Goal: Ask a question

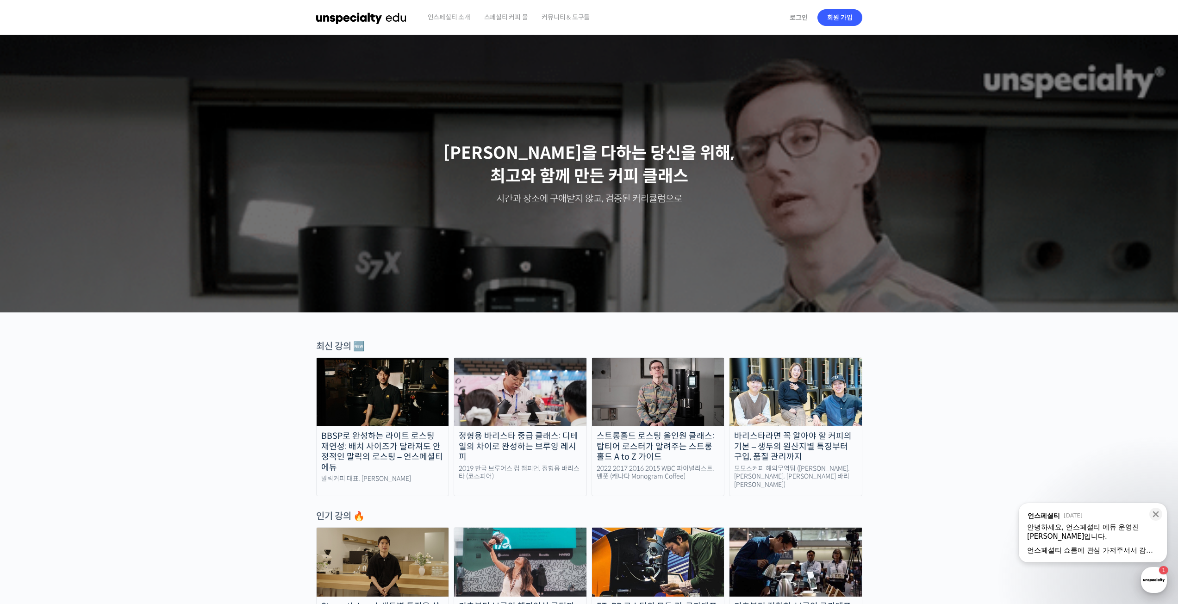
click at [1153, 581] on div "button" at bounding box center [1154, 580] width 26 height 26
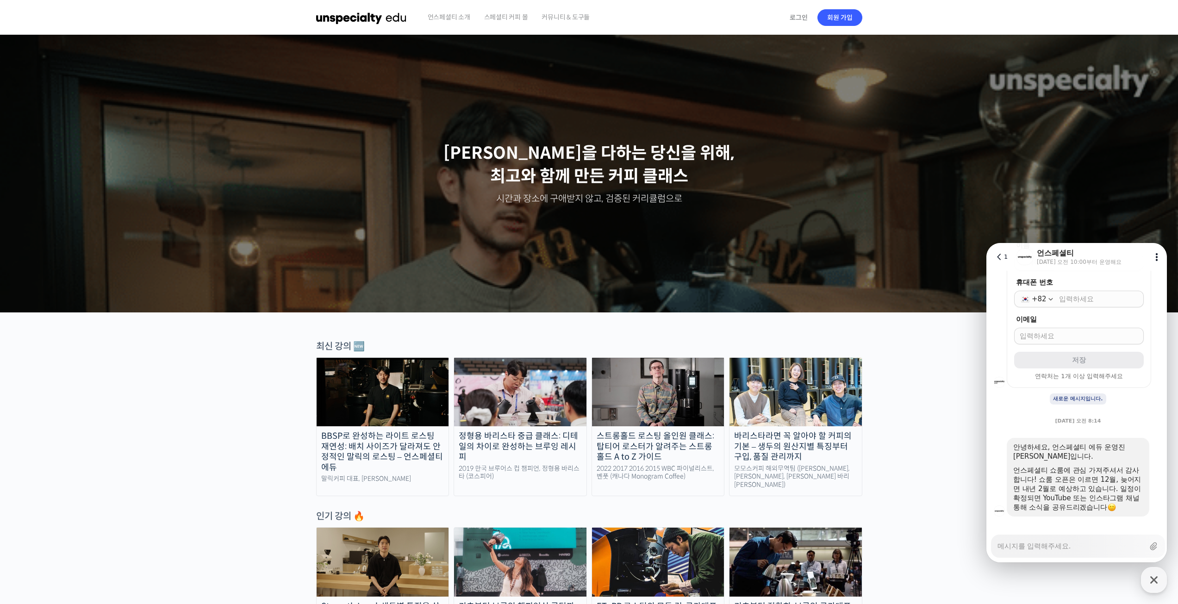
scroll to position [319, 0]
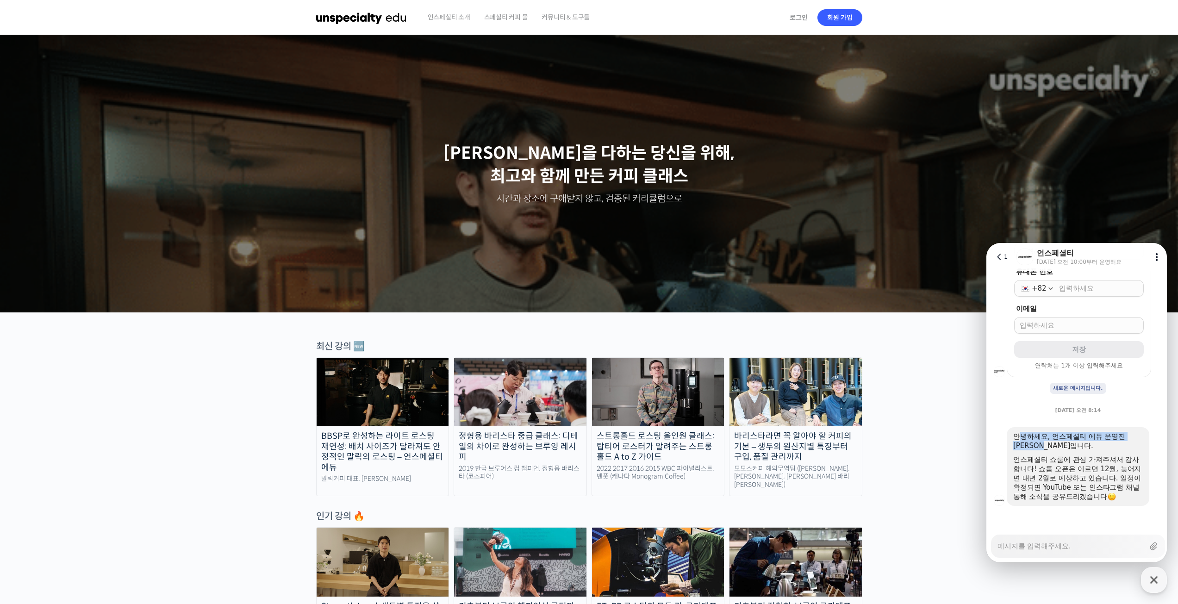
drag, startPoint x: 1020, startPoint y: 436, endPoint x: 1063, endPoint y: 448, distance: 44.8
click at [1063, 448] on div "안녕하세요, 언스페셜티 에듀 운영진 [PERSON_NAME]입니다." at bounding box center [1078, 441] width 130 height 19
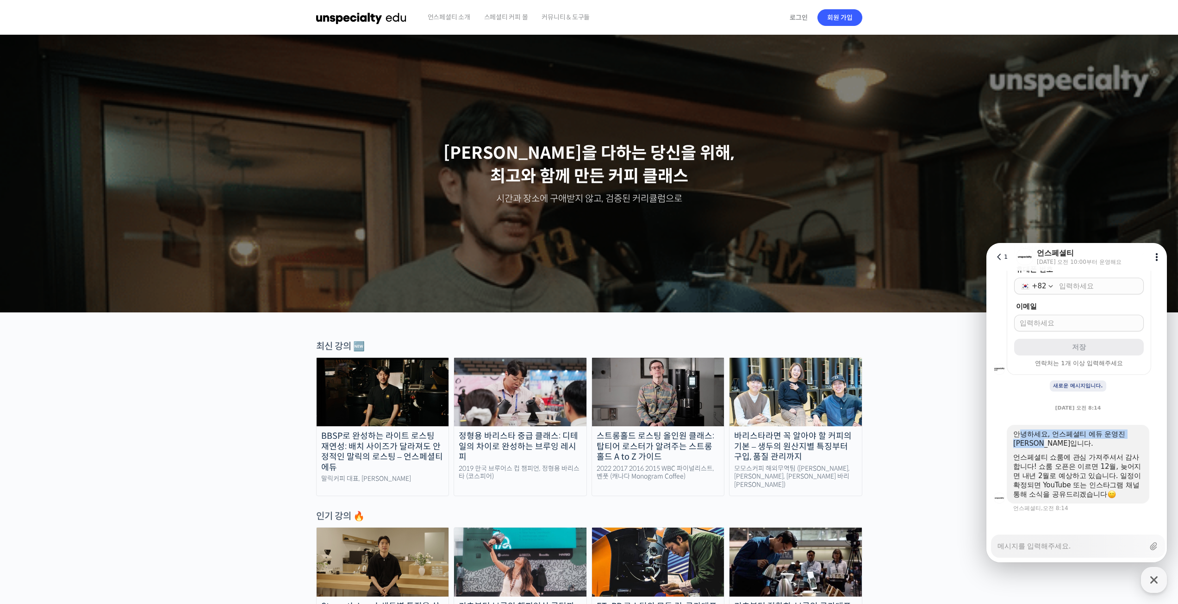
click at [1064, 441] on div "안녕하세요, 언스페셜티 에듀 운영진 [PERSON_NAME]입니다." at bounding box center [1078, 438] width 130 height 19
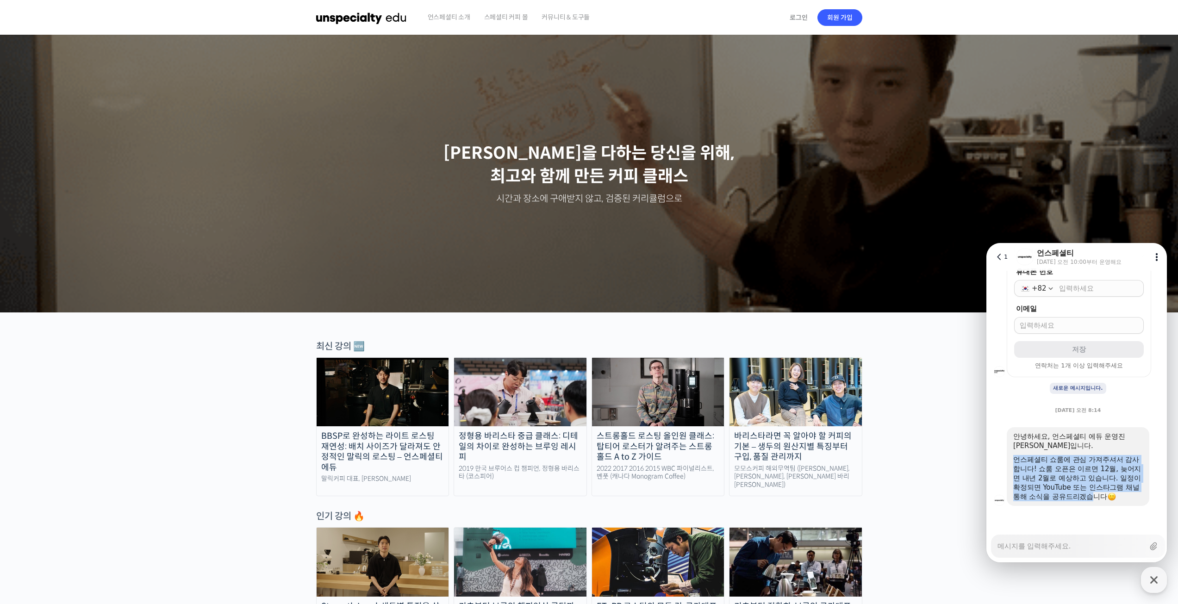
drag, startPoint x: 1014, startPoint y: 458, endPoint x: 1112, endPoint y: 497, distance: 105.1
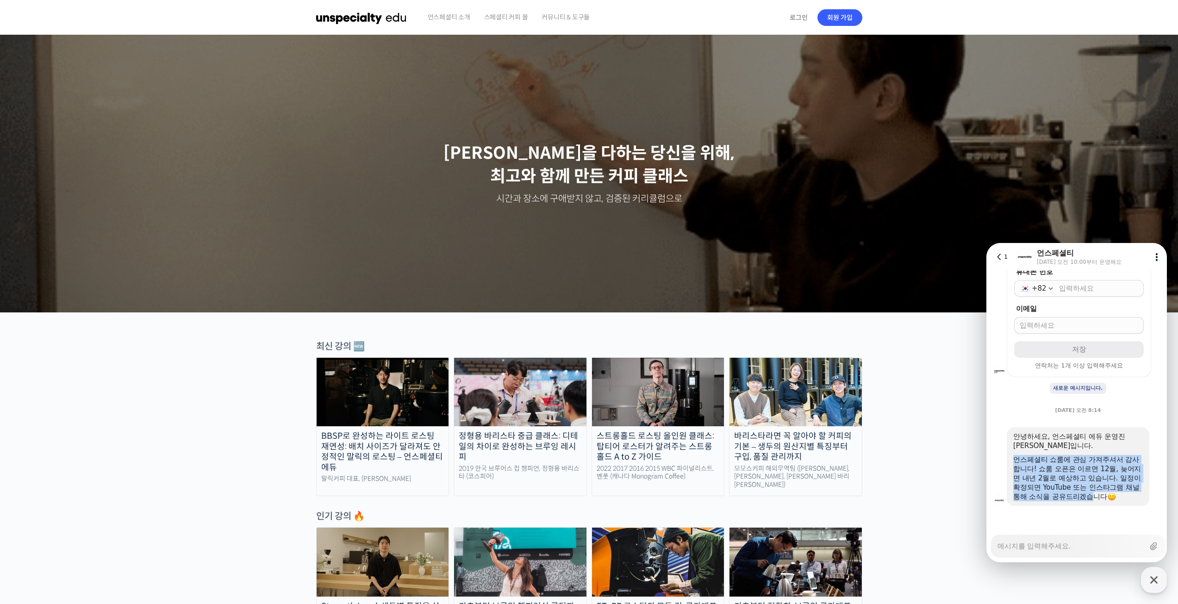
click at [1112, 497] on div "언스페셜티 쇼룸에 관심 가져주셔서 감사합니다! 쇼룸 오픈은 이르면 12월, 늦어지면 내년 2월로 예상하고 있습니다. 일정이 확정되면 YouTu…" at bounding box center [1078, 478] width 130 height 46
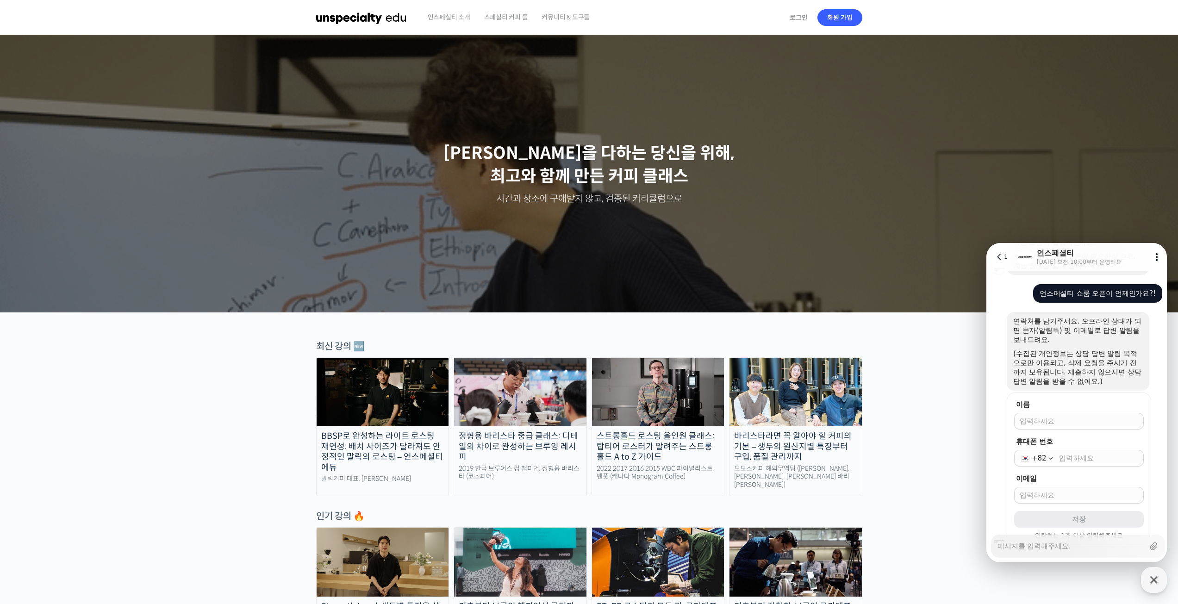
scroll to position [324, 0]
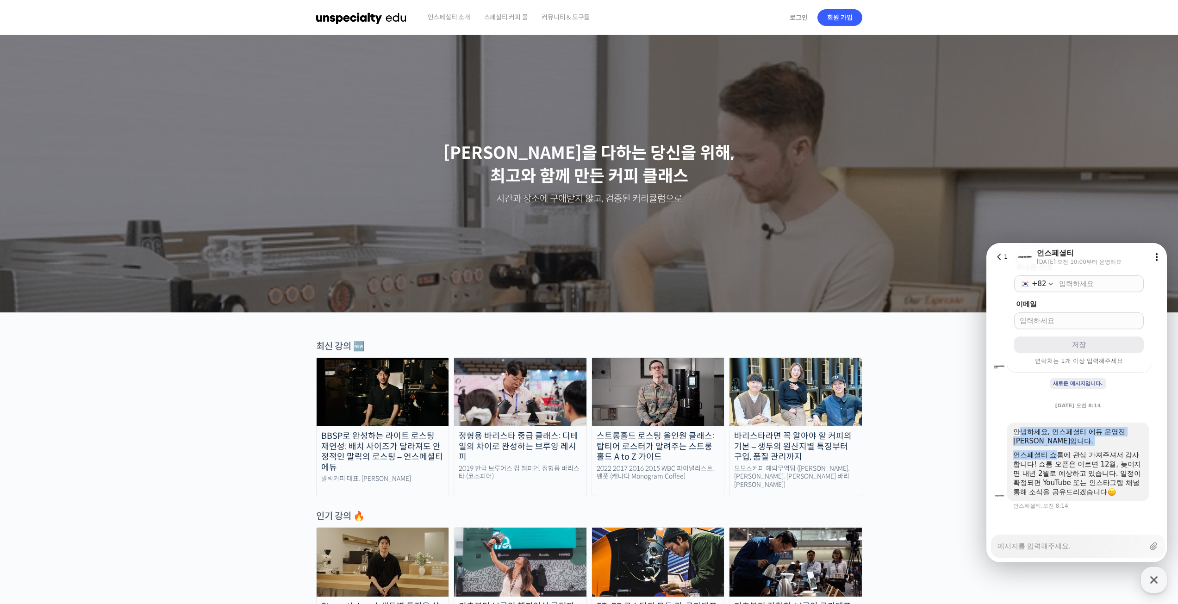
drag, startPoint x: 1021, startPoint y: 425, endPoint x: 1059, endPoint y: 452, distance: 47.1
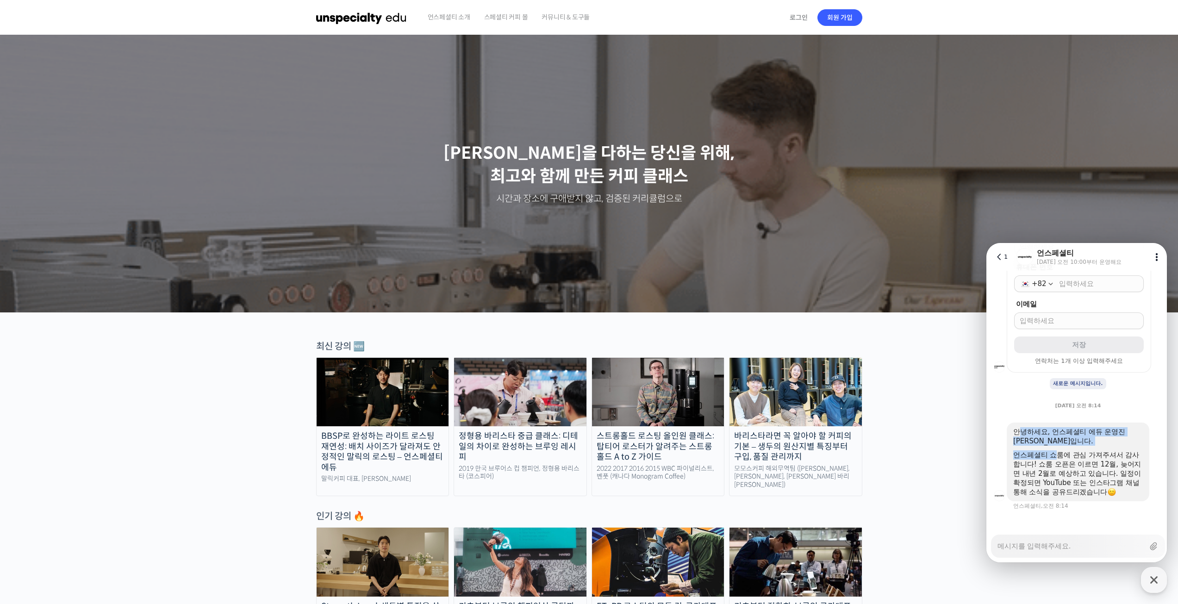
click at [1059, 452] on div "안녕하세요, 언스페셜티 에듀 운영진 [PERSON_NAME]입니다. 언스페셜티 쇼룸에 관심 가져주셔서 감사합니다! 쇼룸 오픈은 이르면 12월,…" at bounding box center [1078, 462] width 143 height 79
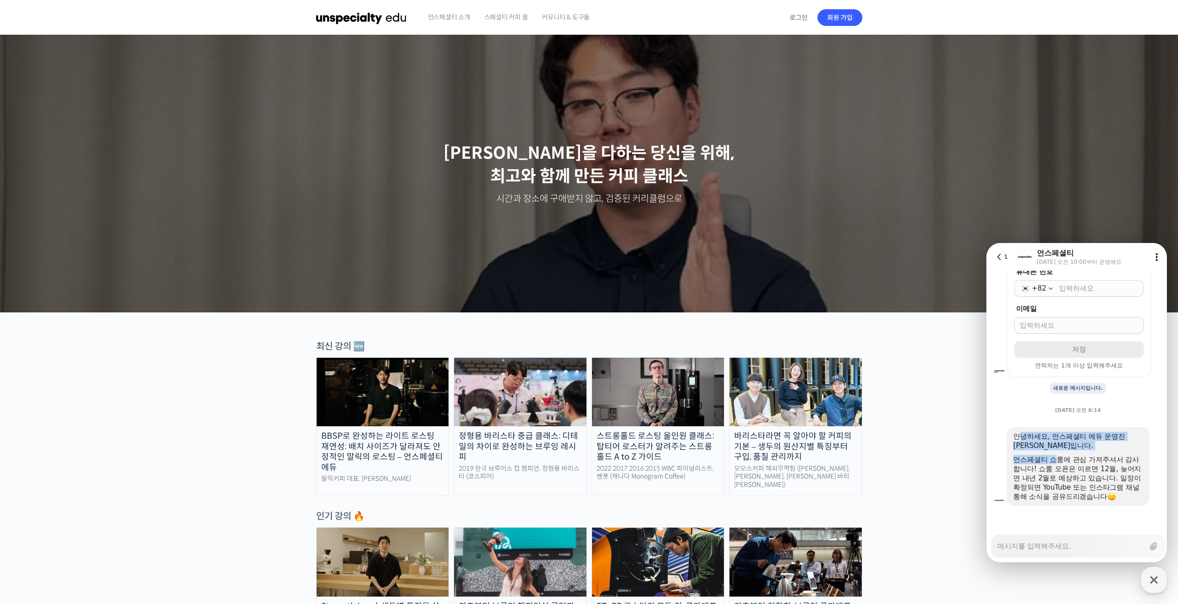
click at [1059, 443] on div "안녕하세요, 언스페셜티 에듀 운영진 [PERSON_NAME]입니다." at bounding box center [1078, 441] width 130 height 19
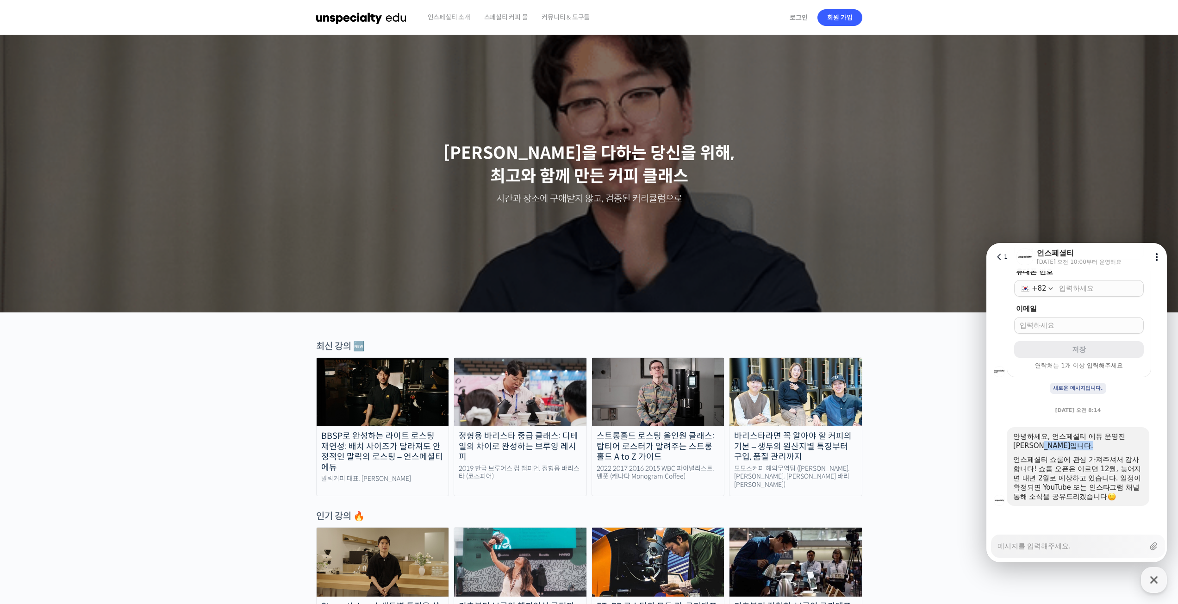
click at [1059, 443] on div "안녕하세요, 언스페셜티 에듀 운영진 [PERSON_NAME]입니다." at bounding box center [1078, 441] width 130 height 19
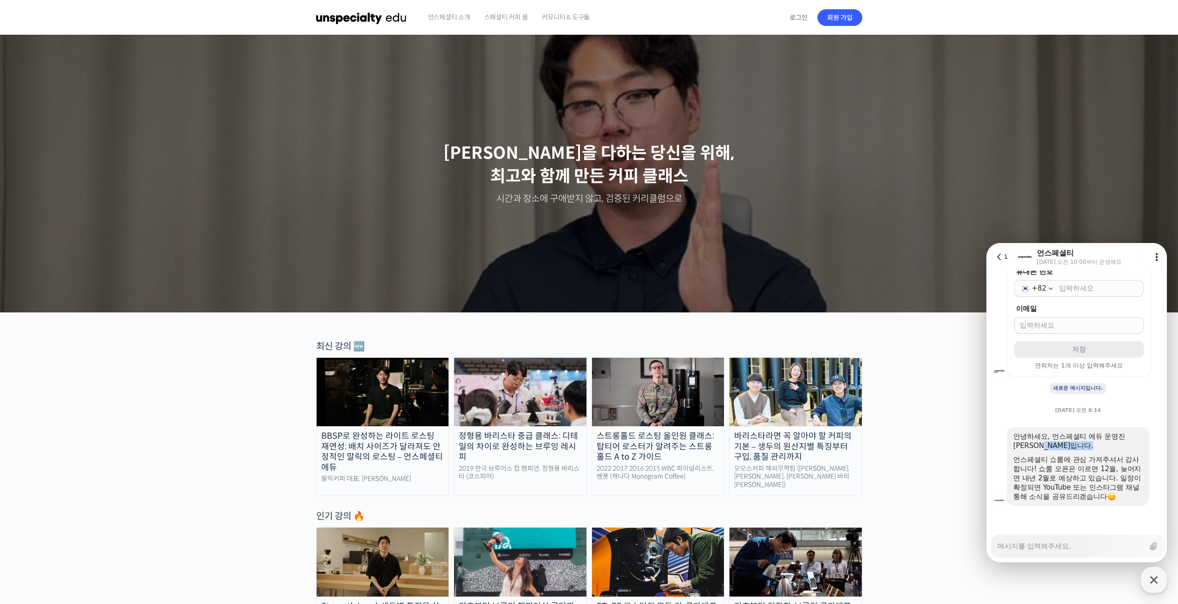
scroll to position [319, 0]
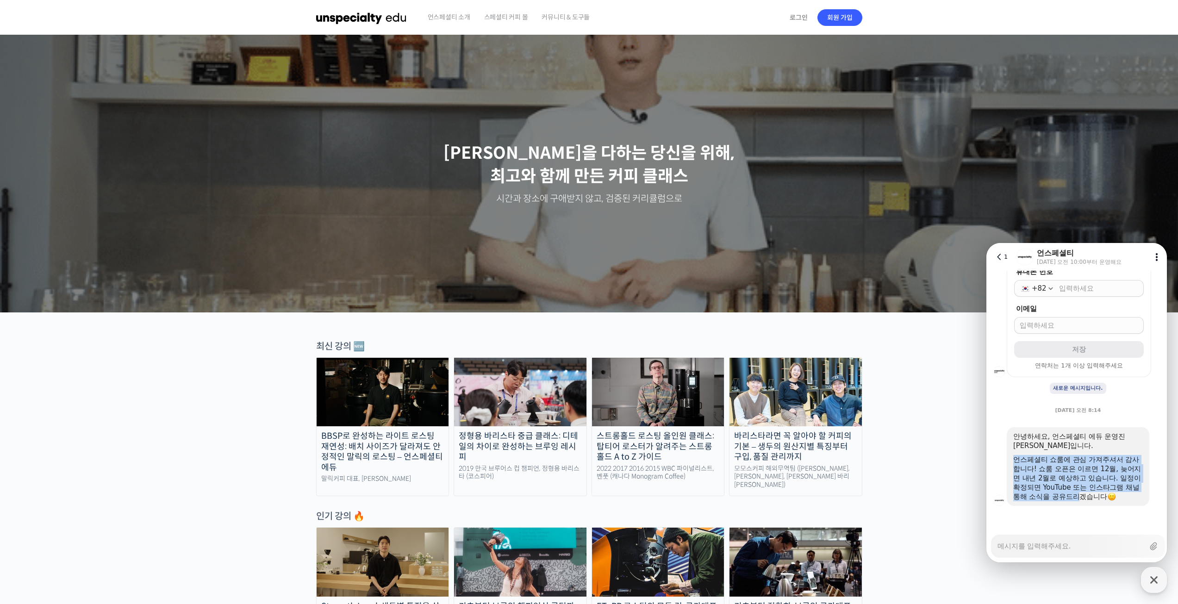
drag, startPoint x: 1015, startPoint y: 455, endPoint x: 1097, endPoint y: 500, distance: 93.6
click at [1097, 500] on div "언스페셜티 쇼룸에 관심 가져주셔서 감사합니다! 쇼룸 오픈은 이르면 12월, 늦어지면 내년 2월로 예상하고 있습니다. 일정이 확정되면 YouTu…" at bounding box center [1078, 478] width 130 height 46
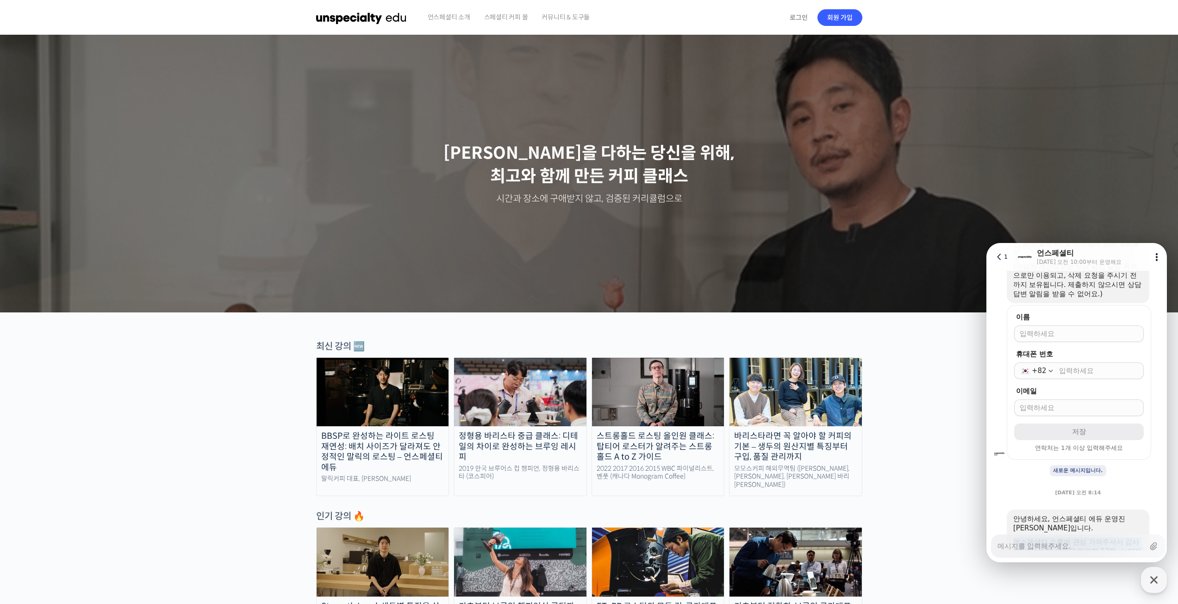
scroll to position [328, 0]
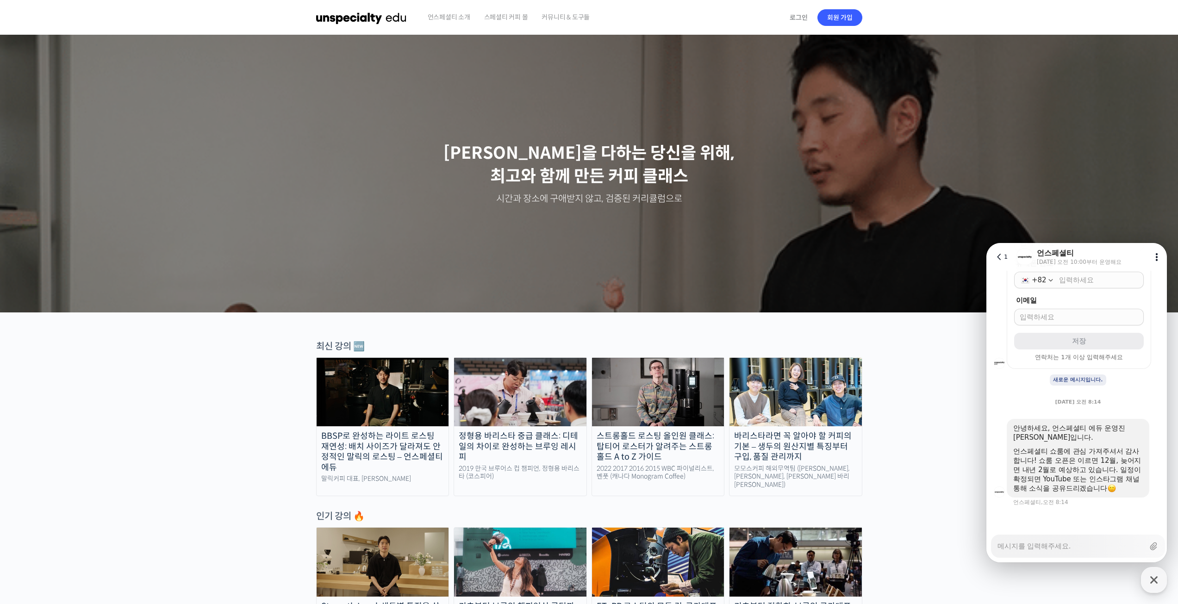
click at [1052, 546] on textarea "Messenger Input Textarea" at bounding box center [1070, 543] width 147 height 16
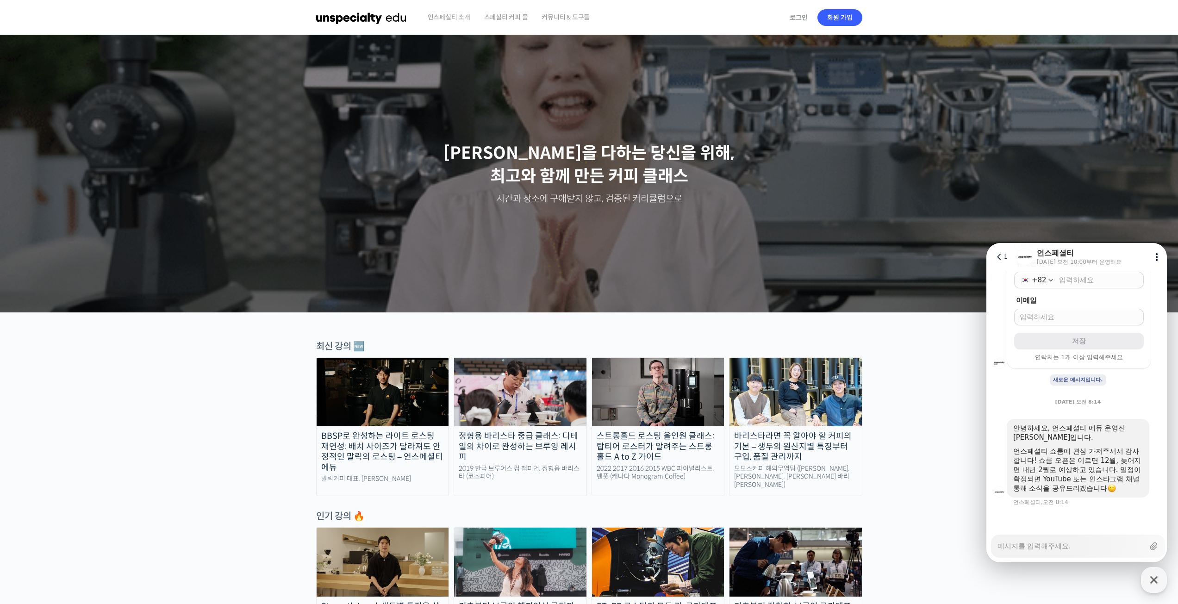
type textarea "x"
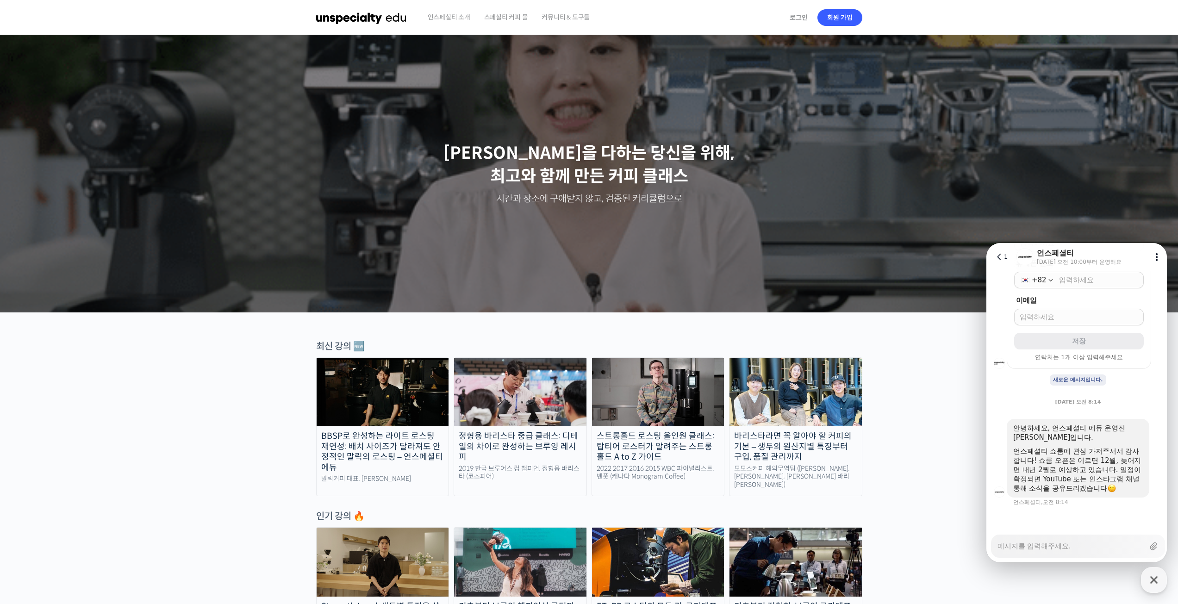
type textarea "ㅇ"
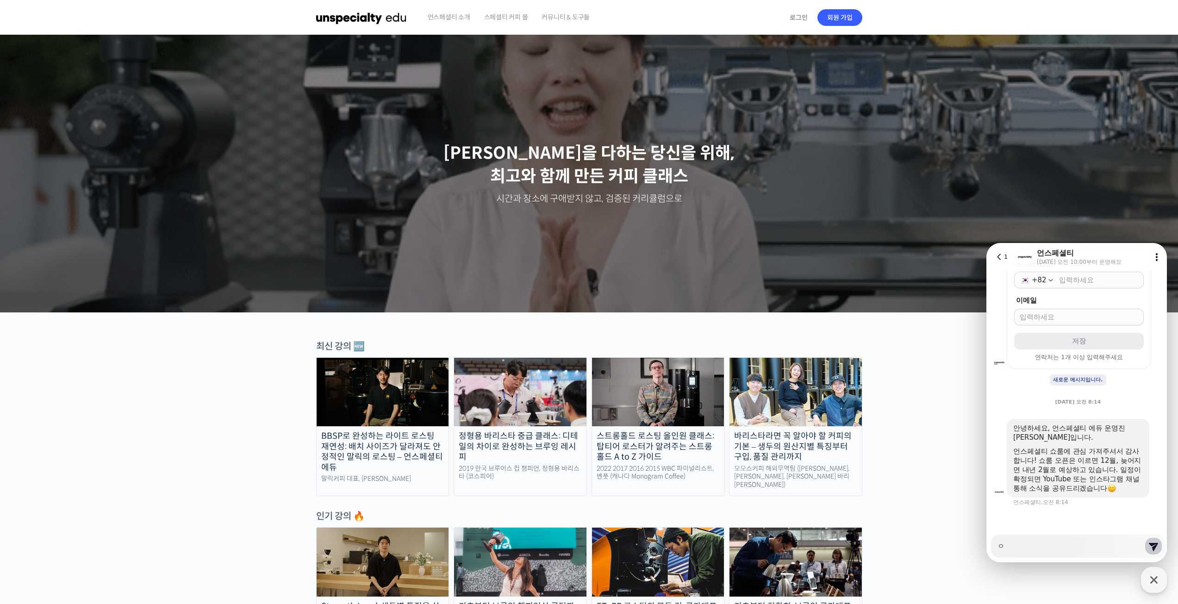
type textarea "x"
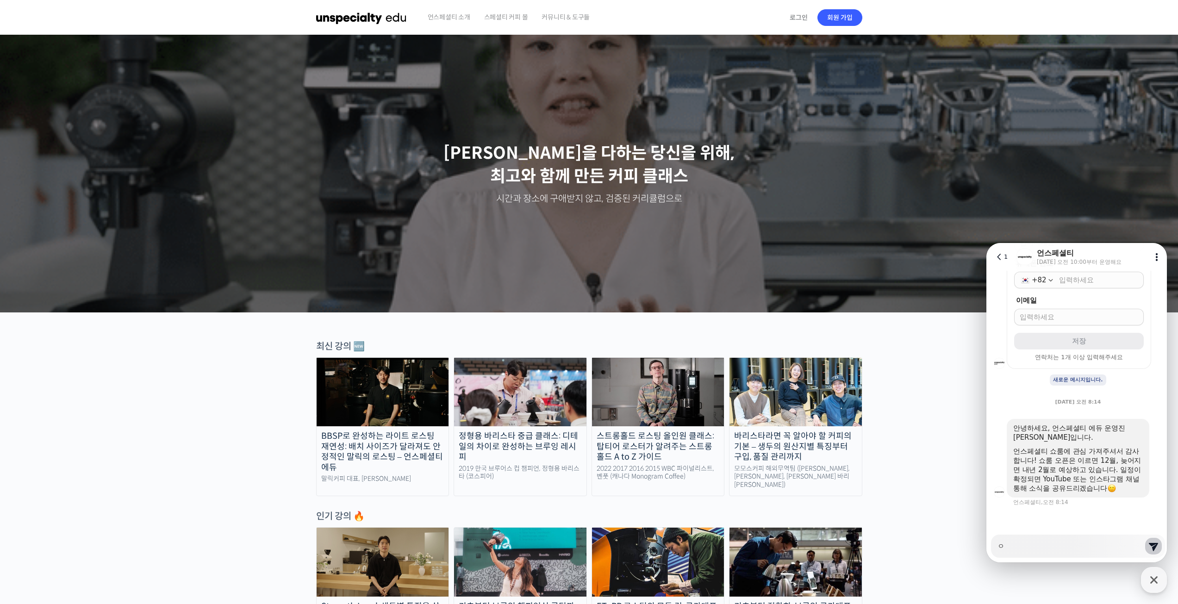
type textarea "아"
type textarea "x"
type textarea "앗"
type textarea "x"
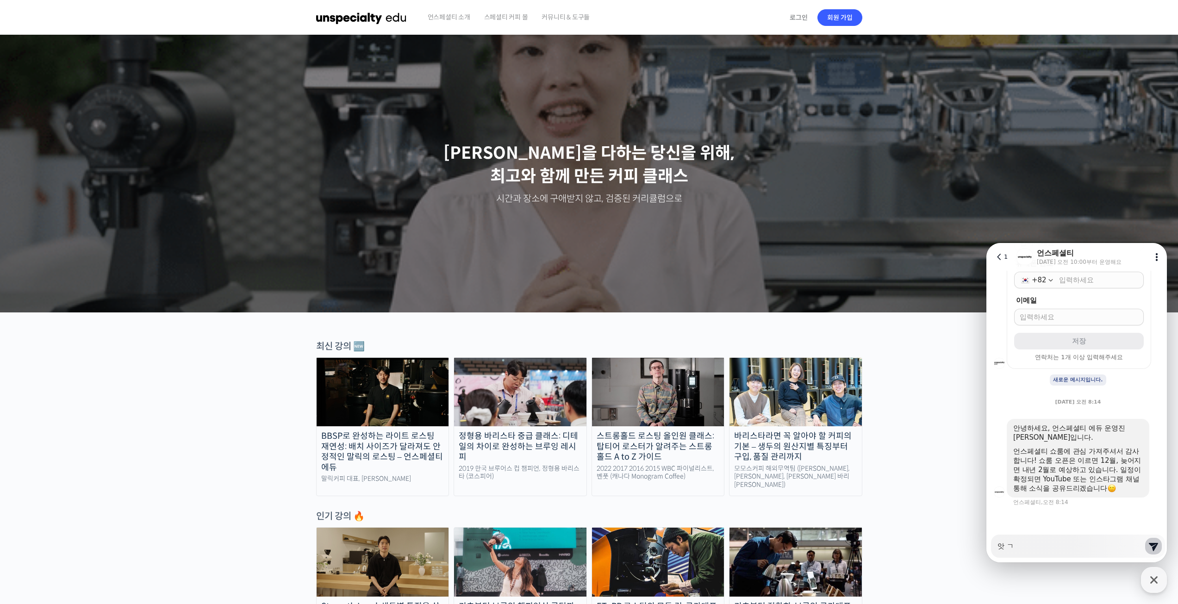
type textarea "앗 가"
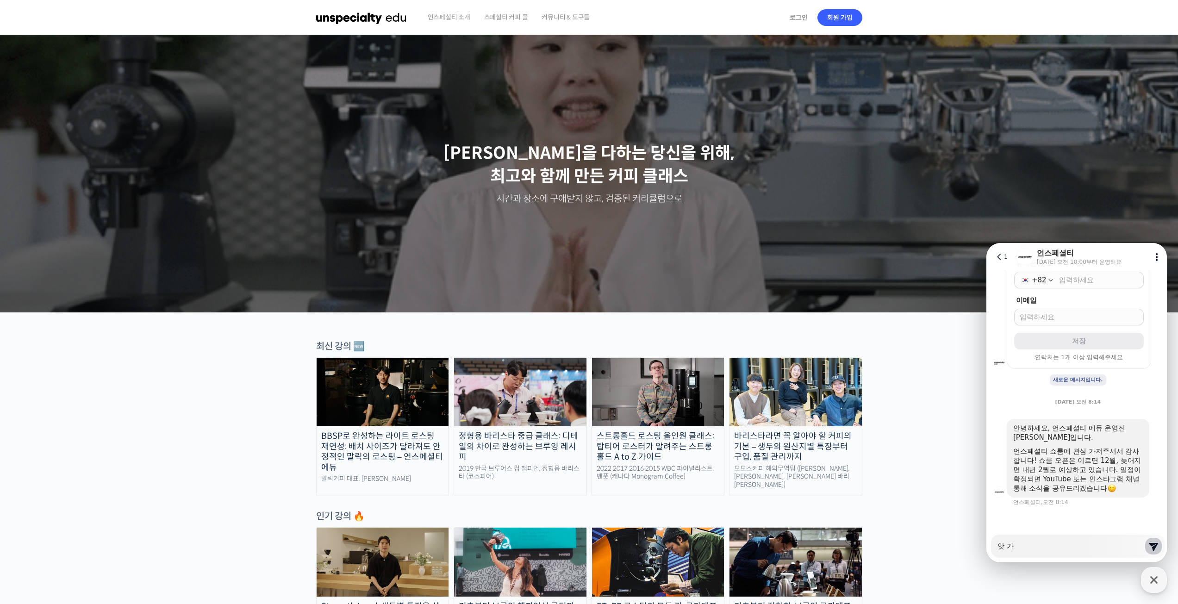
type textarea "x"
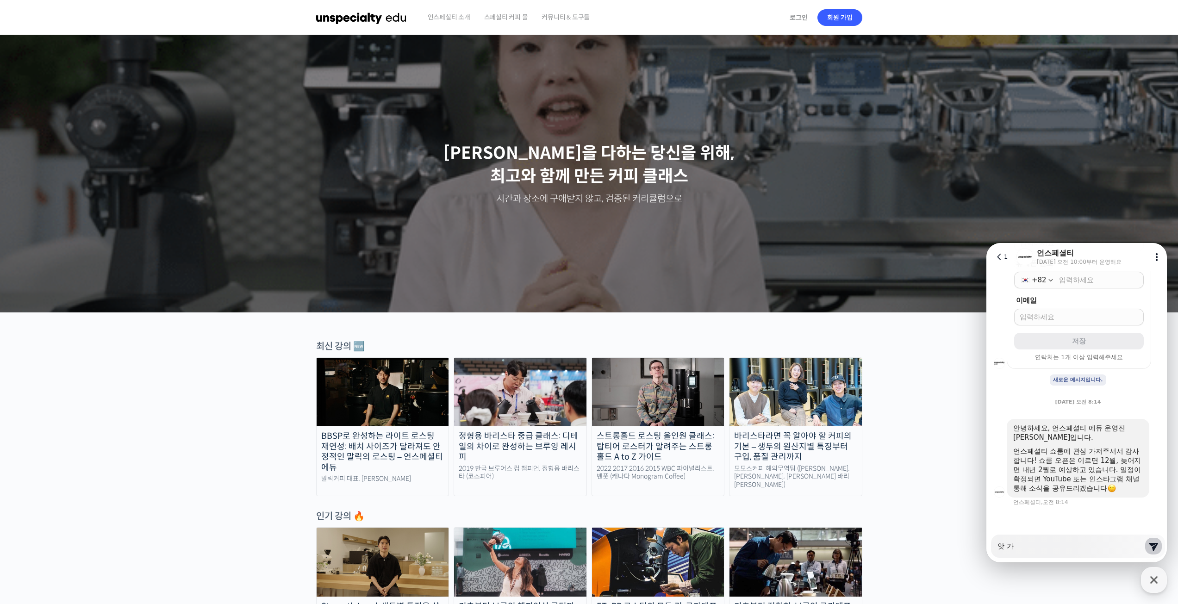
type textarea "앗 감"
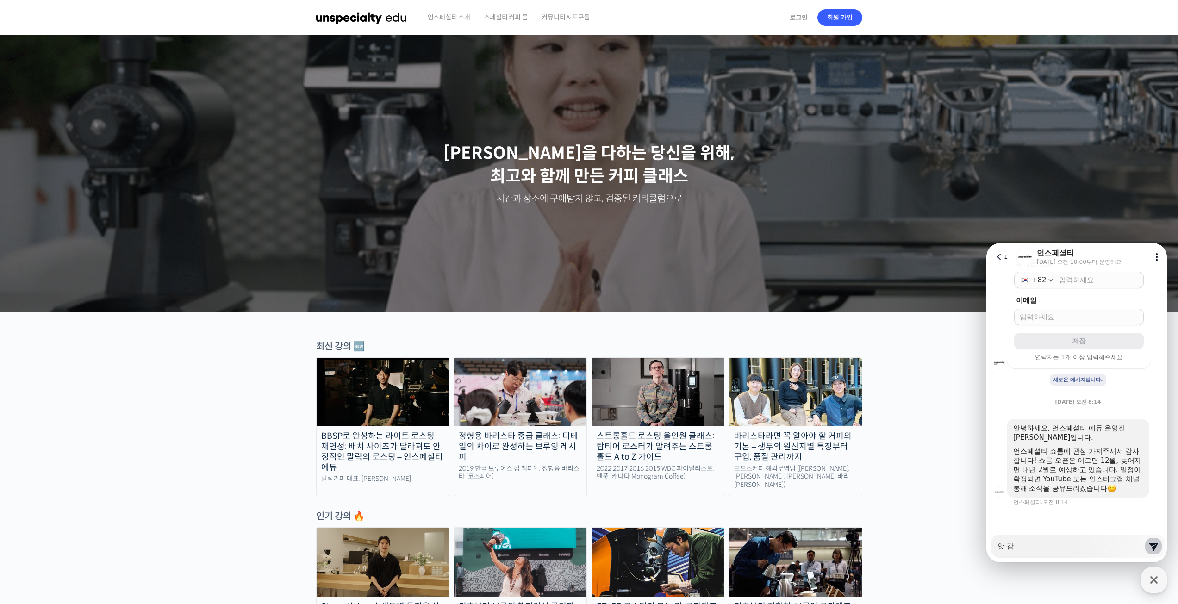
type textarea "x"
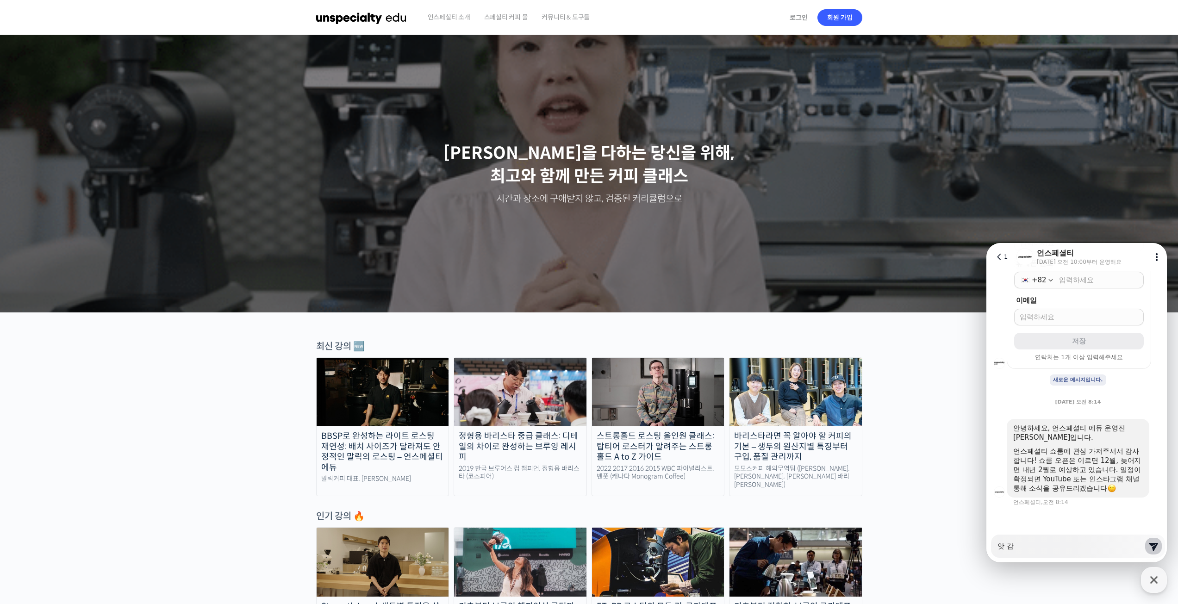
type textarea "앗 감ㅅ"
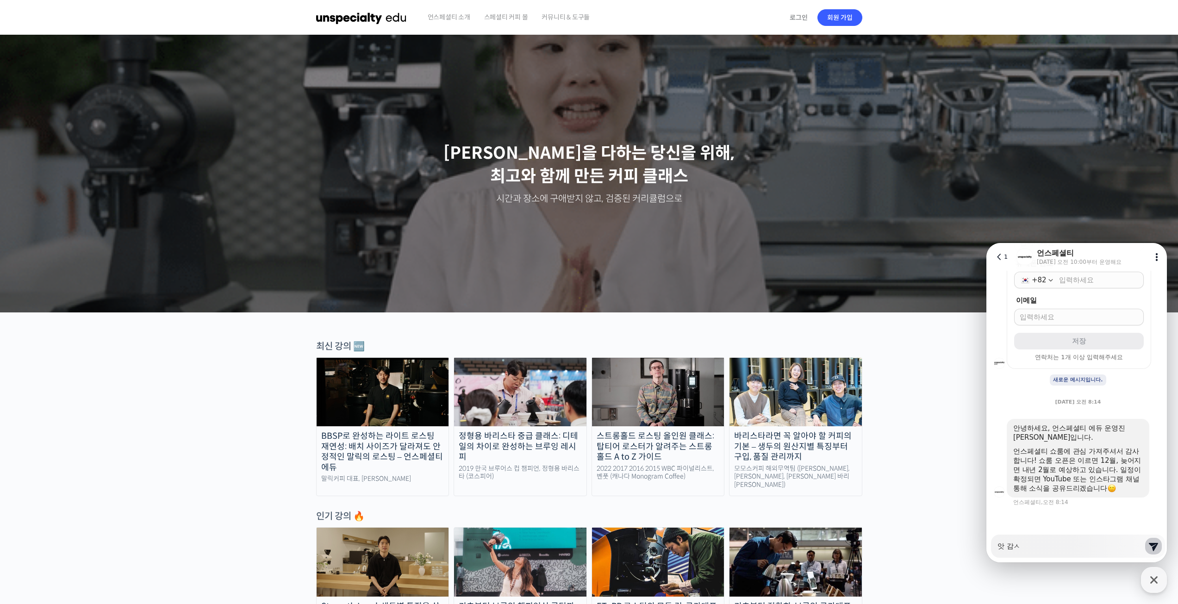
type textarea "x"
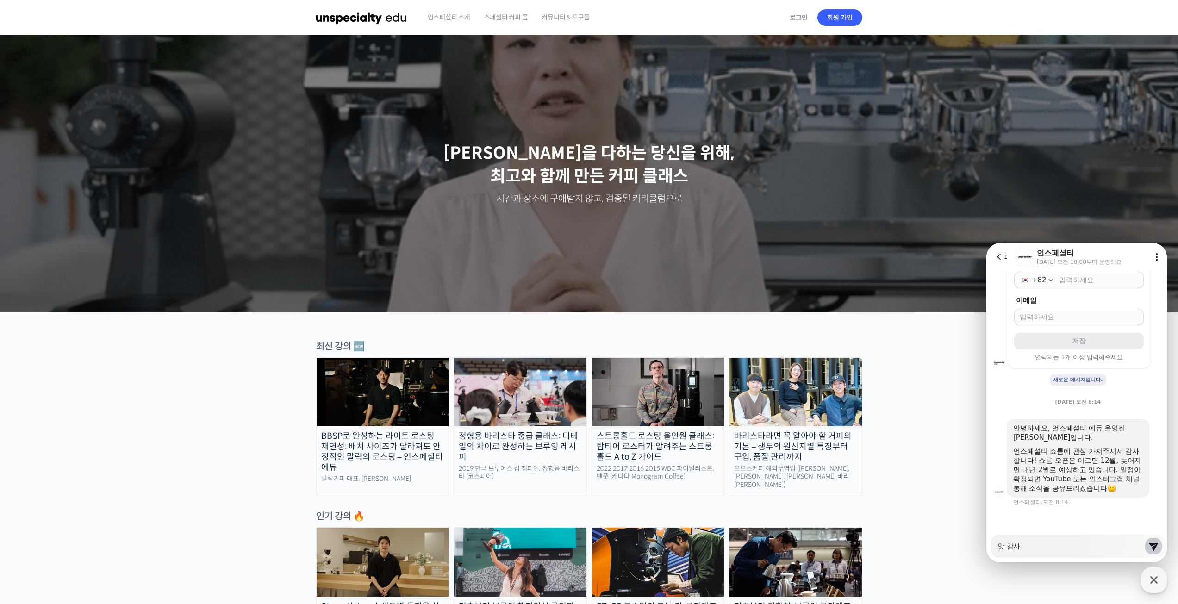
type textarea "앗 감샇"
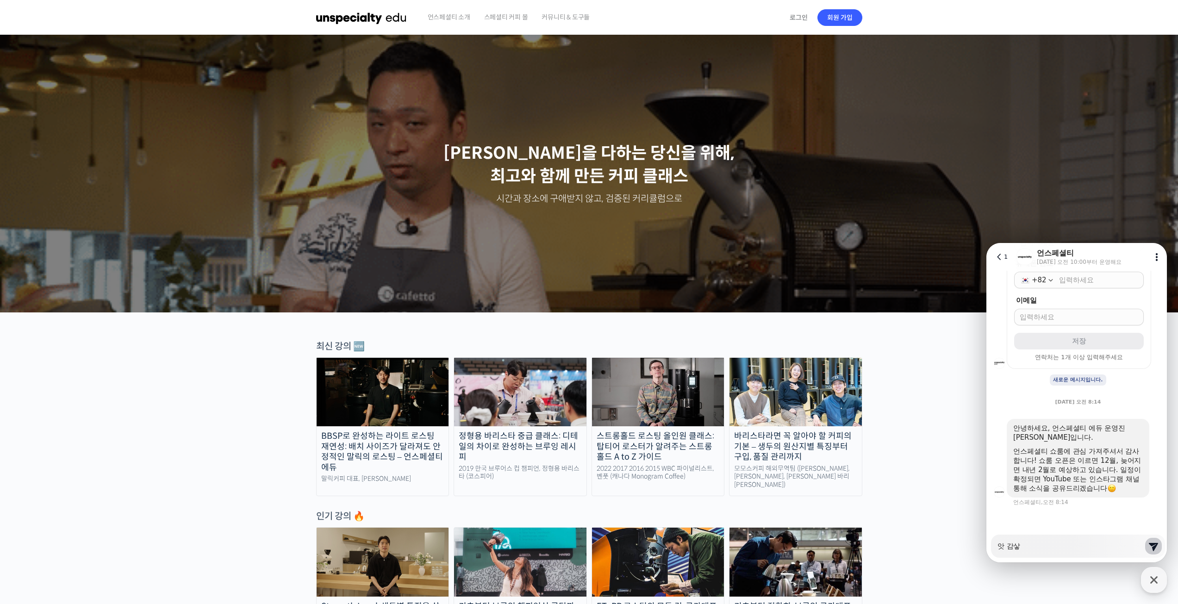
type textarea "x"
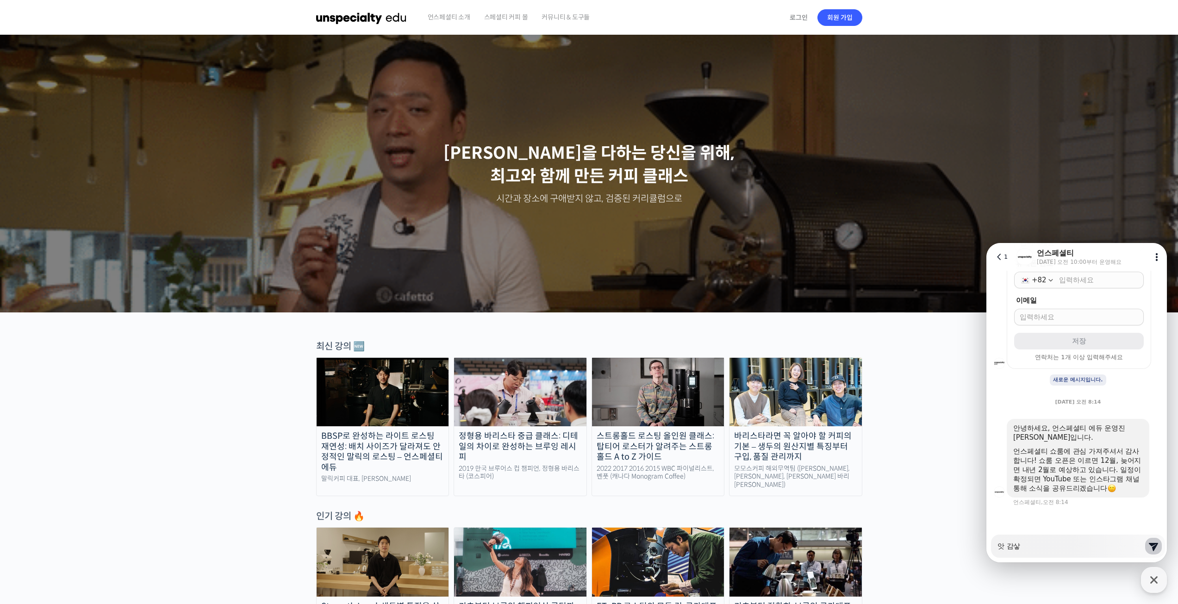
type textarea "앗 감사하"
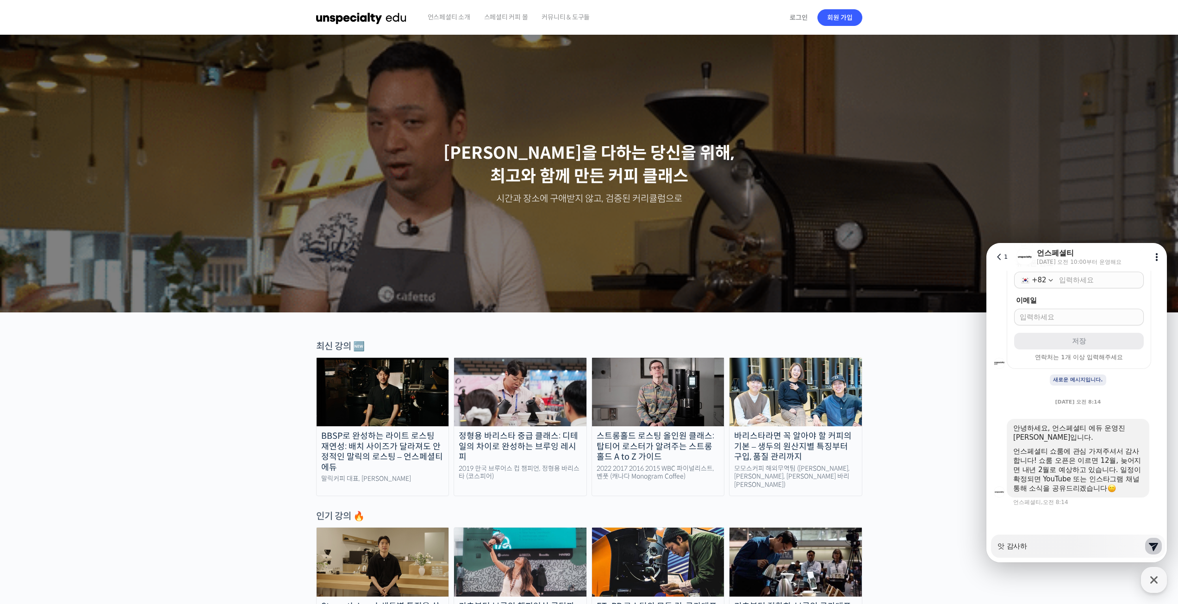
type textarea "x"
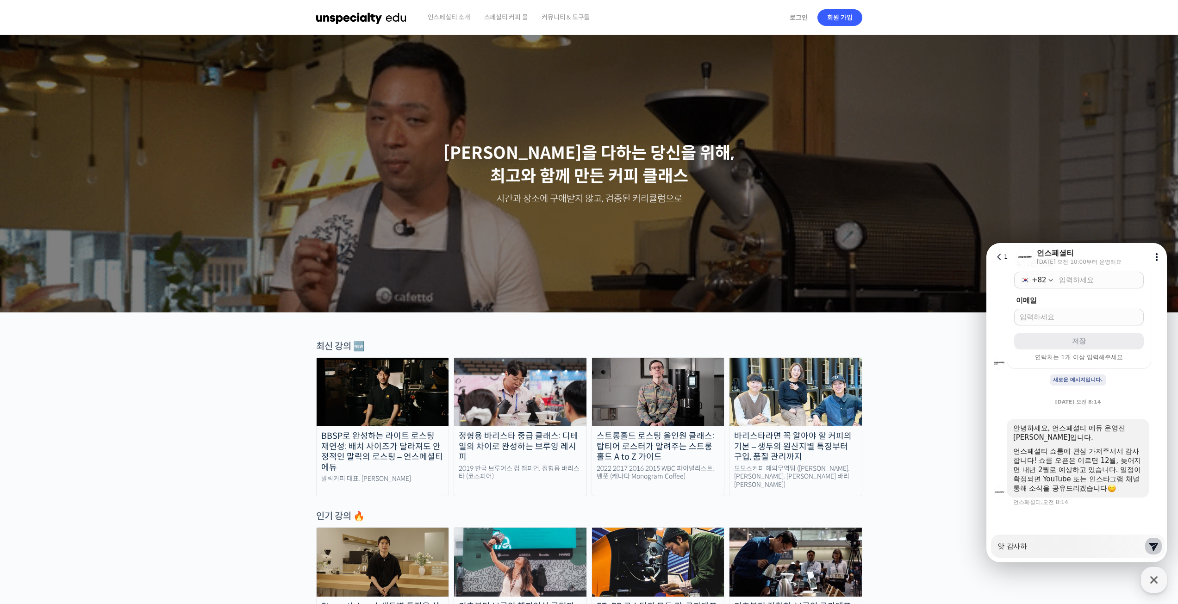
type textarea "앗 감사합"
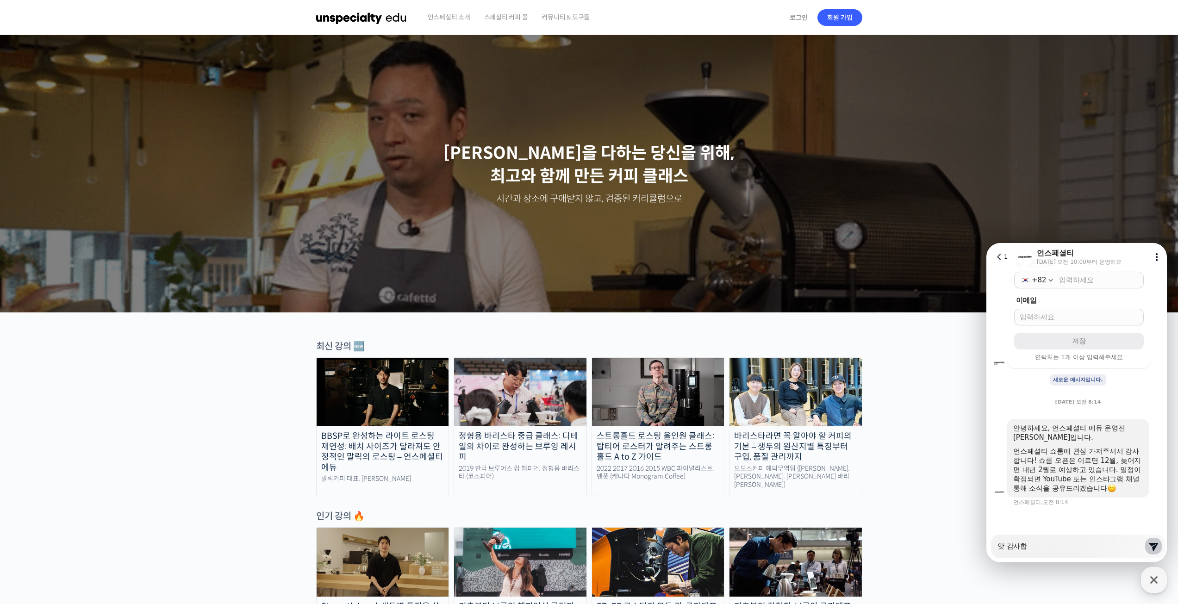
type textarea "x"
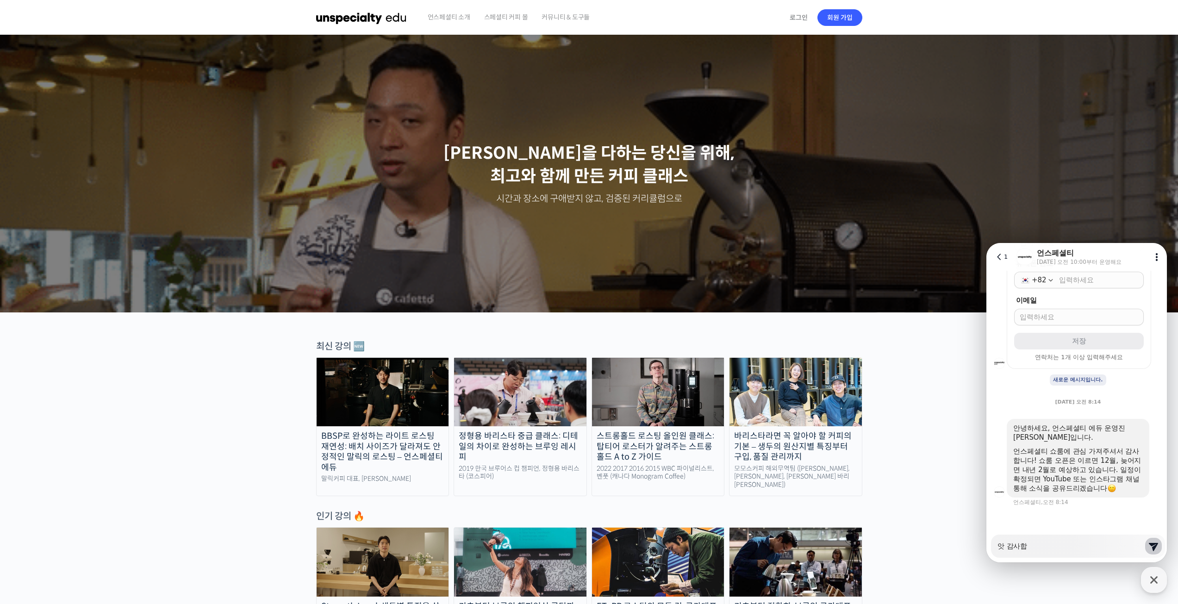
type textarea "앗 감사합ㄴ"
type textarea "x"
type textarea "앗 감사합니"
type textarea "x"
type textarea "앗 감사합닏"
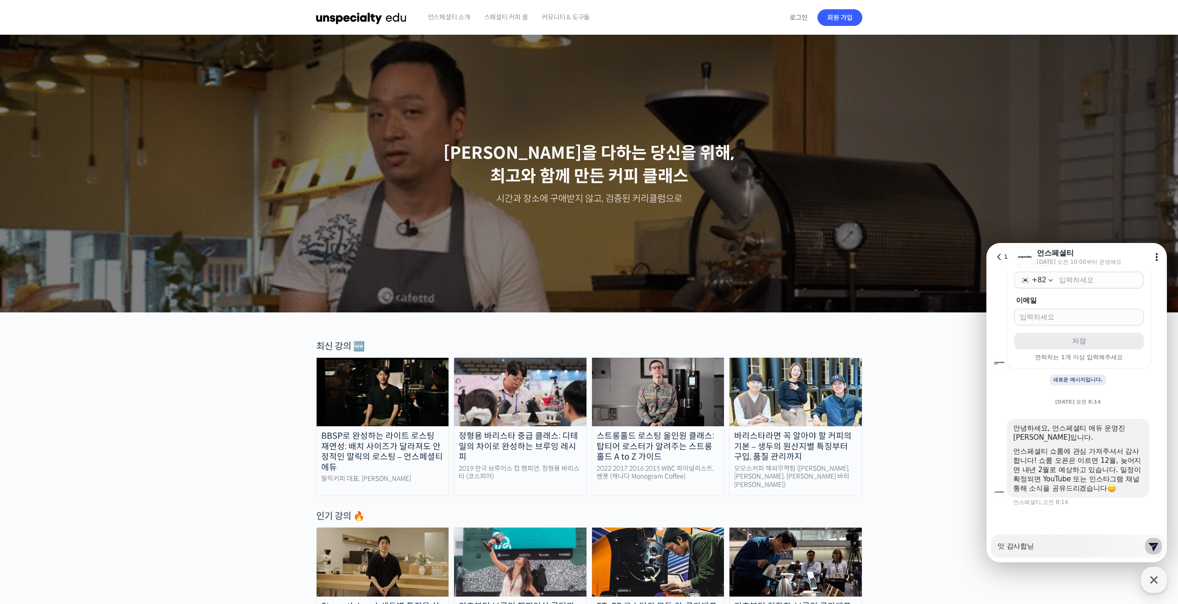
type textarea "x"
type textarea "앗 감사합니다"
type textarea "x"
type textarea "앗 감사합니다 ㅎ"
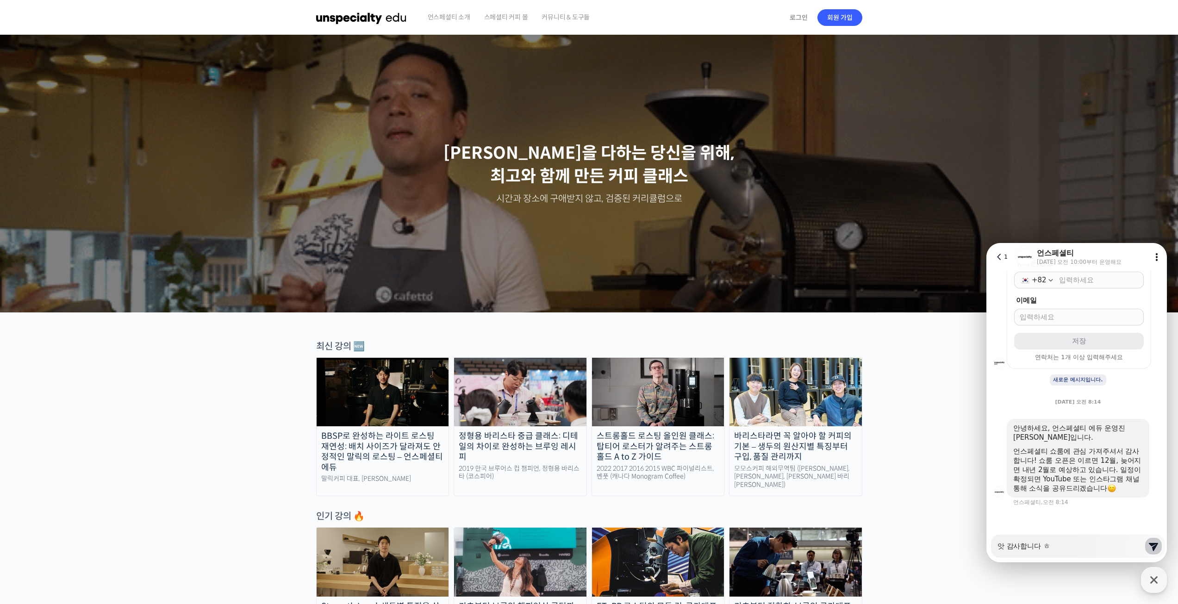
type textarea "x"
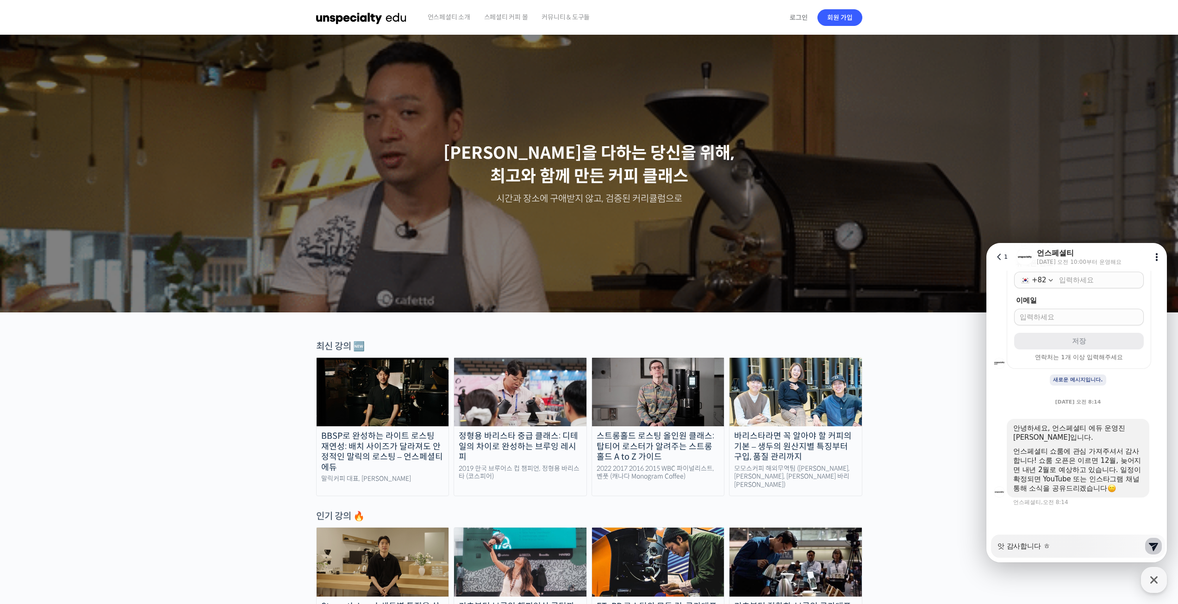
type textarea "앗 감사합니다 호"
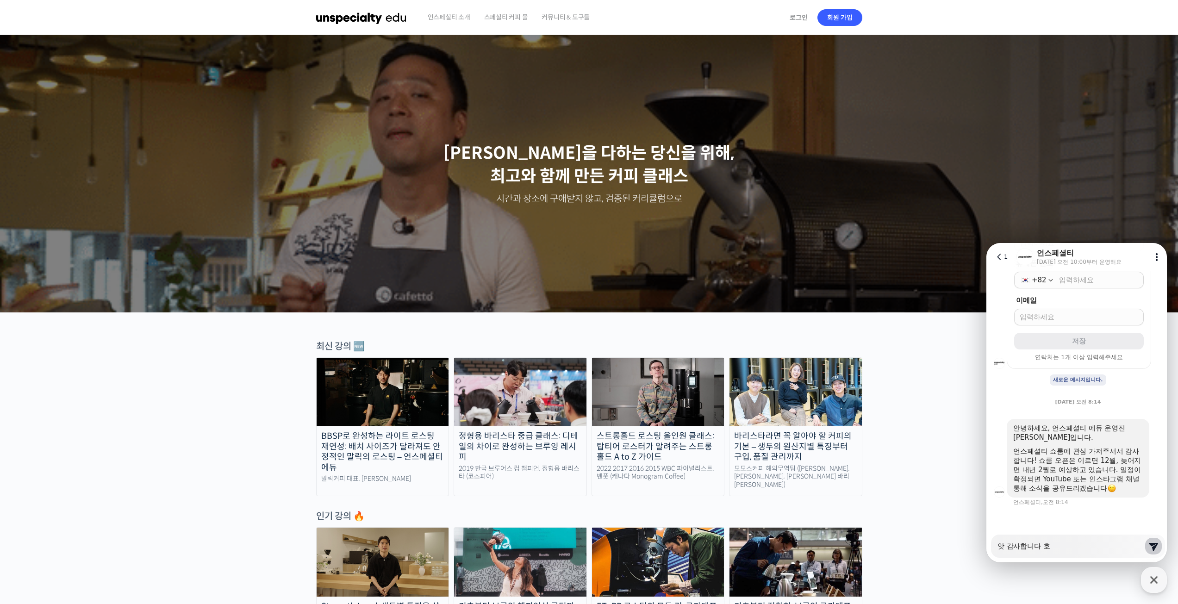
type textarea "x"
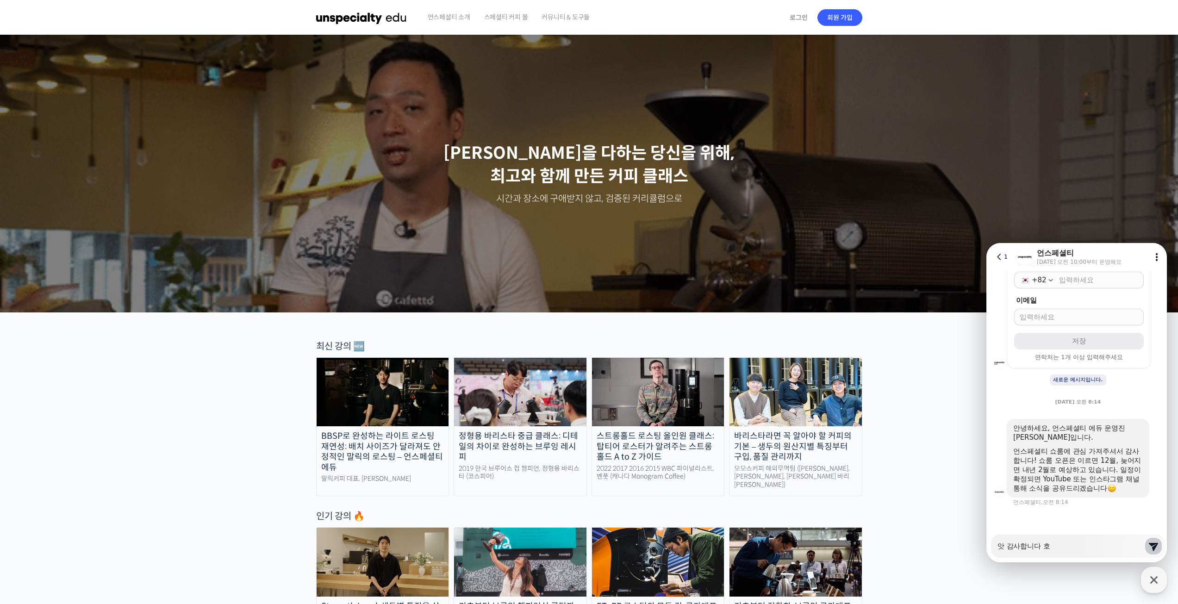
type textarea "앗 감사합니다 혹"
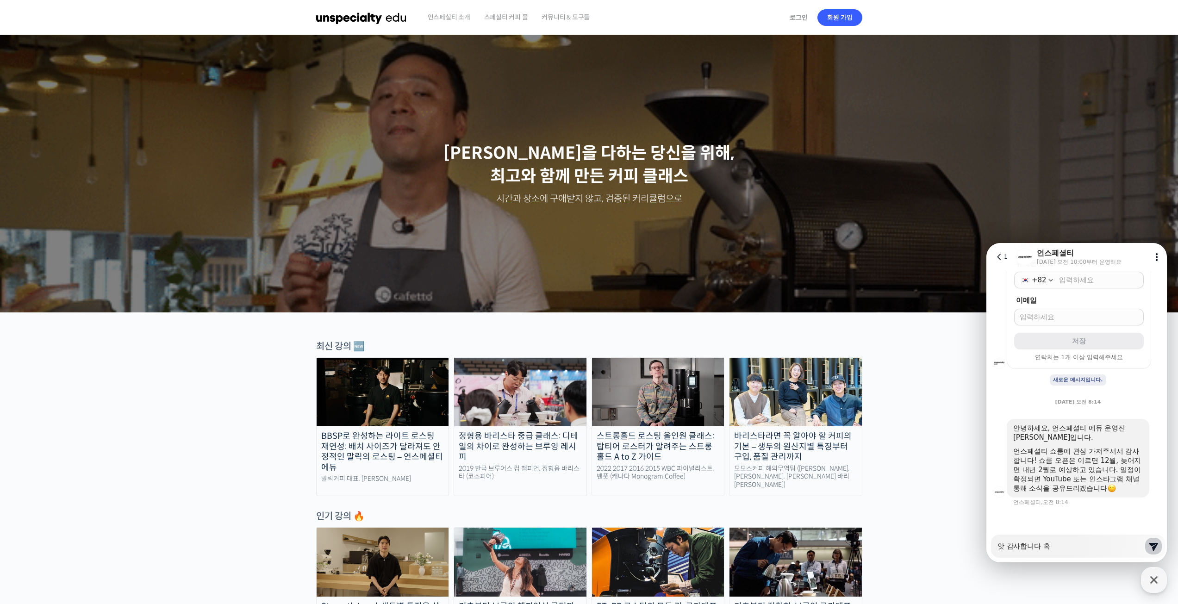
type textarea "x"
type textarea "앗 감사합니다 혻"
type textarea "x"
type textarea "앗 감사합니다 혹시"
type textarea "x"
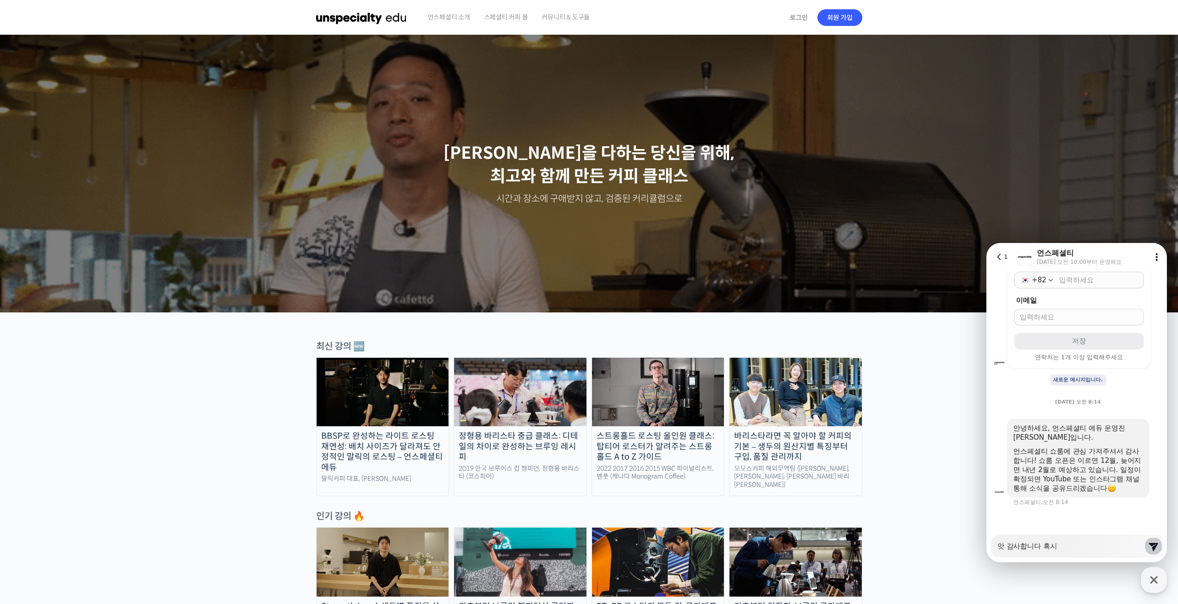
type textarea "앗 감사합니다 혹시"
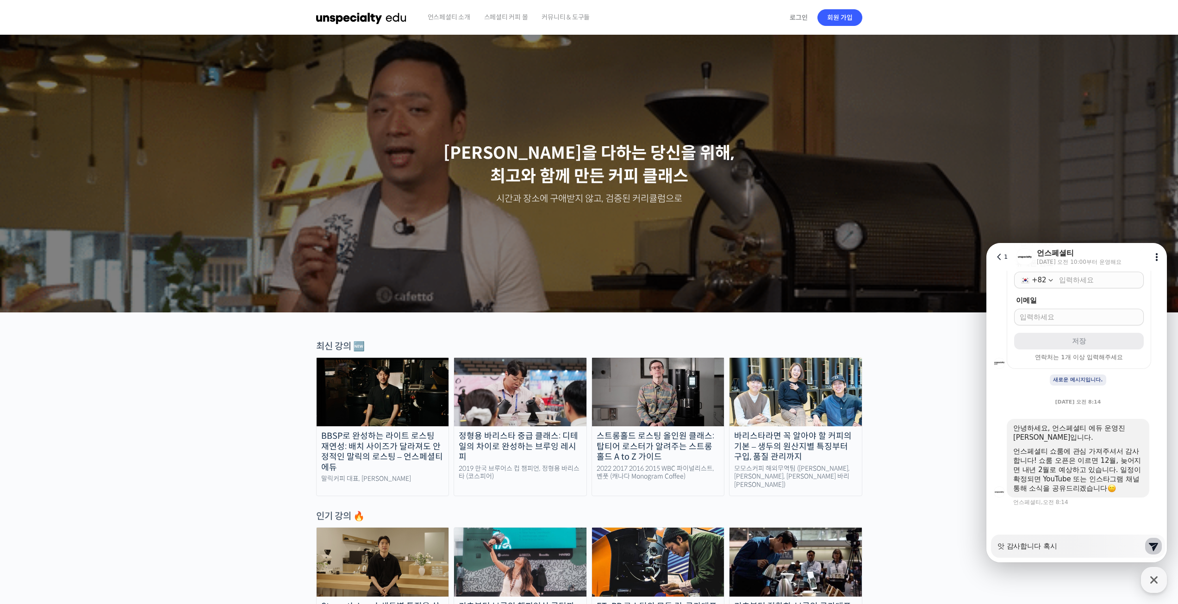
type textarea "x"
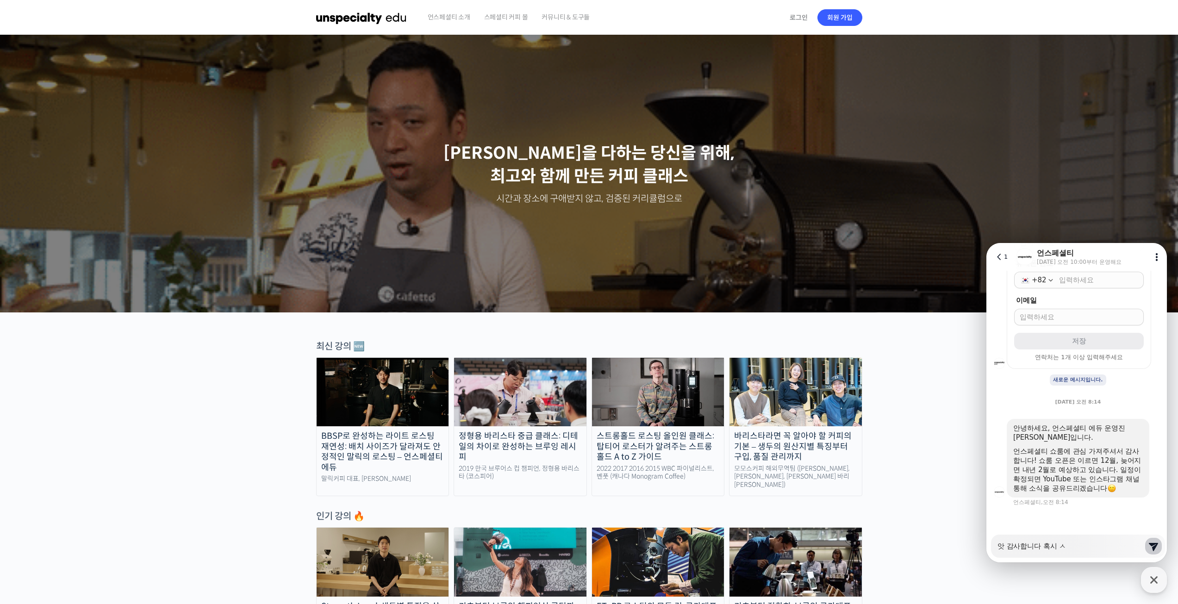
type textarea "앗 감사합니다 혹시 쇼"
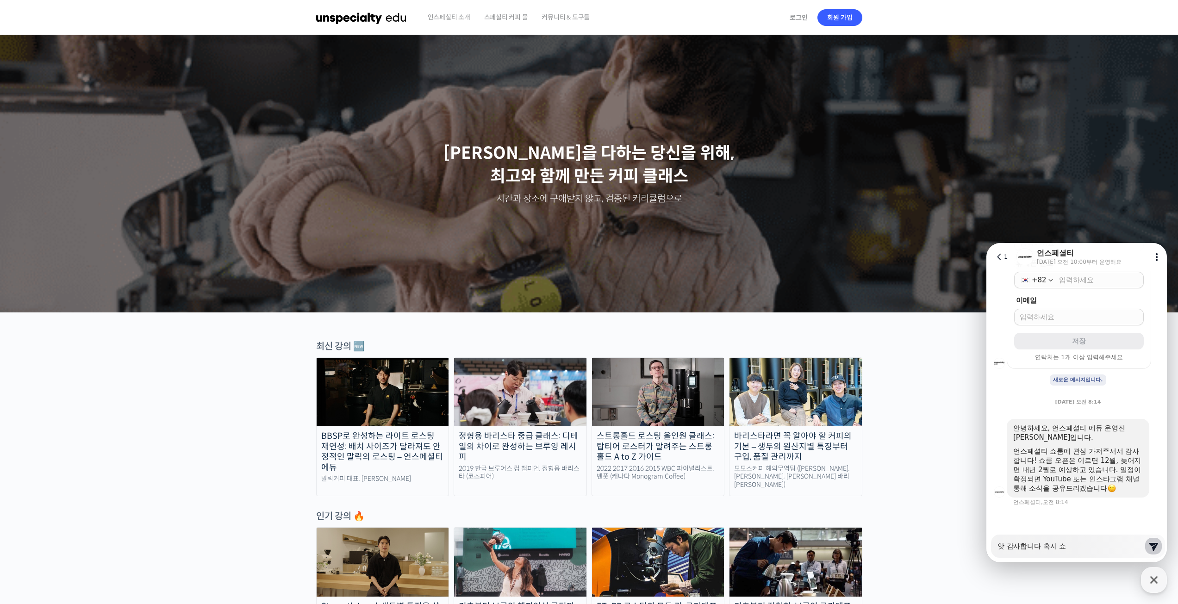
type textarea "x"
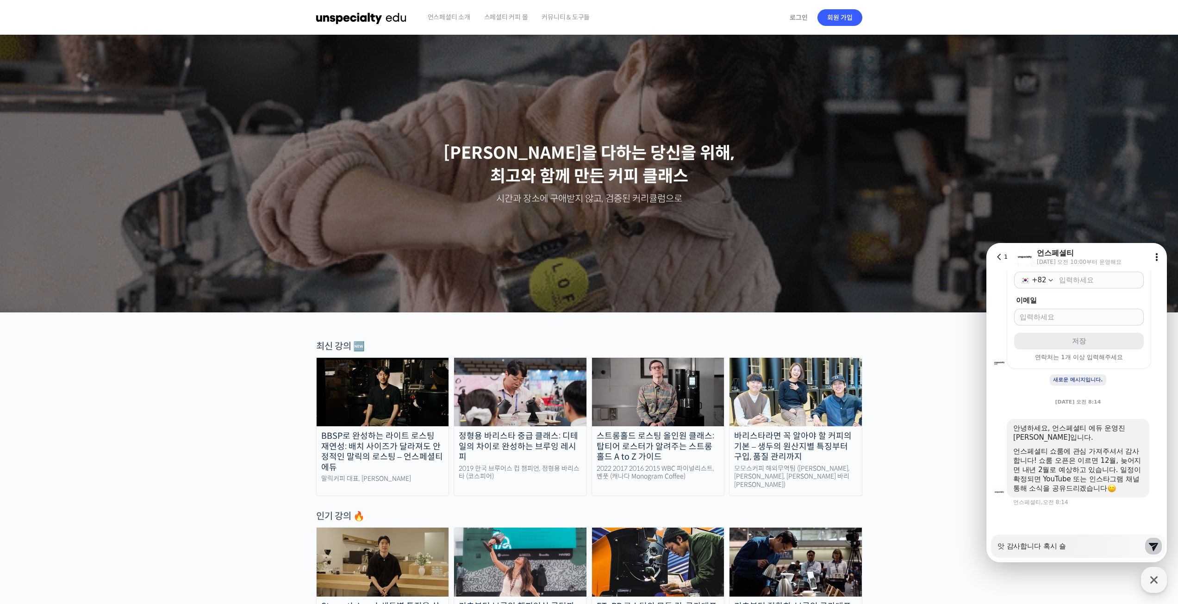
type textarea "앗 감사합니다 혹시 쇼루"
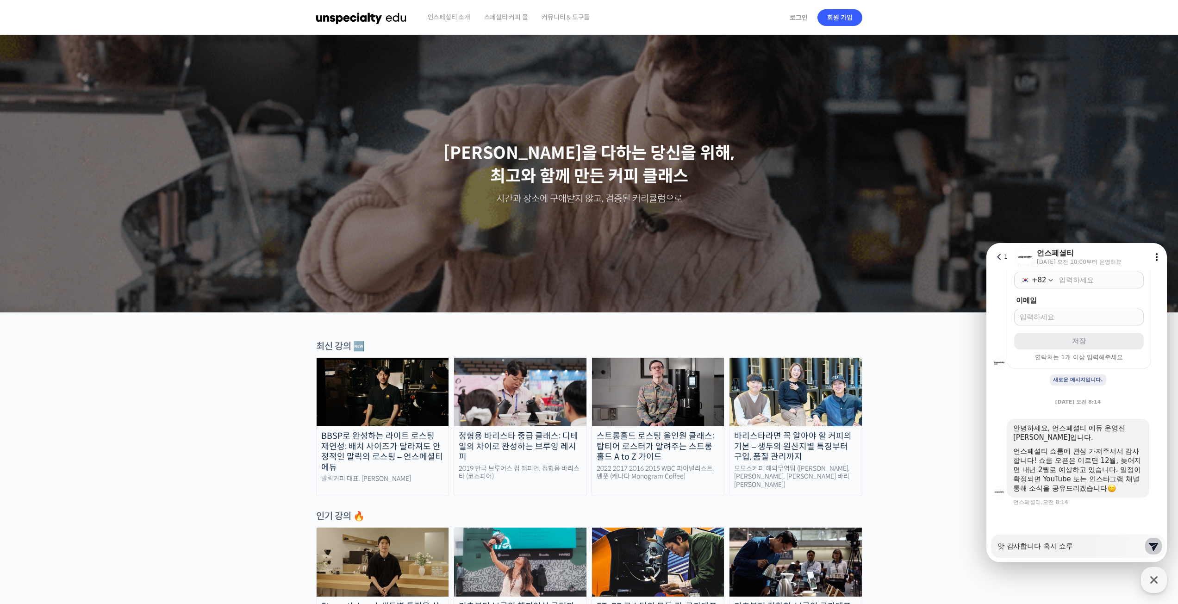
type textarea "x"
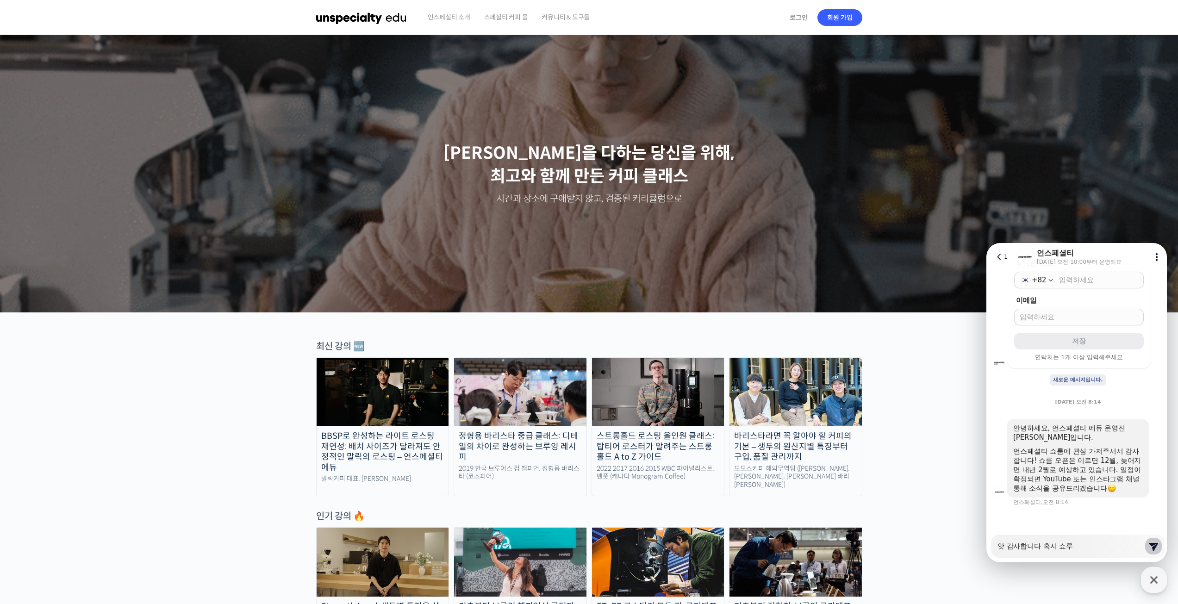
type textarea "앗 감사합니다 혹시 쇼루ㅠ"
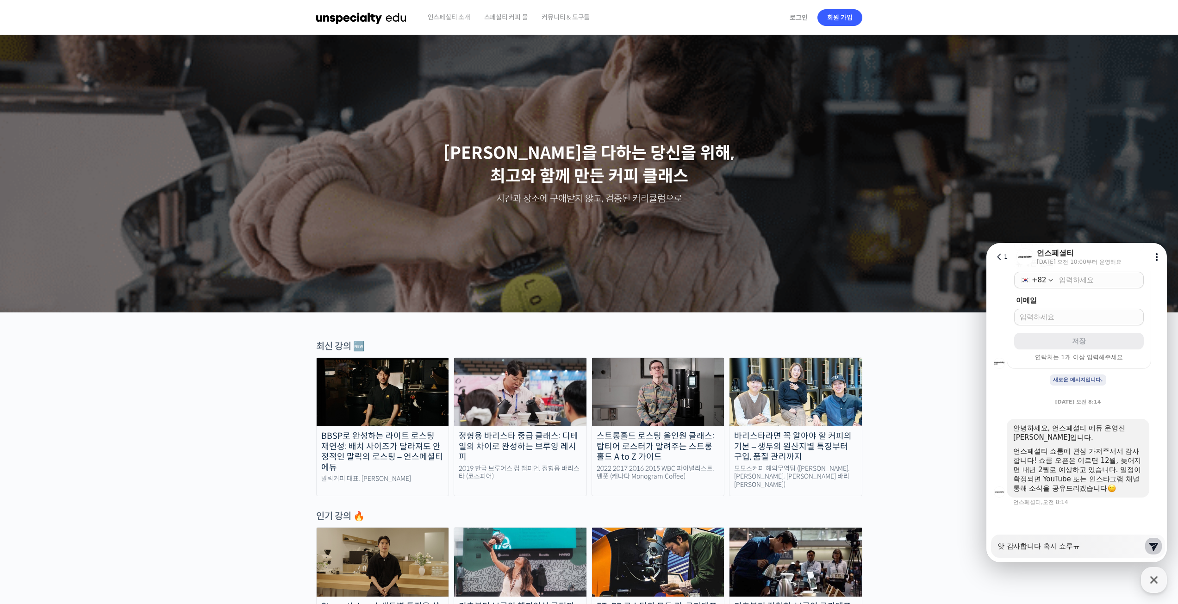
type textarea "x"
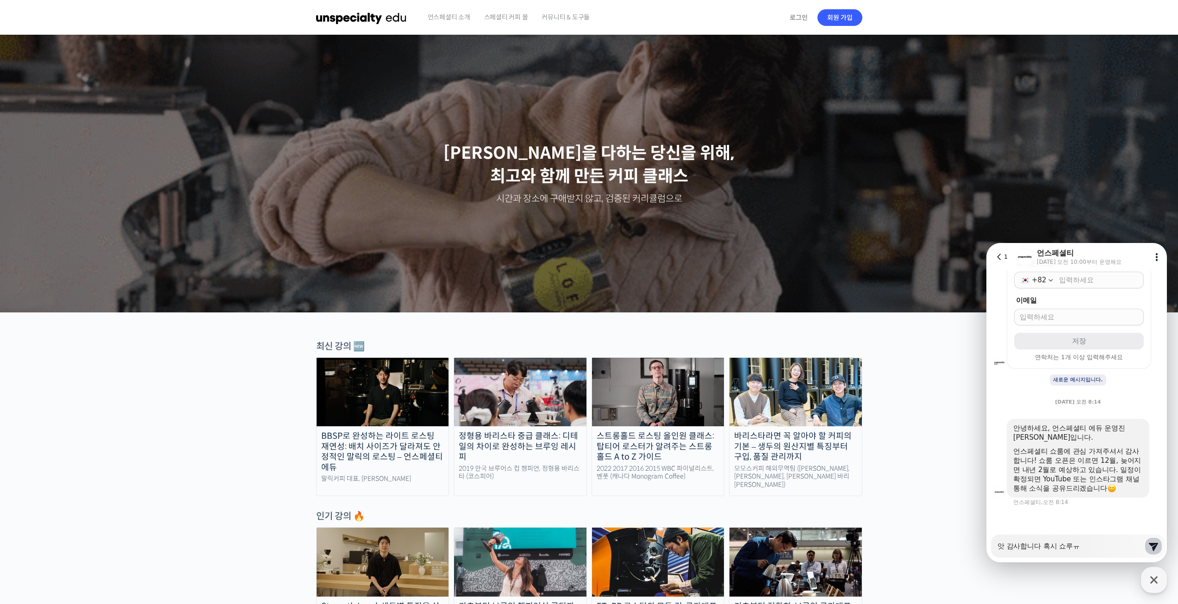
type textarea "앗 감사합니다 혹시 쇼루"
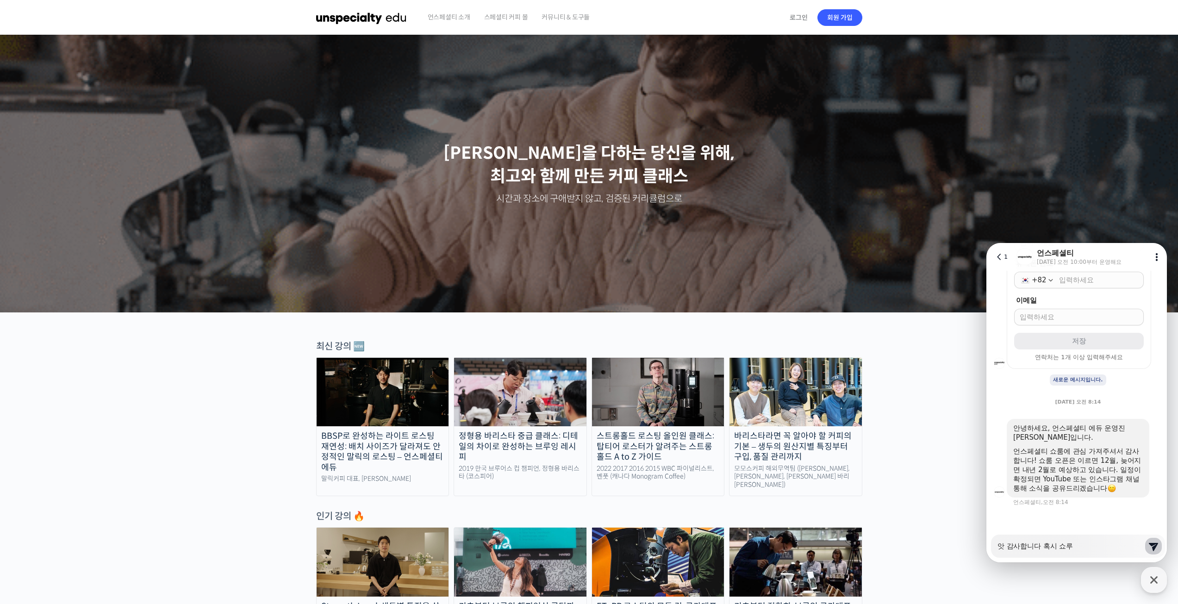
type textarea "x"
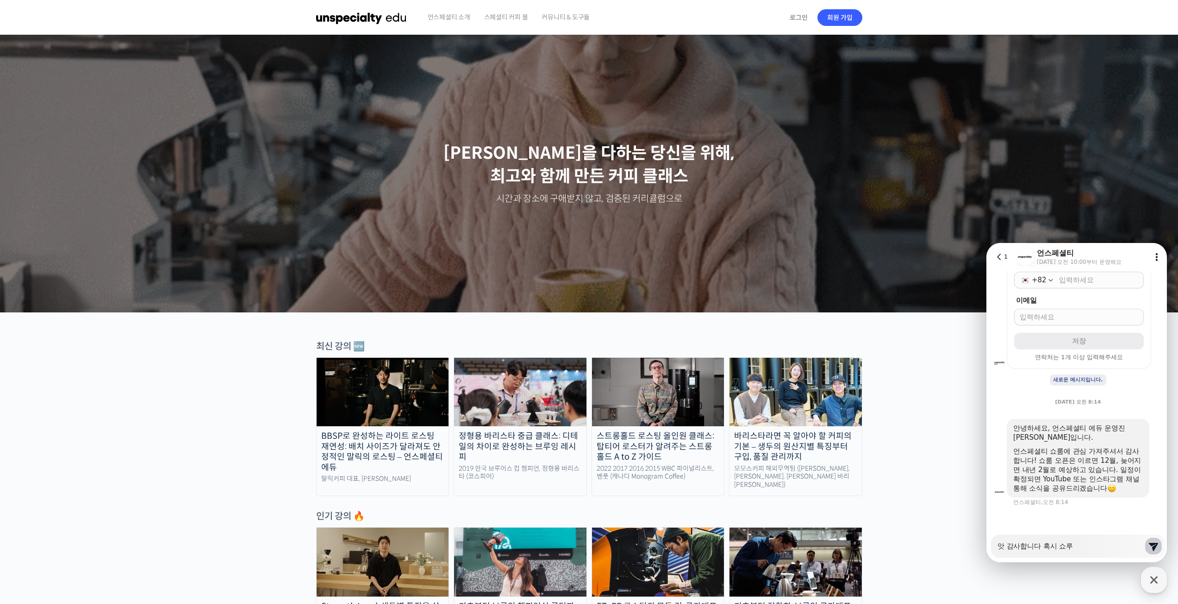
type textarea "앗 감사합니다 혹시 쇼"
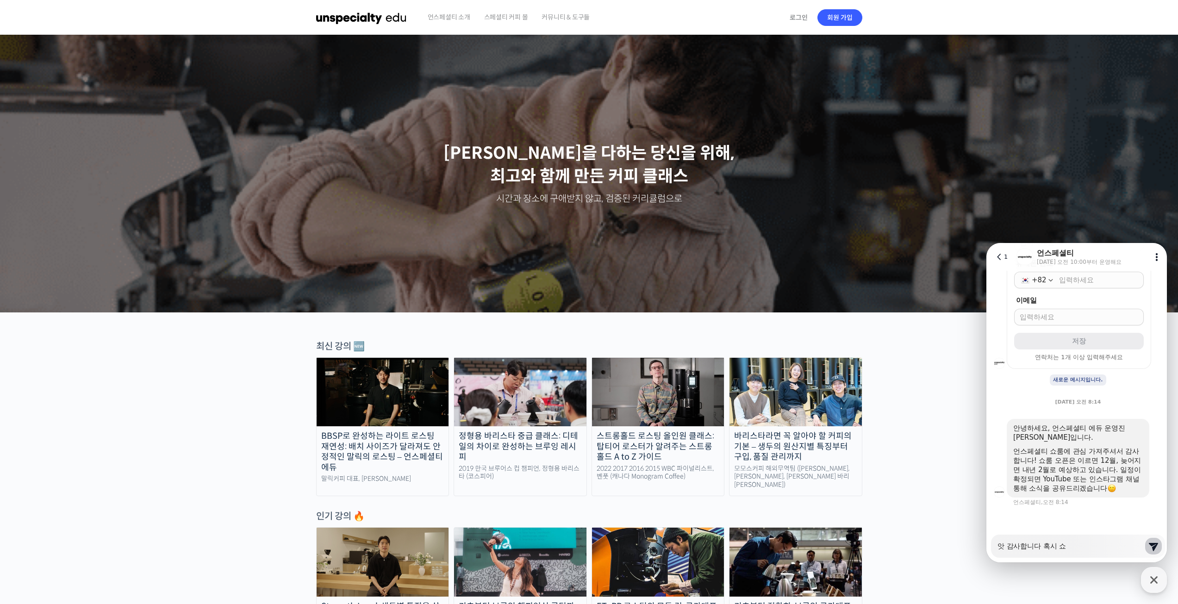
type textarea "x"
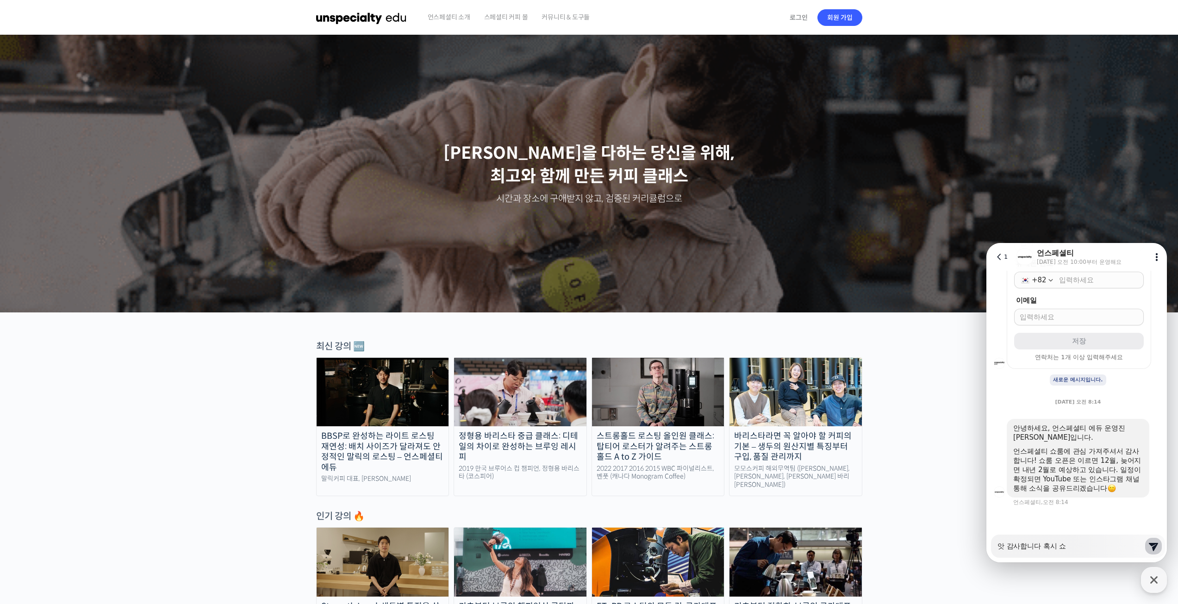
type textarea "앗 감사합니다 혹시 쇼ㄹ"
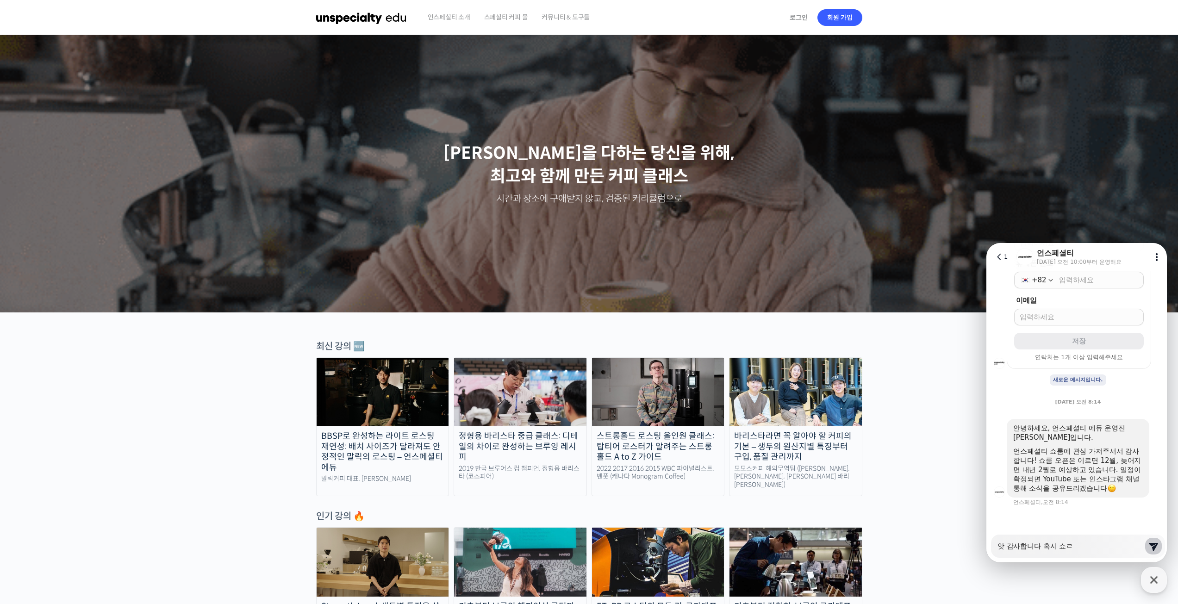
type textarea "x"
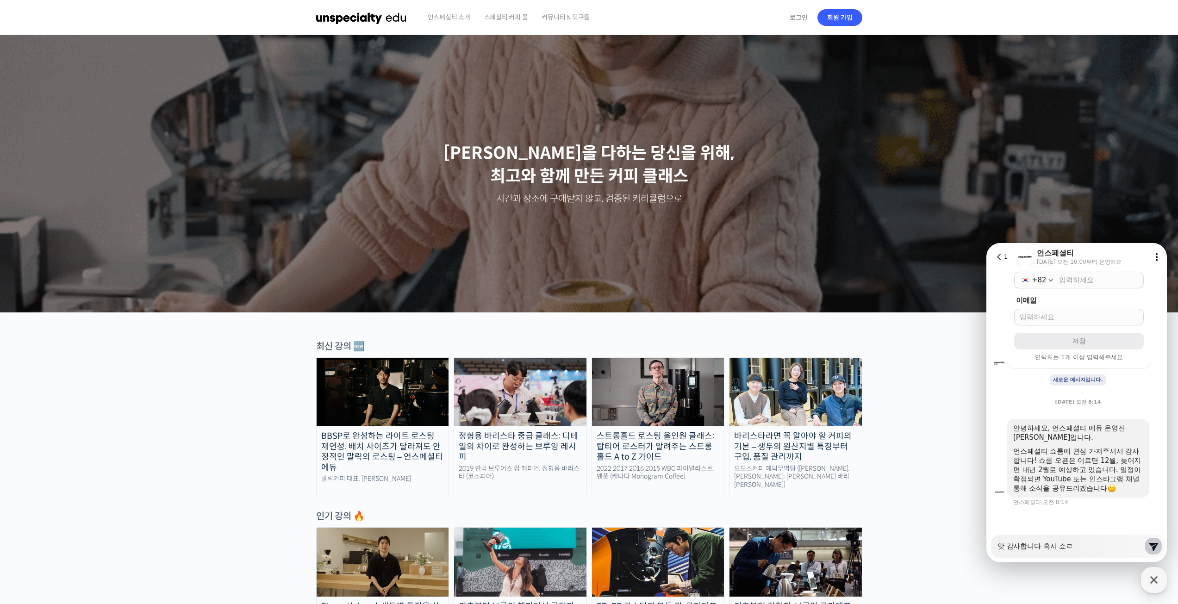
type textarea "앗 감사합니다 혹시 쇼루"
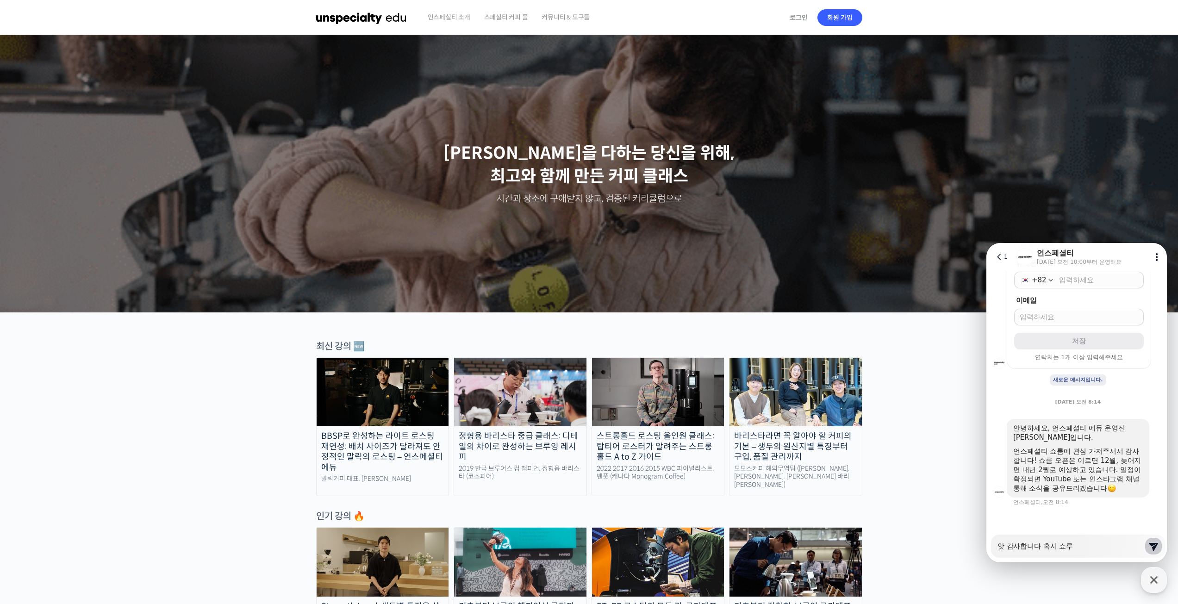
type textarea "x"
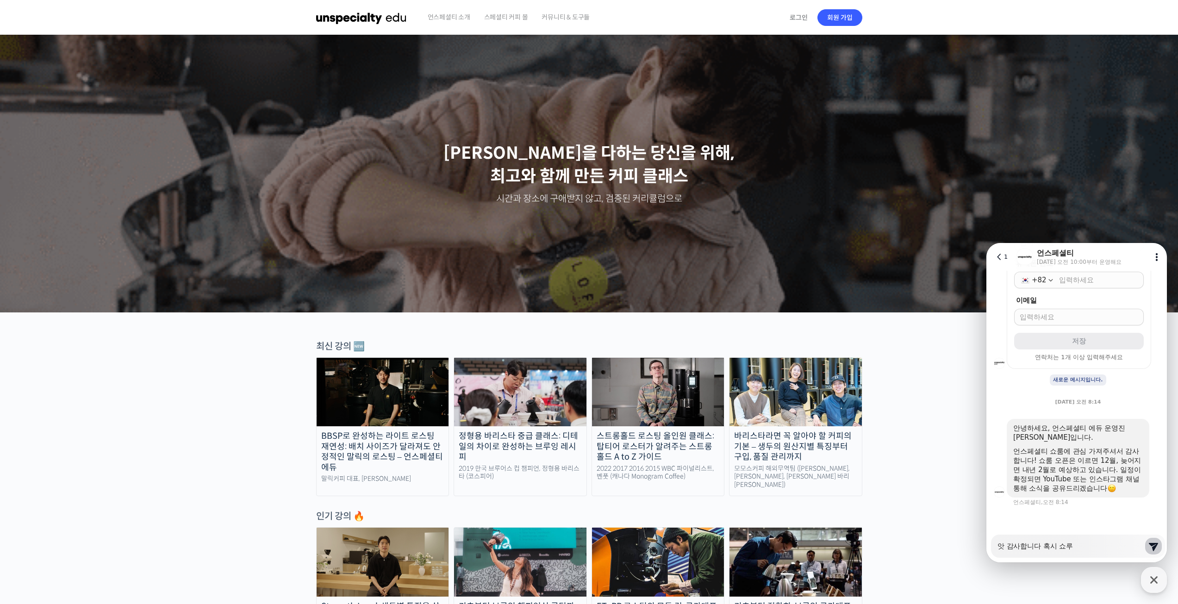
type textarea "앗 감사합니다 혹시 쇼룸"
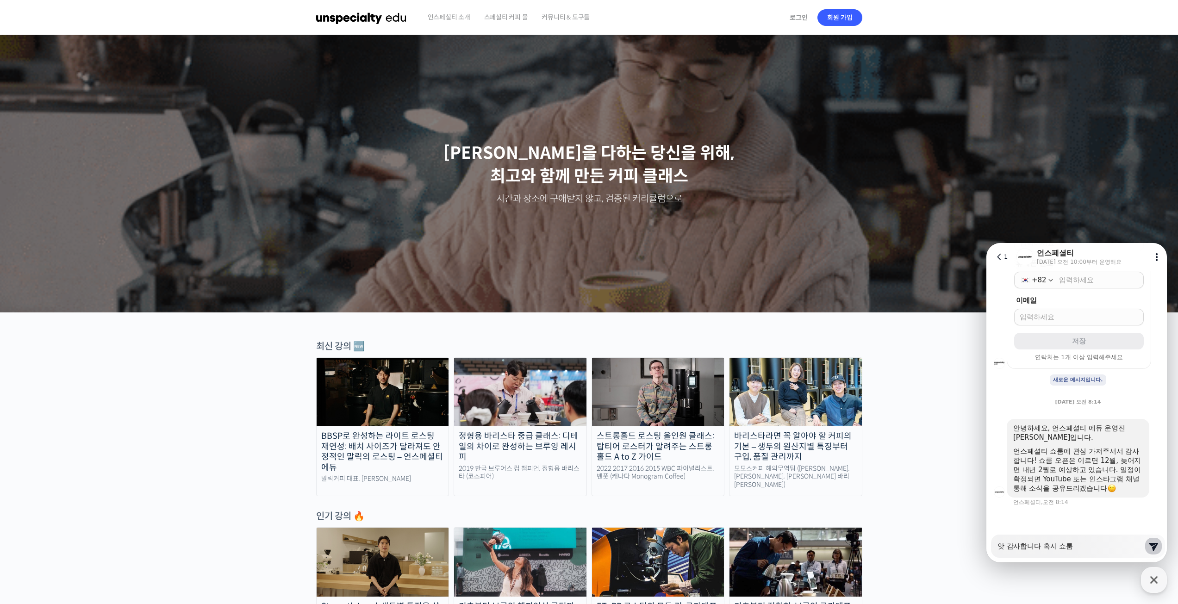
type textarea "x"
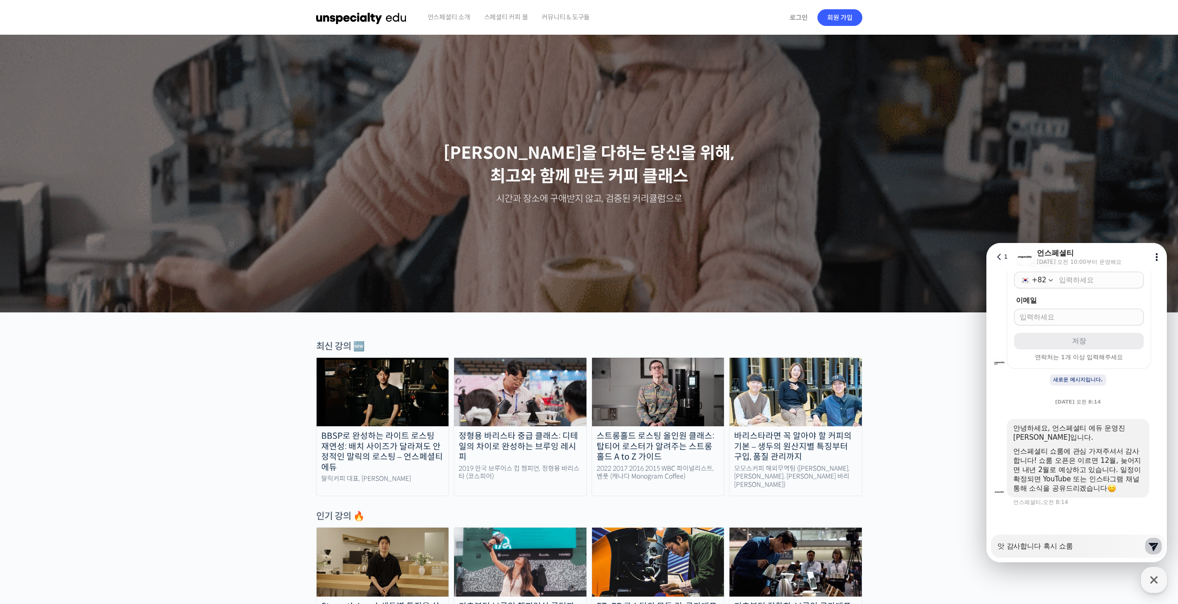
type textarea "앗 감사합니다 혹시 쇼룸"
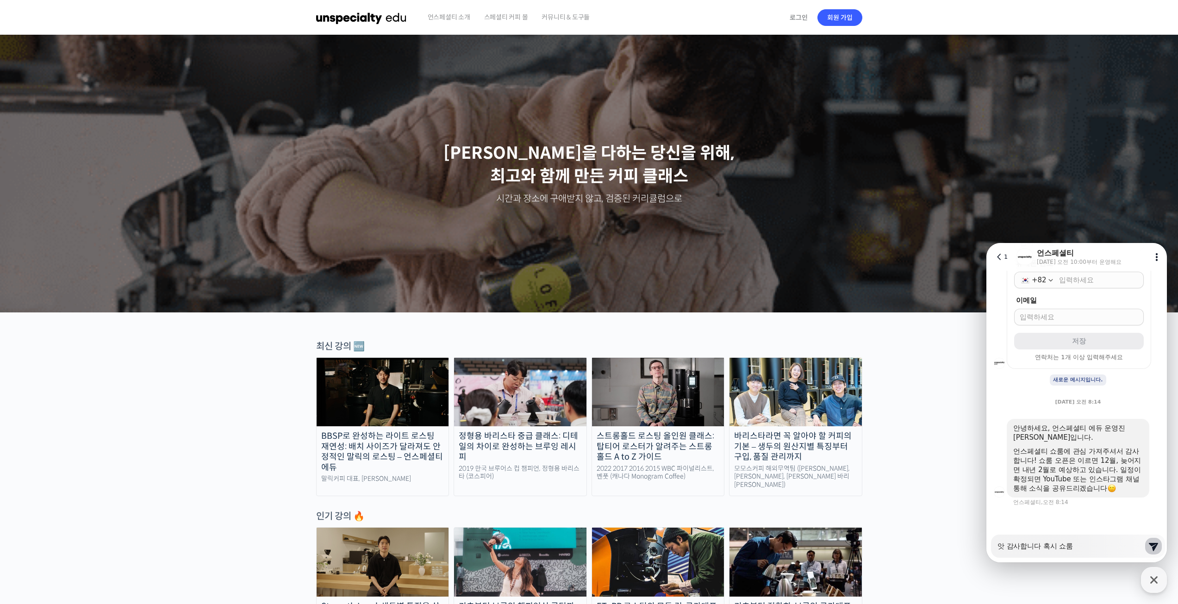
type textarea "x"
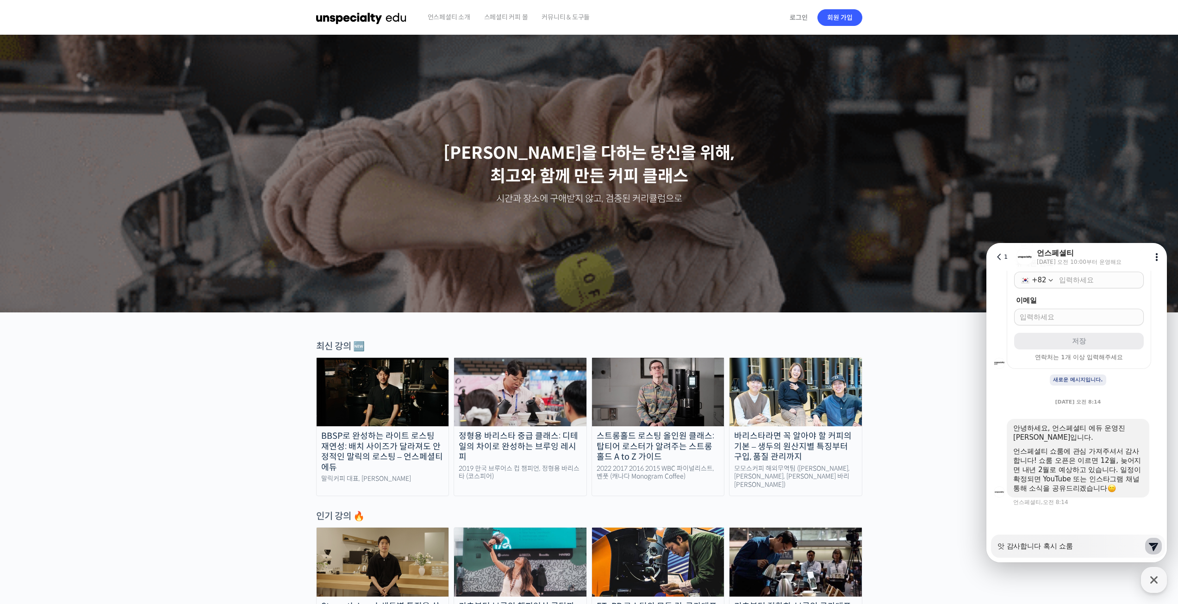
type textarea "앗 감사합니다 혹시 쇼룸 ㅇ"
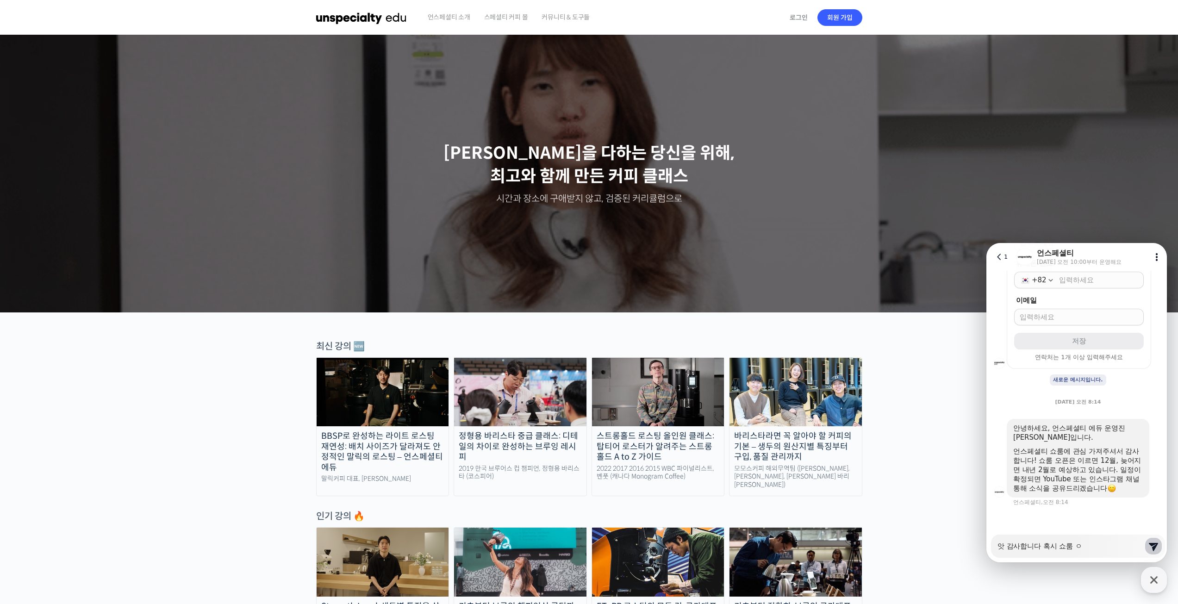
type textarea "x"
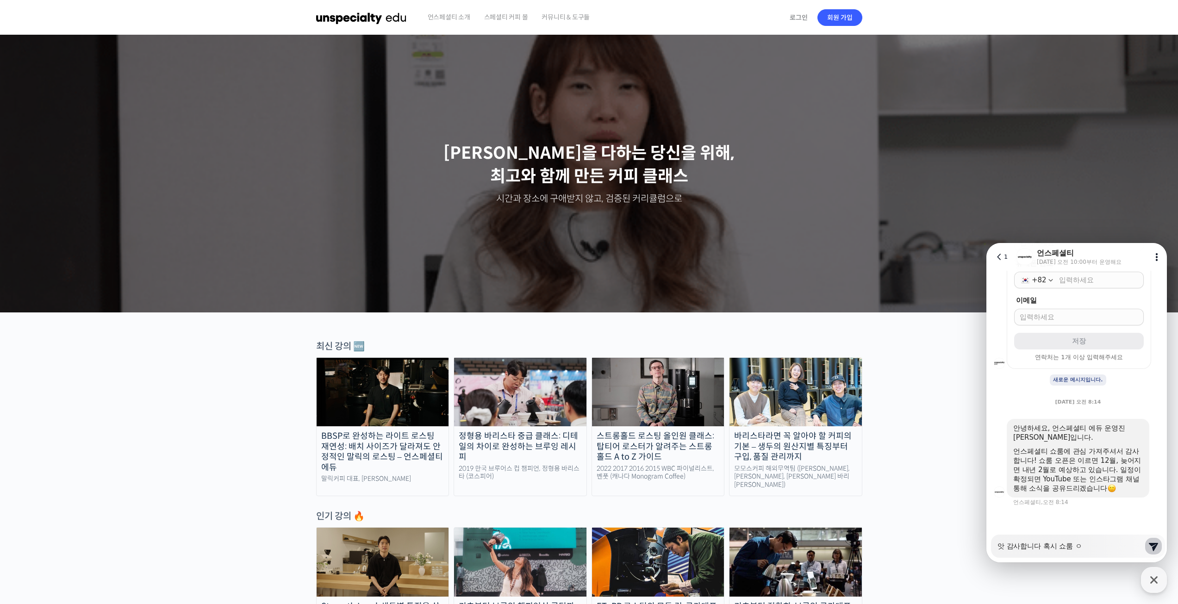
type textarea "앗 감사합니다 혹시 쇼룸 우"
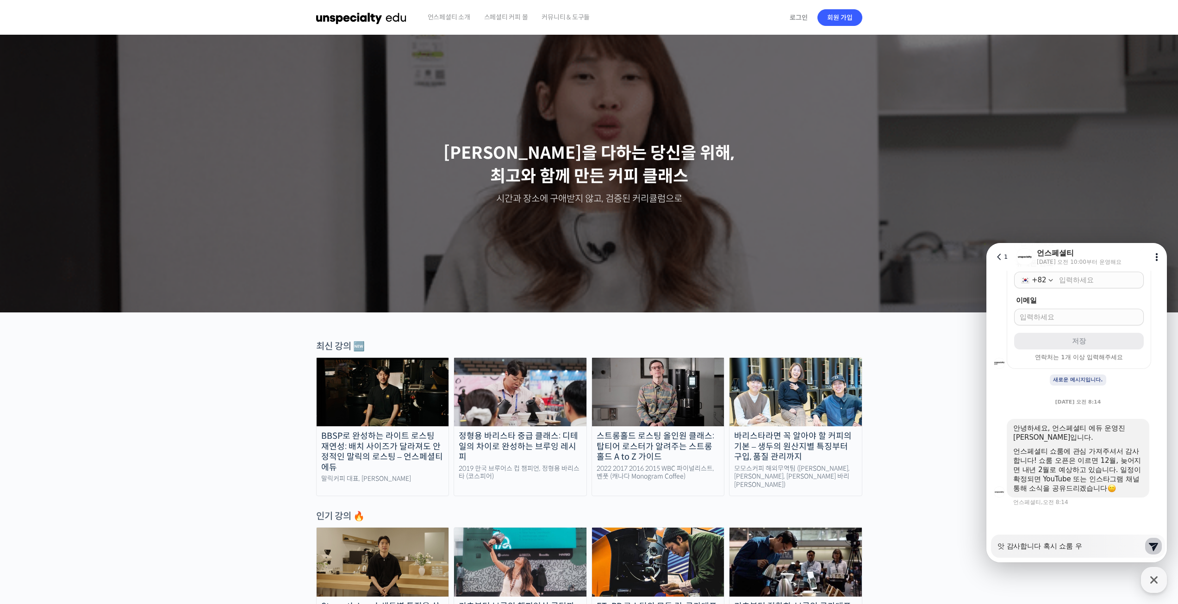
type textarea "x"
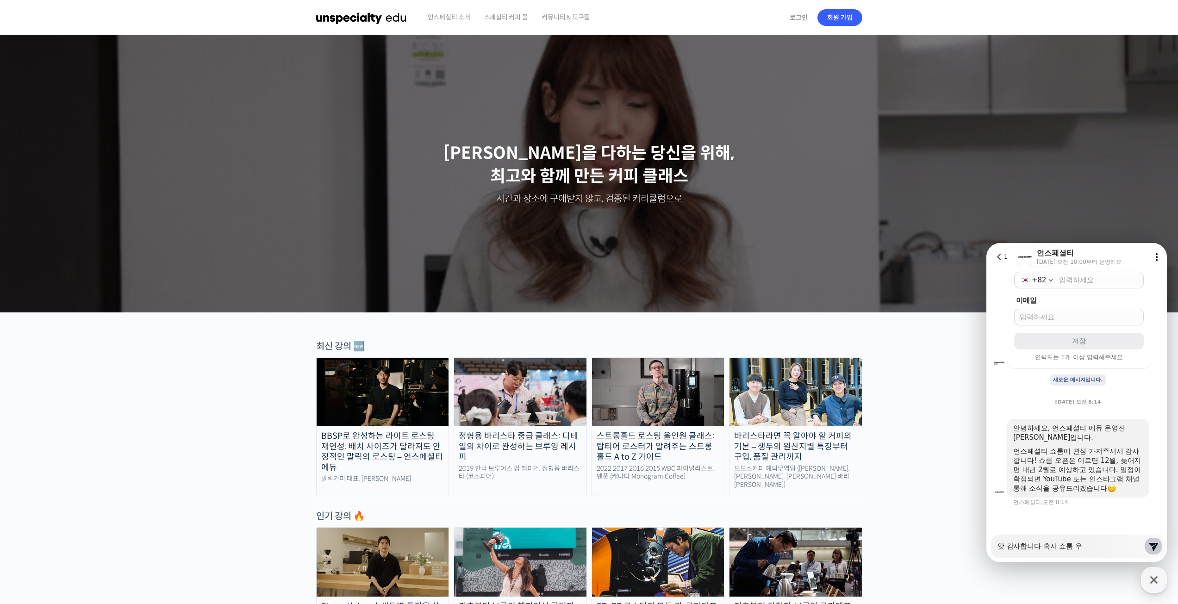
type textarea "앗 감사합니다 혹시 쇼룸 위"
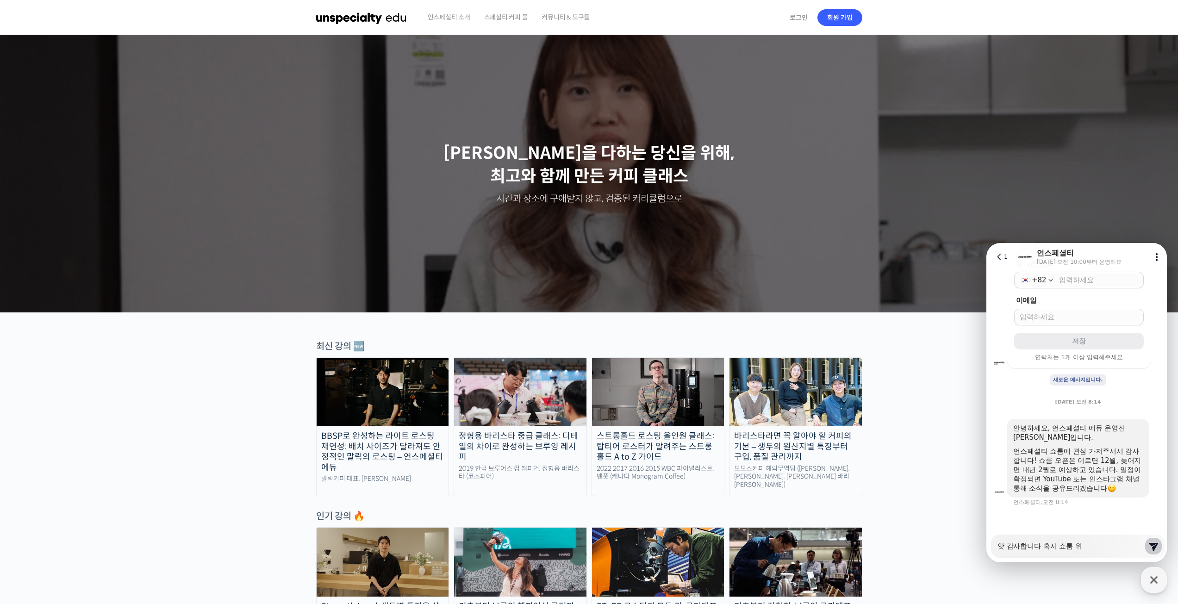
type textarea "x"
type textarea "앗 감사합니다 혹시 쇼룸 윛"
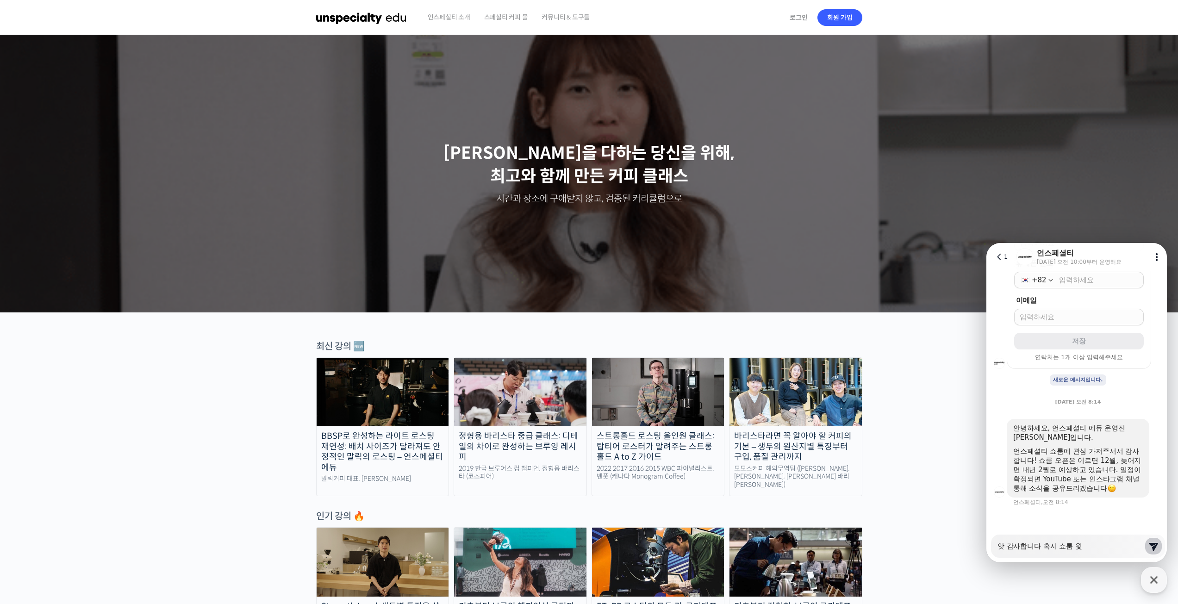
type textarea "x"
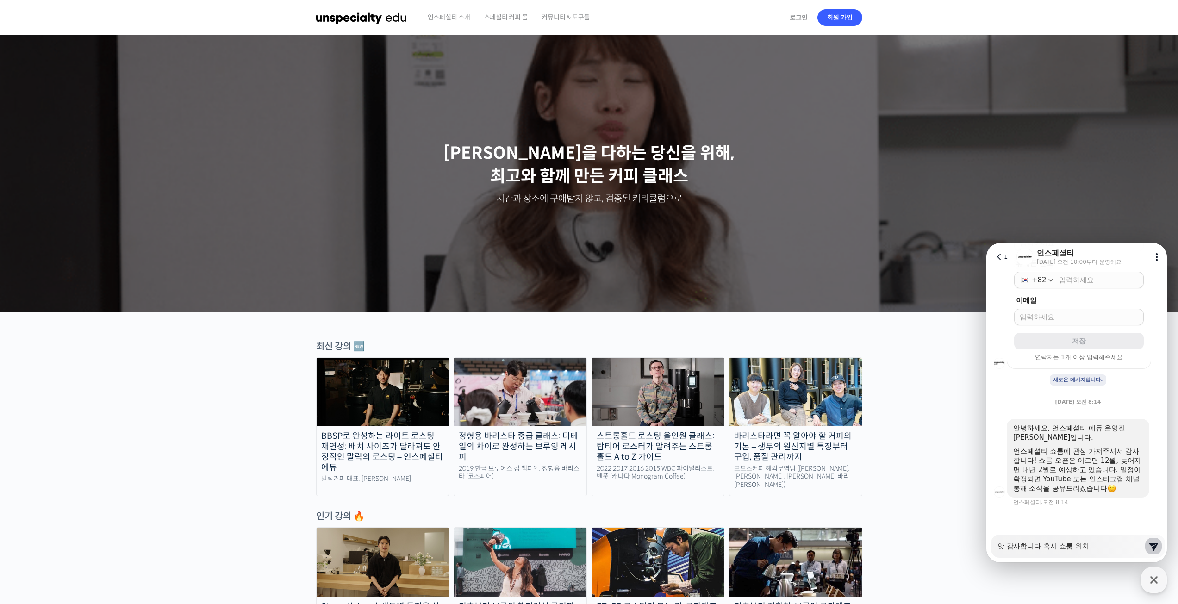
type textarea "앗 감사합니다 혹시 쇼룸 위친"
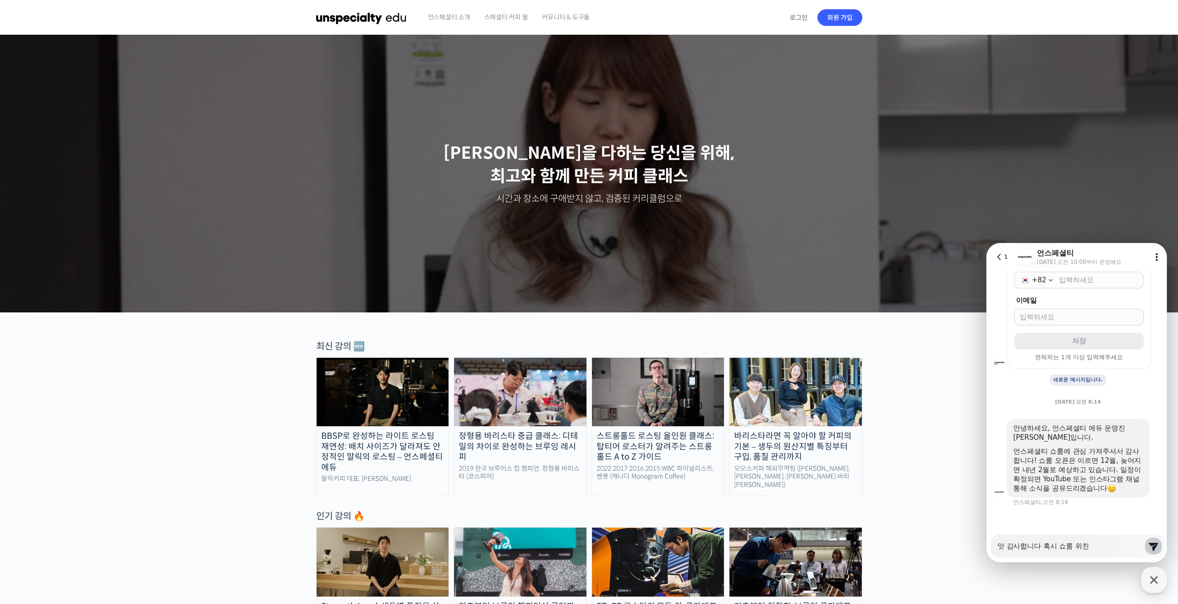
type textarea "x"
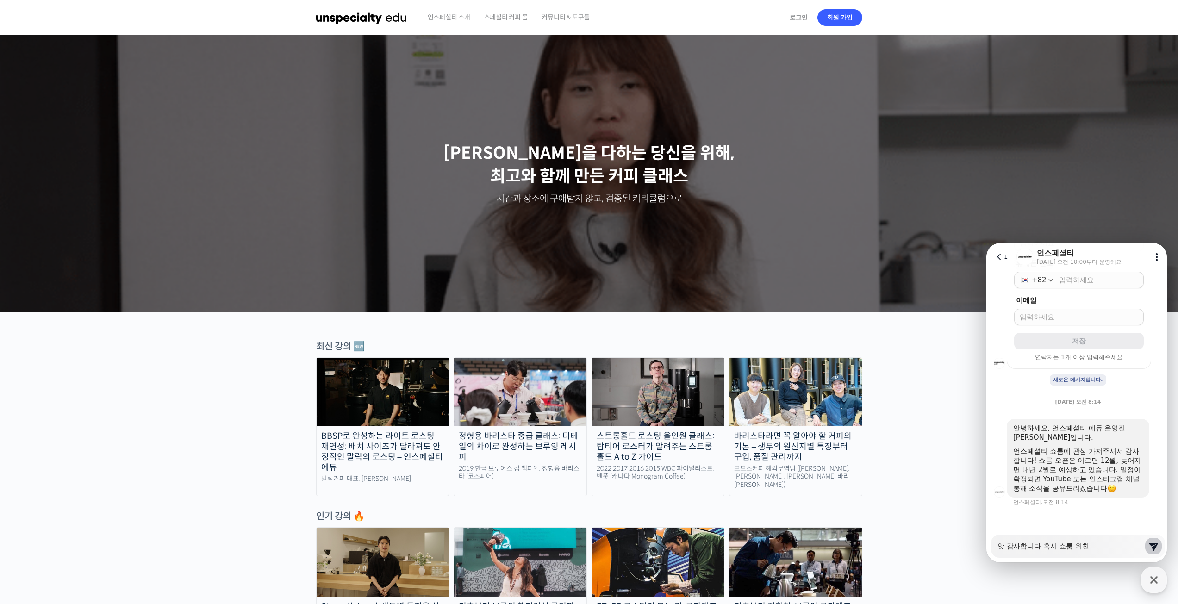
type textarea "앗 감사합니다 혹시 쇼룸 위치느"
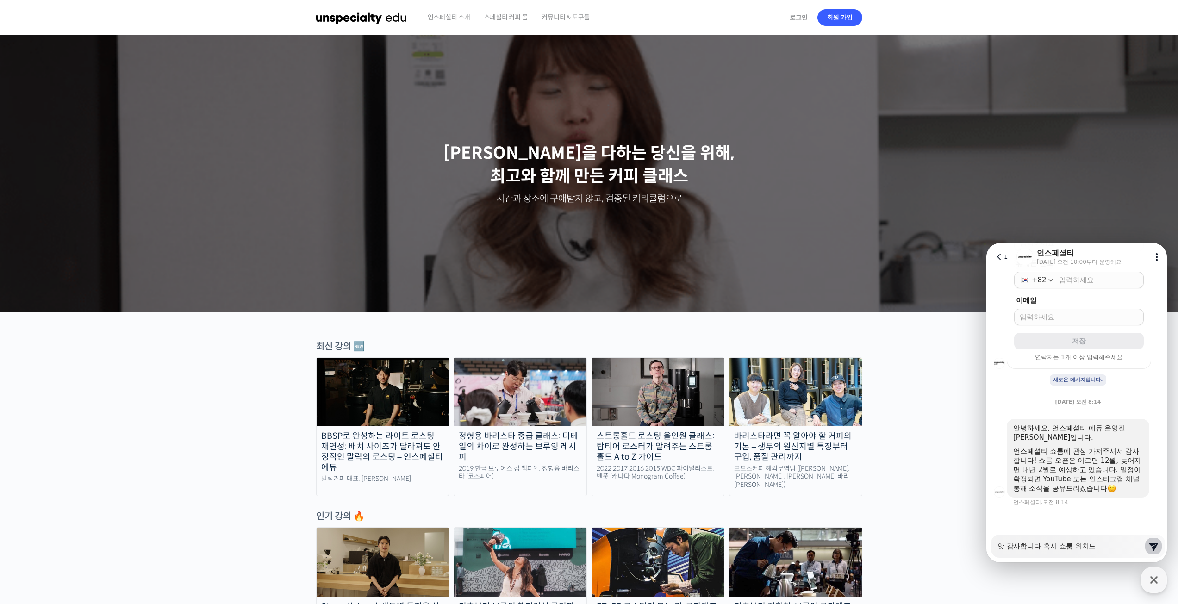
type textarea "x"
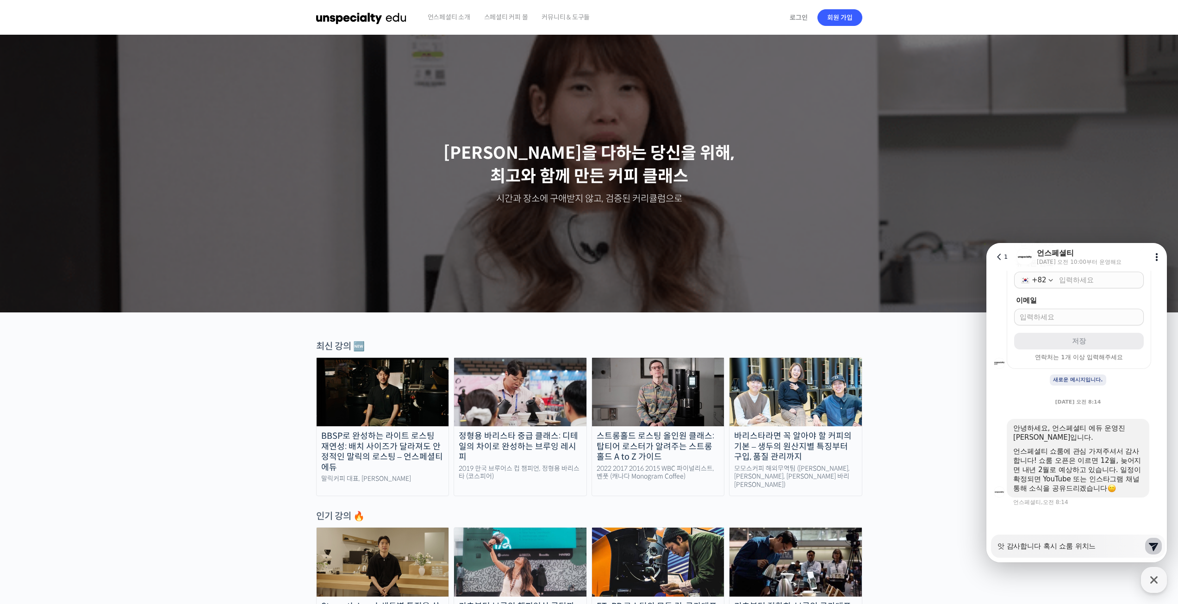
type textarea "앗 감사합니다 혹시 쇼룸 위치는"
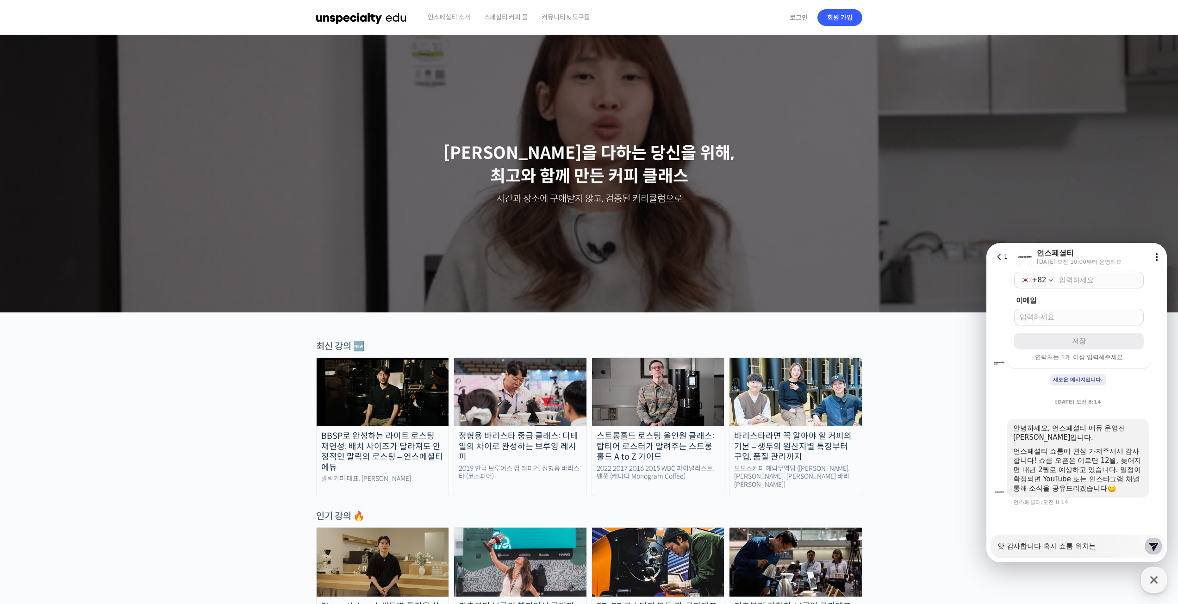
type textarea "x"
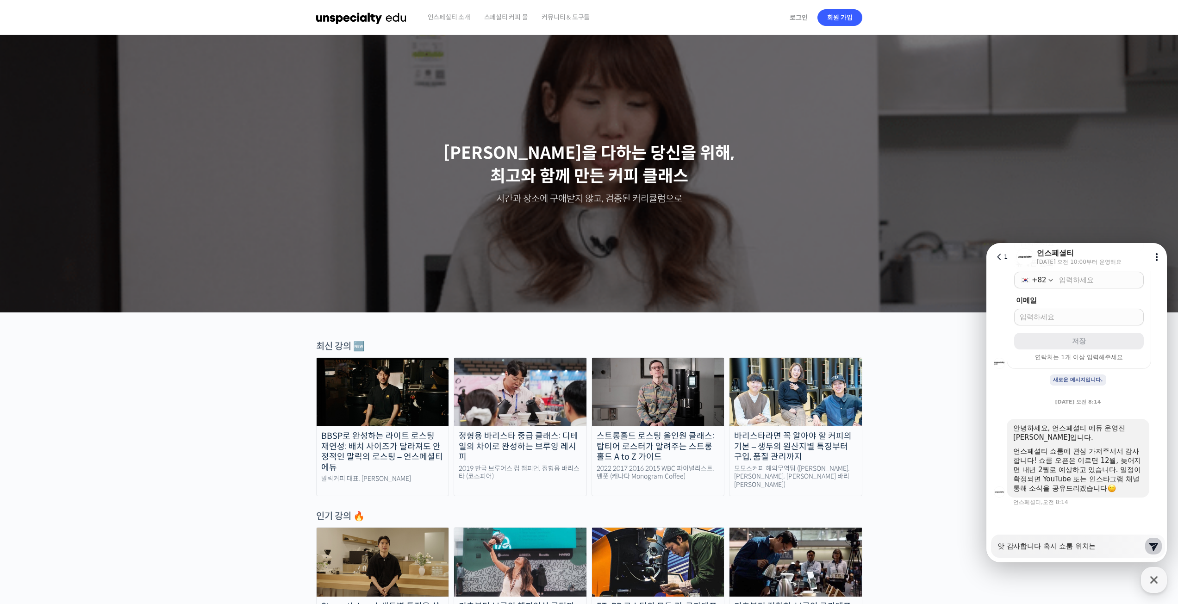
type textarea "앗 감사합니다 혹시 쇼룸 위치는"
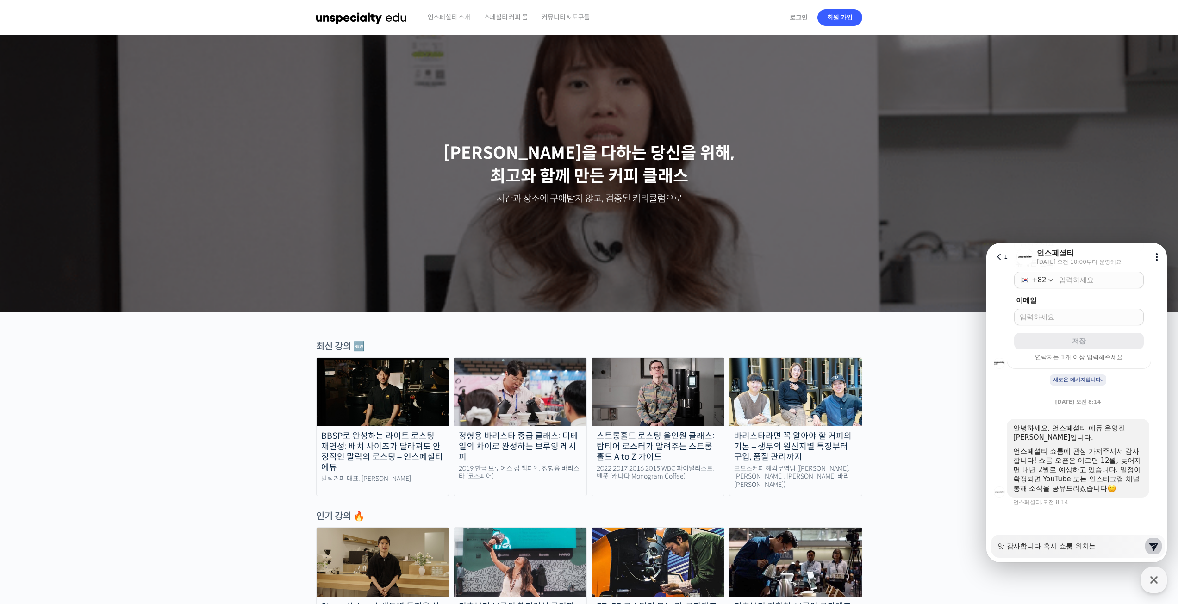
type textarea "x"
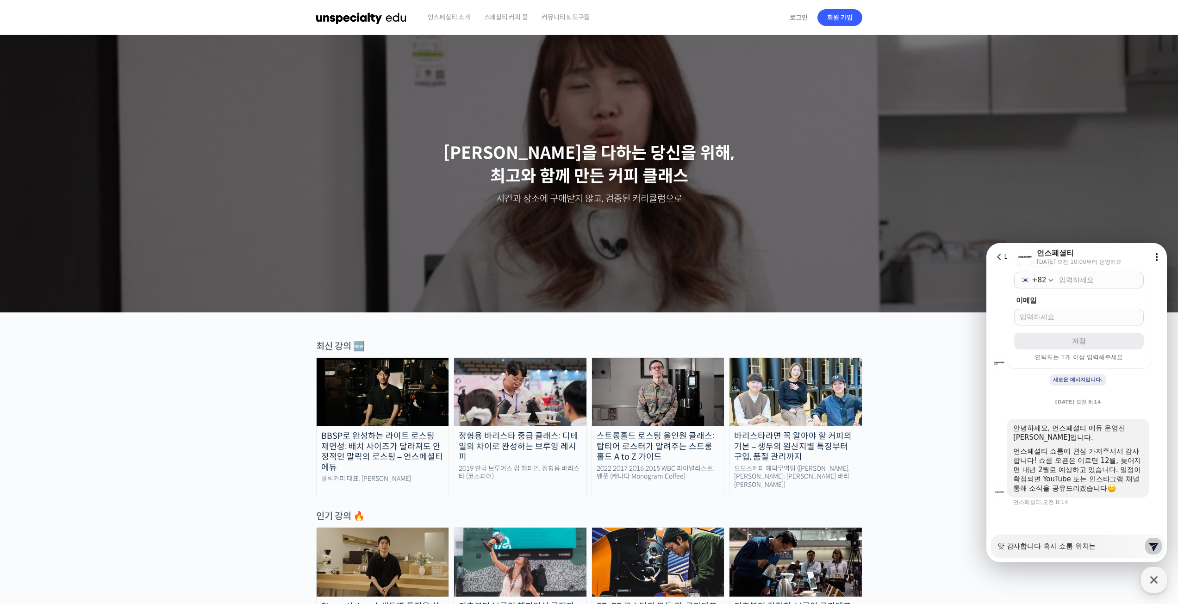
type textarea "앗 감사합니다 혹시 쇼룸 위치는 ㅈ"
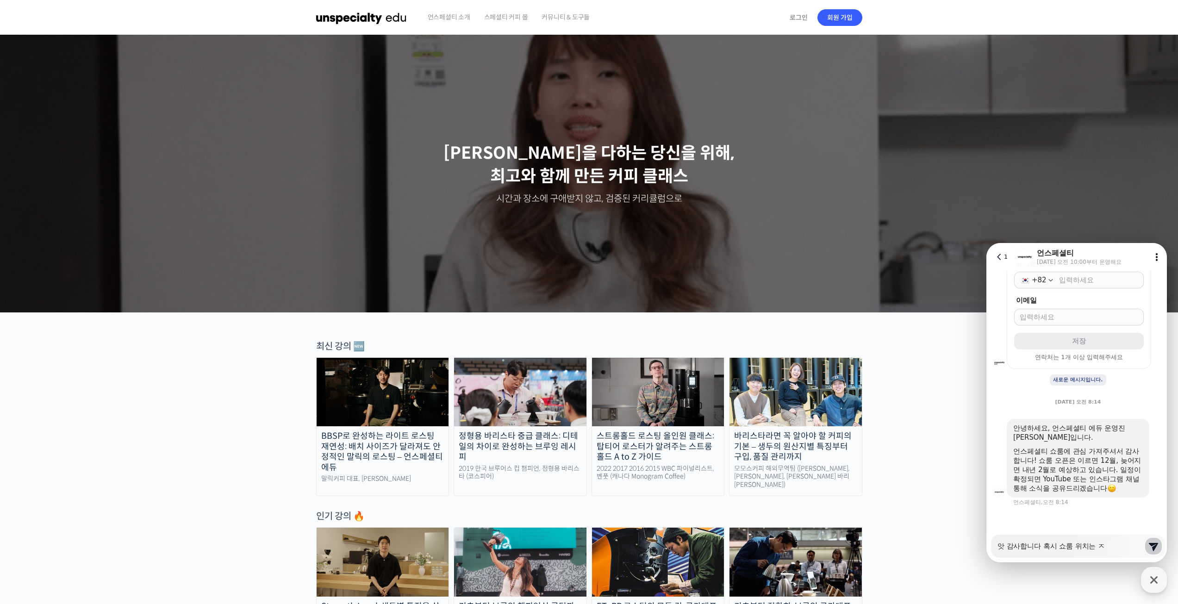
type textarea "x"
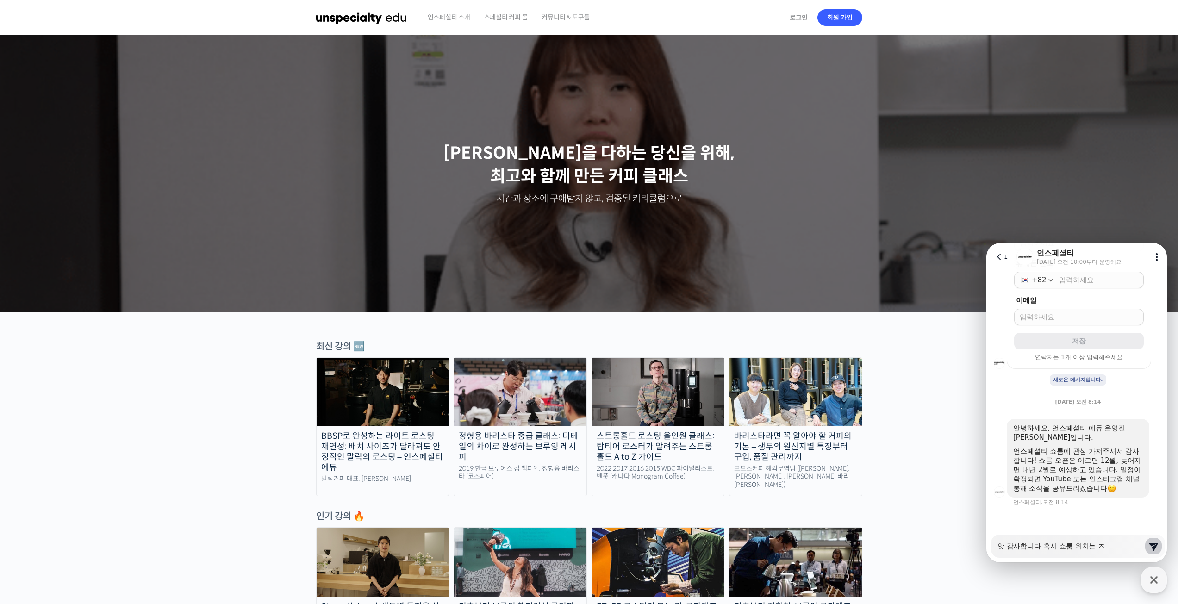
type textarea "앗 감사합니다 혹시 쇼룸 위치는 저"
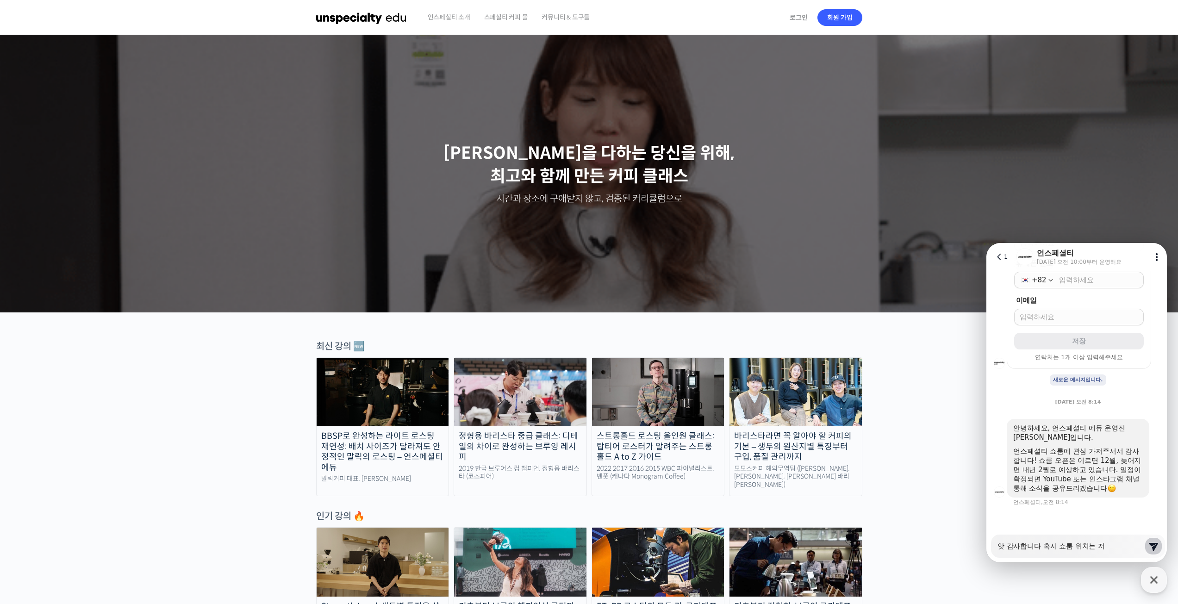
type textarea "x"
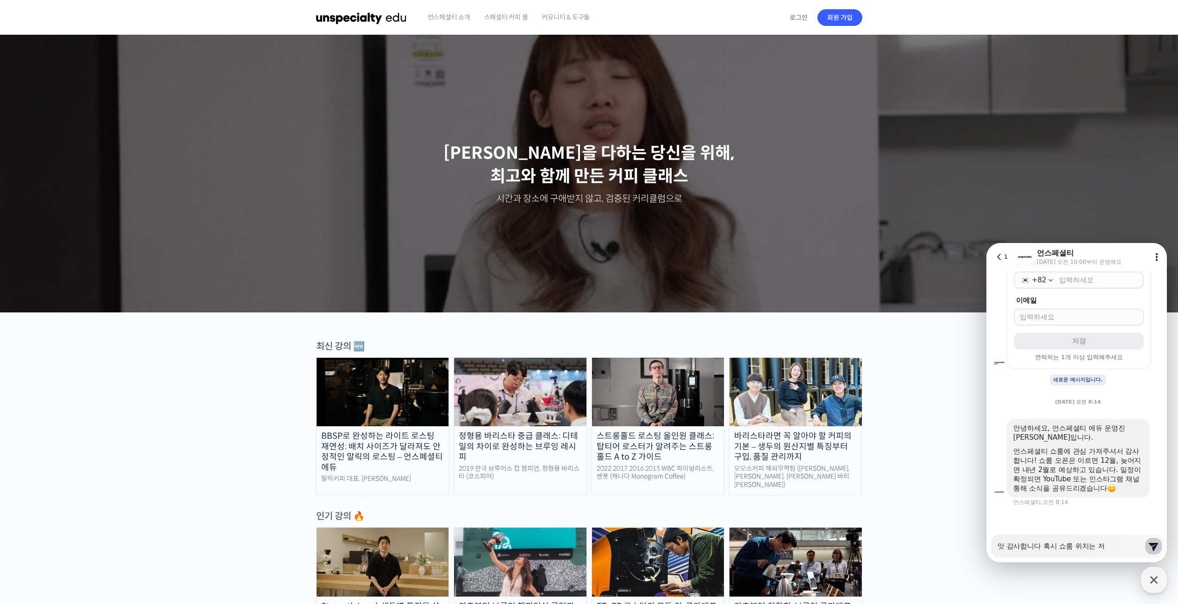
type textarea "앗 감사합니다 혹시 쇼룸 위치는 ㅈ"
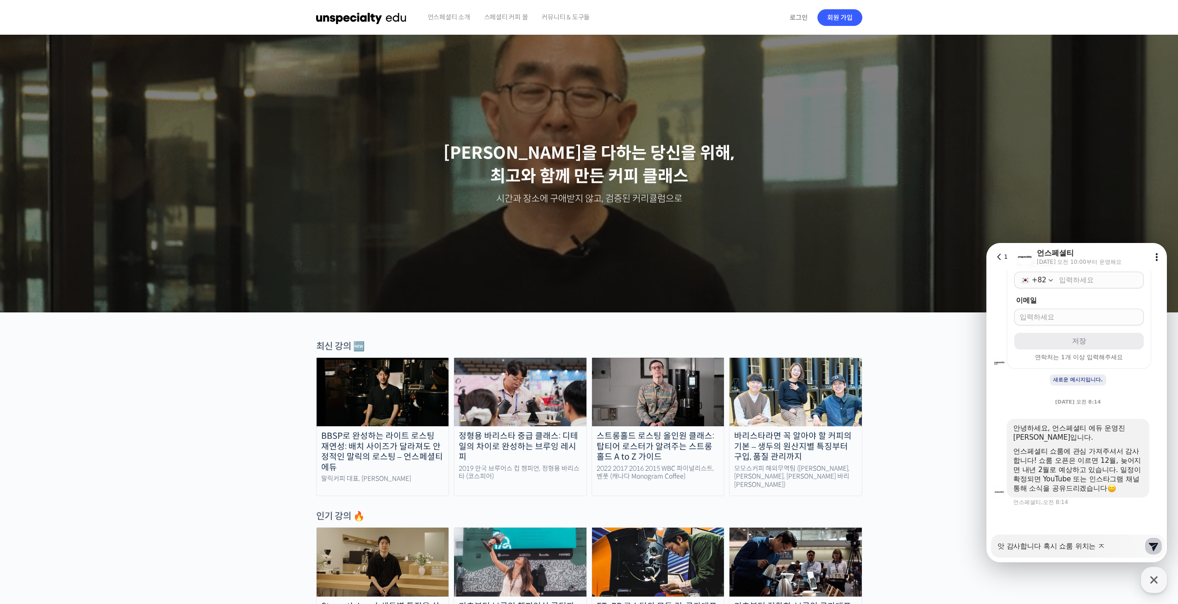
type textarea "x"
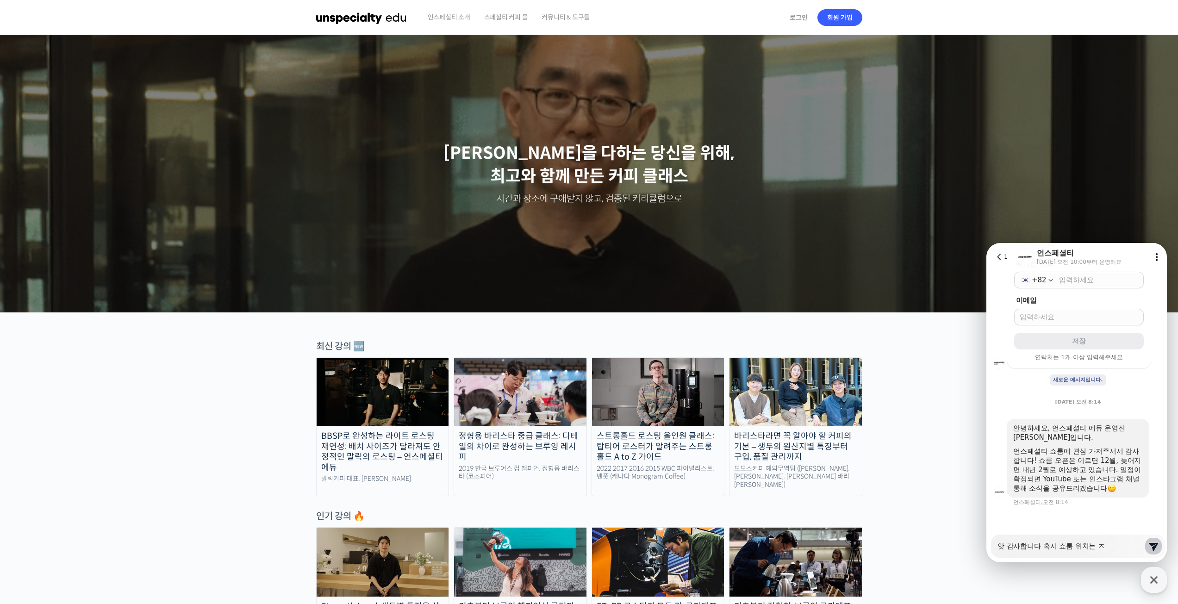
type textarea "앗 감사합니다 혹시 쇼룸 위치는"
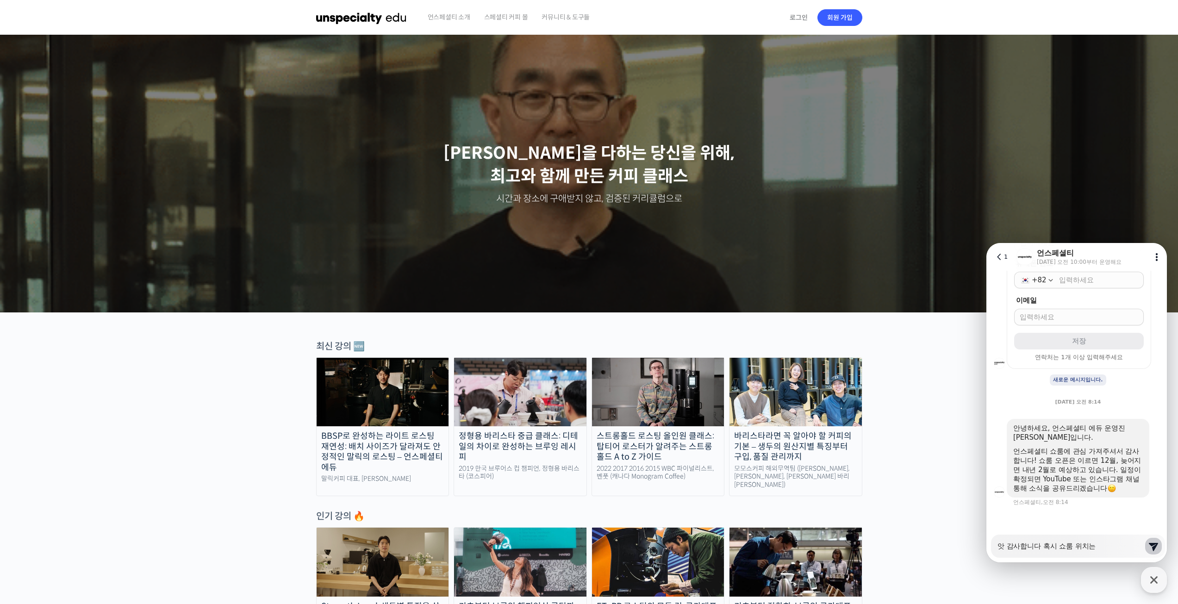
type textarea "x"
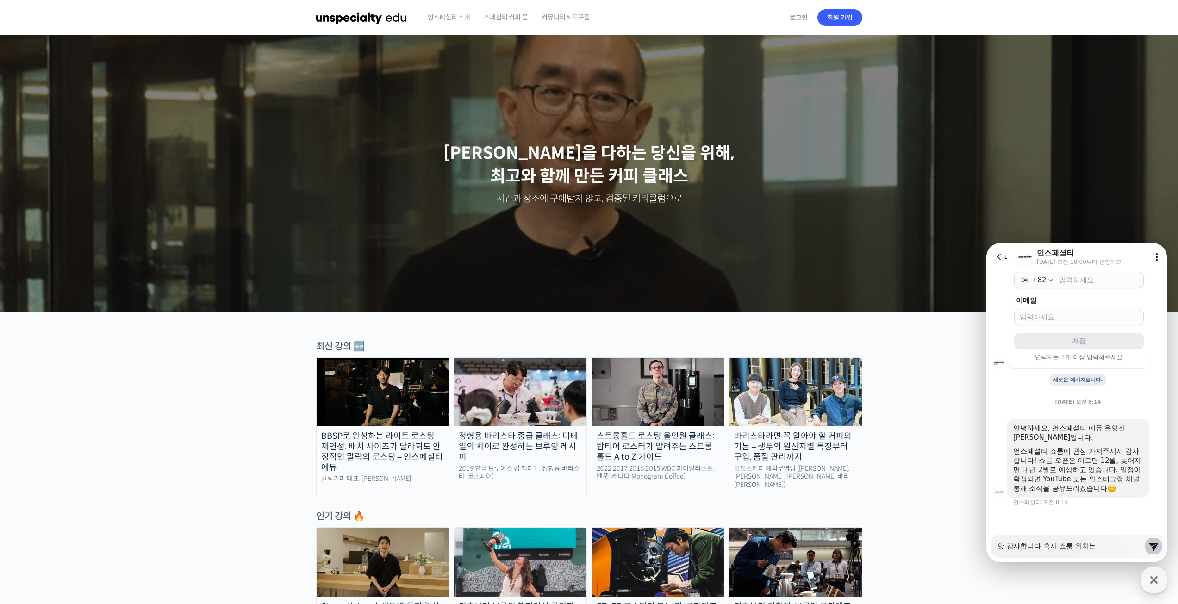
type textarea "앗 감사합니다 혹시 쇼룸 위치는 ㅈ"
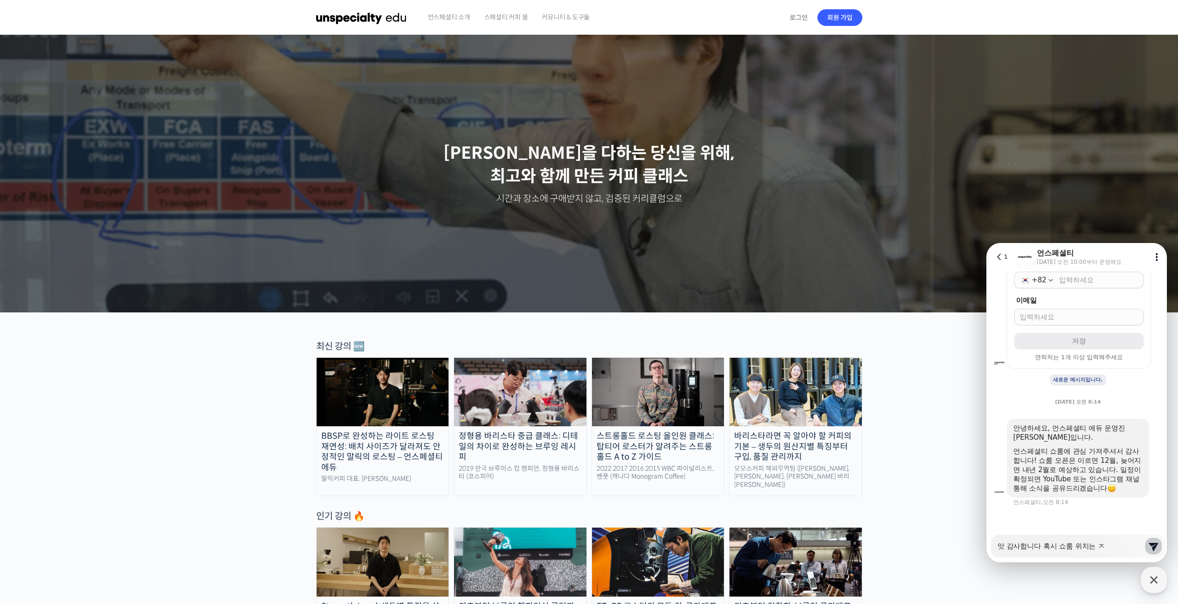
type textarea "x"
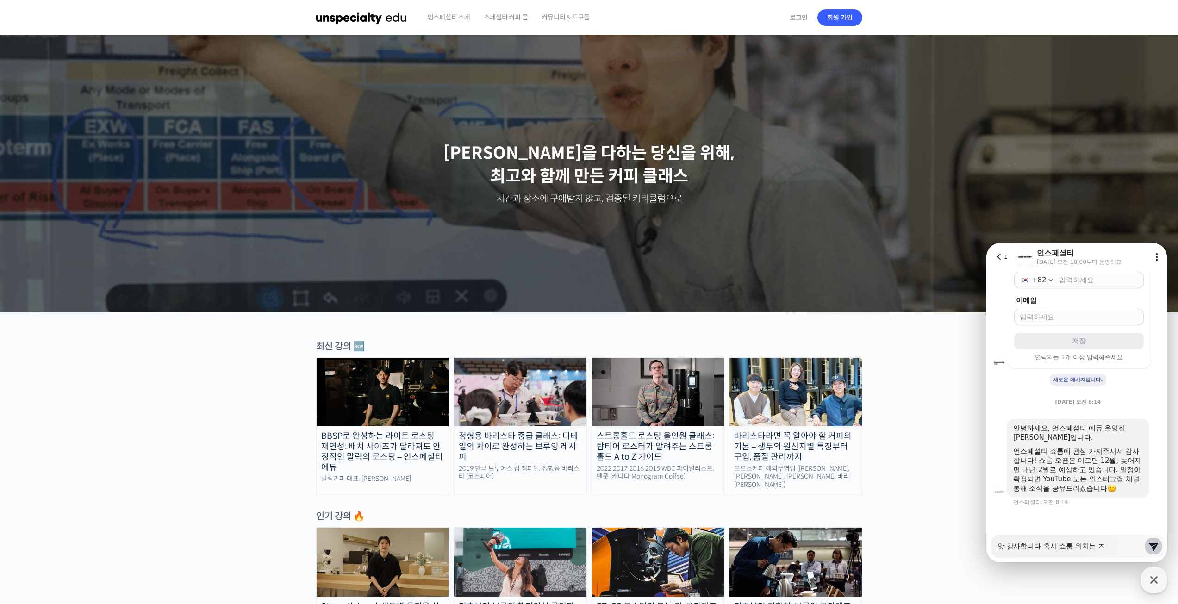
type textarea "앗 감사합니다 혹시 쇼룸 위치는 저"
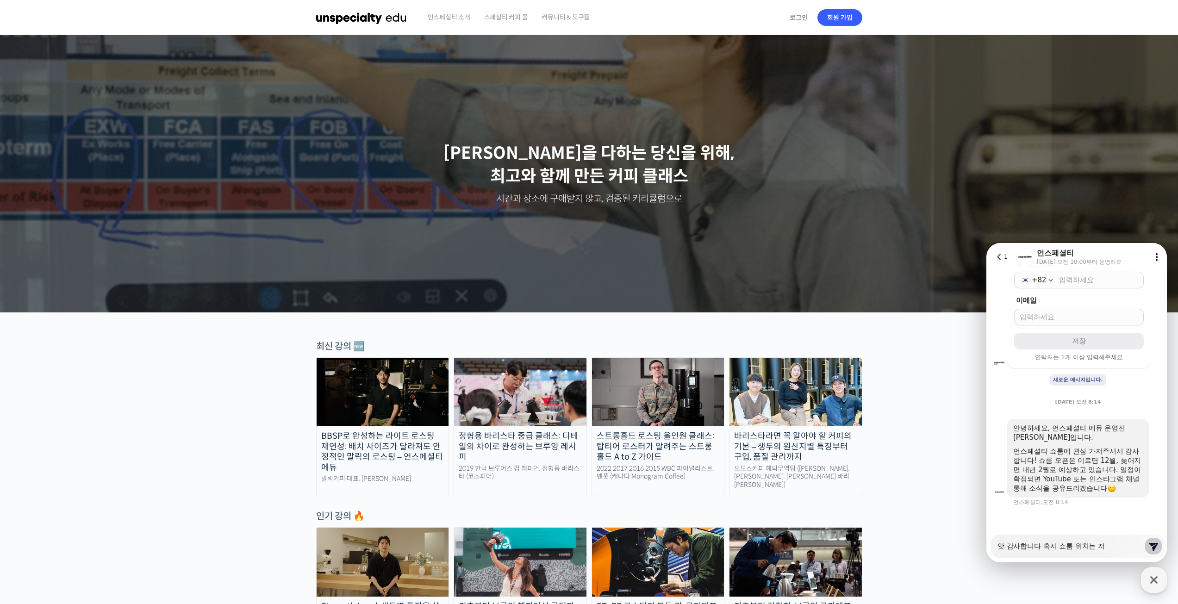
type textarea "x"
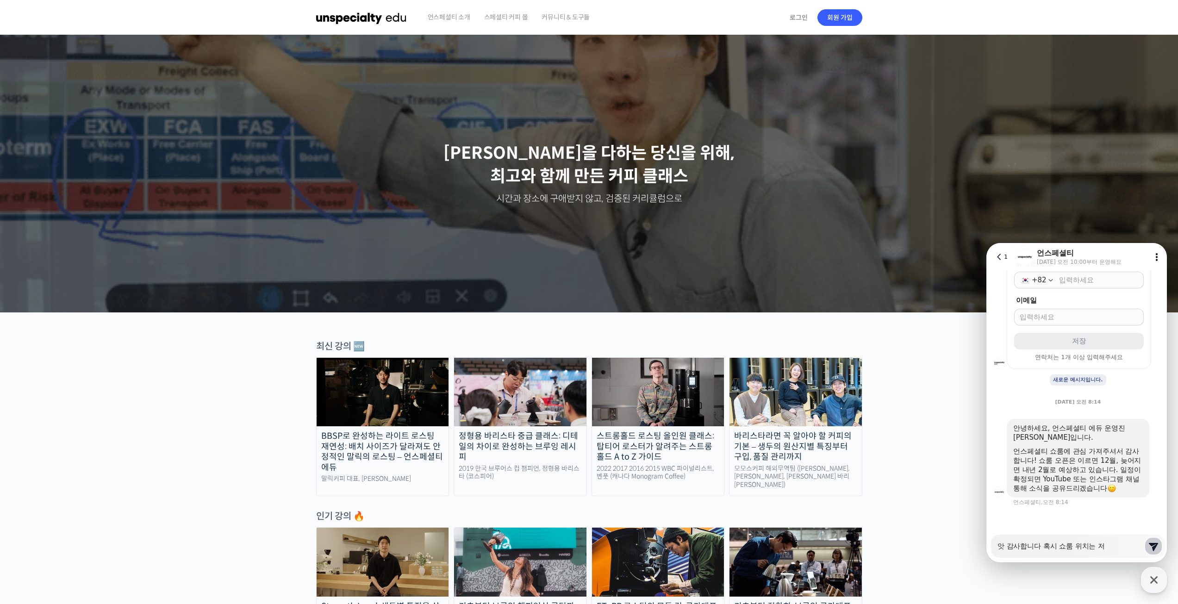
type textarea "앗 감사합니다 혹시 쇼룸 위치는 정"
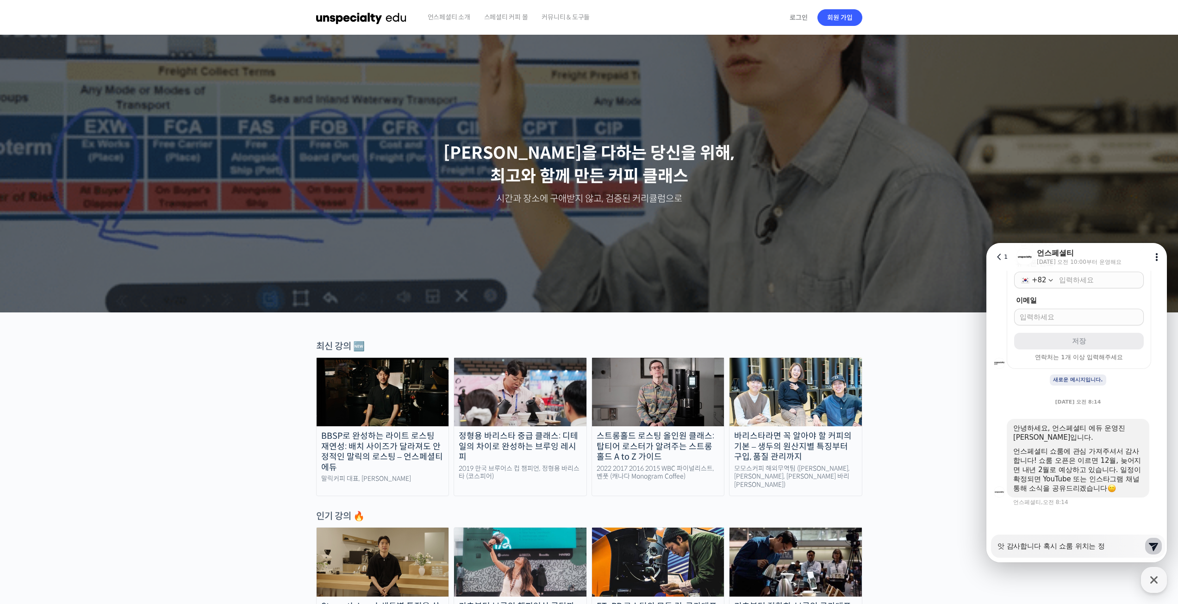
type textarea "x"
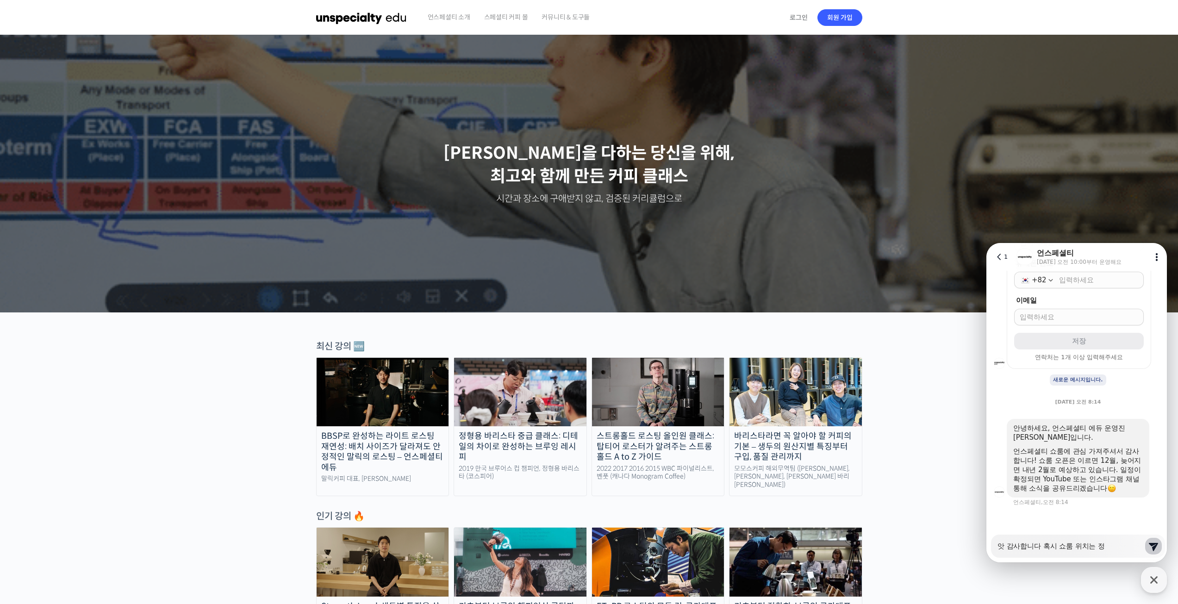
type textarea "앗 감사합니다 혹시 쇼룸 위치는 정ㅎ"
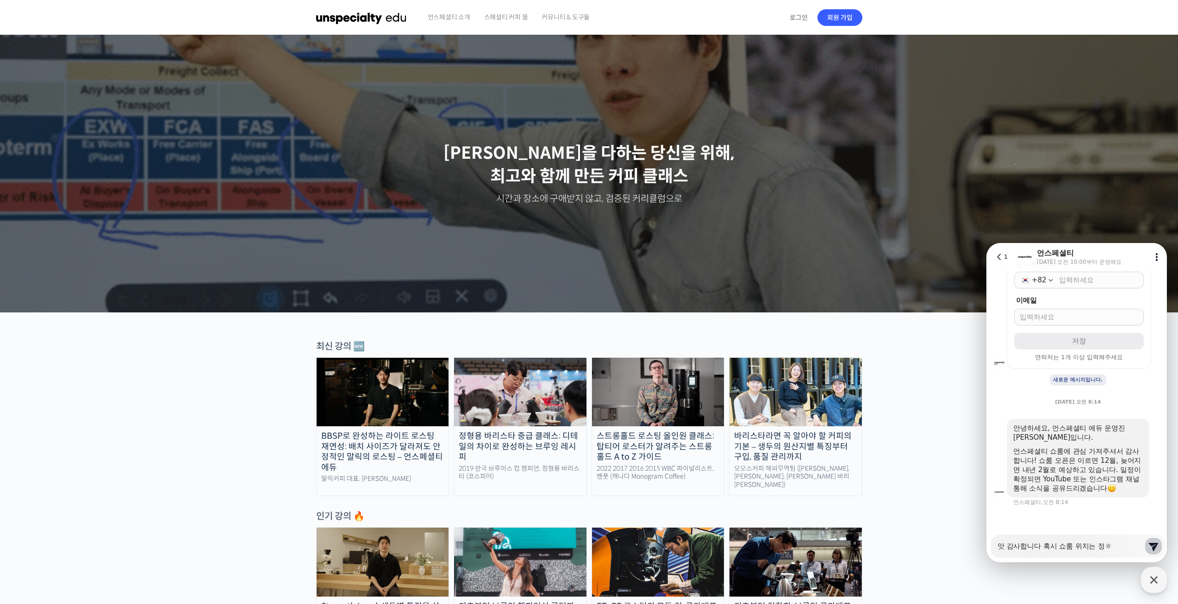
type textarea "x"
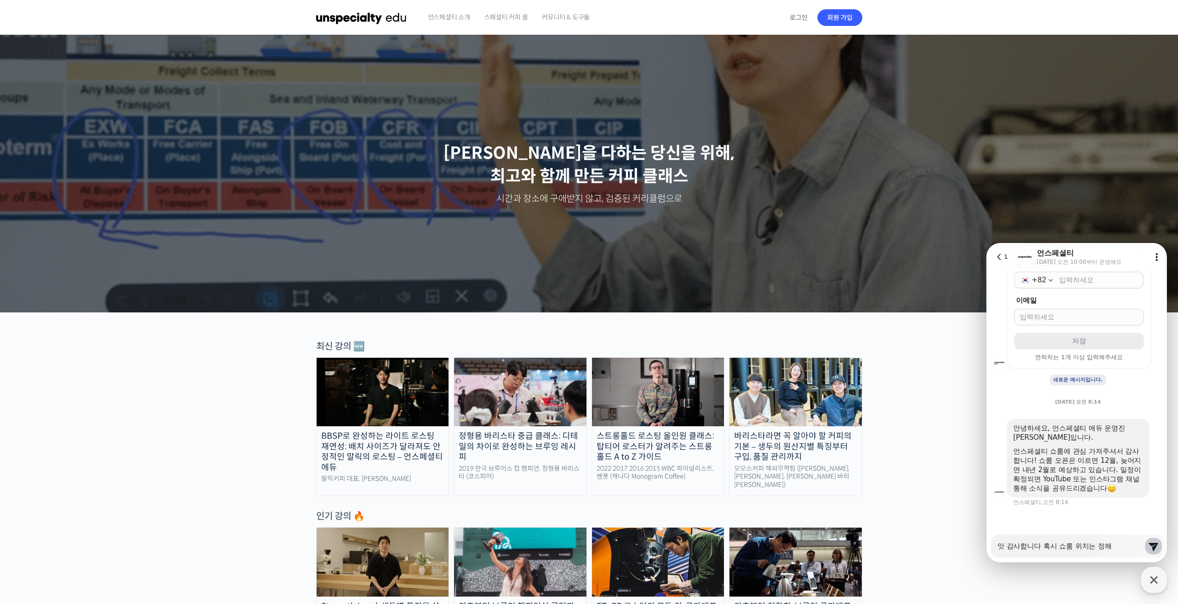
type textarea "앗 감사합니다 혹시 쇼룸 위치는 정햊"
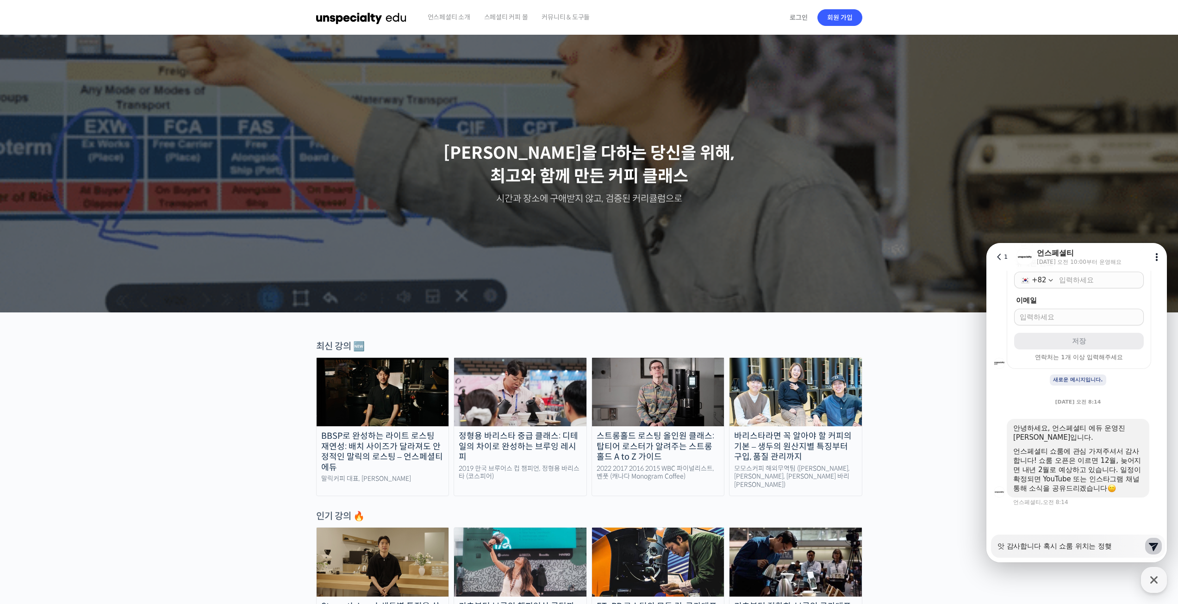
type textarea "x"
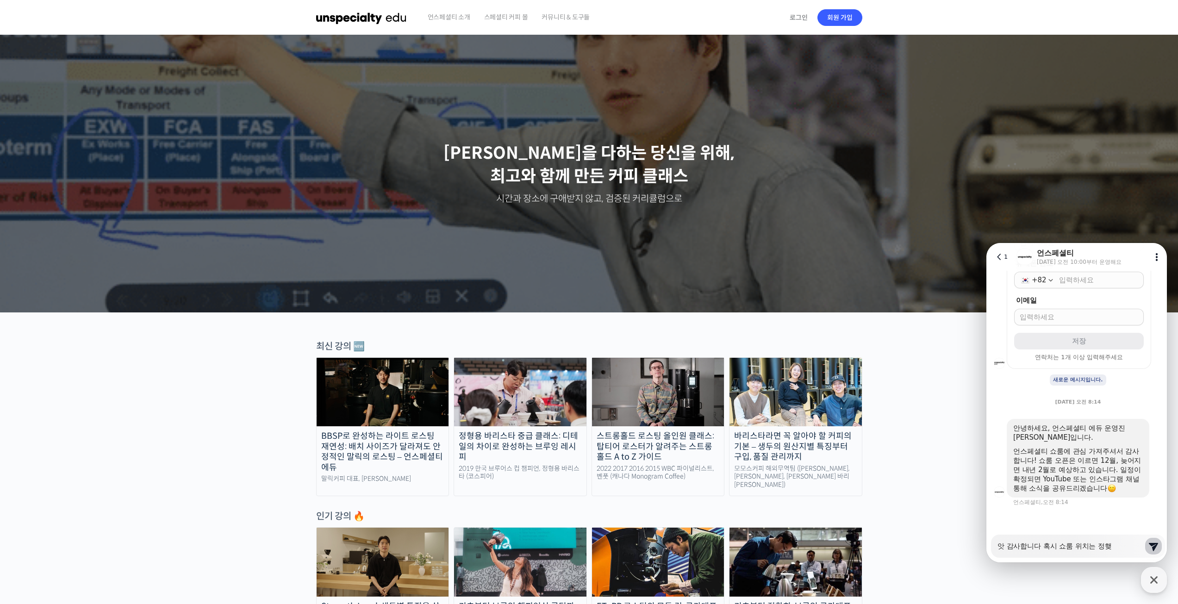
type textarea "앗 감사합니다 혹시 쇼룸 위치는 정해져"
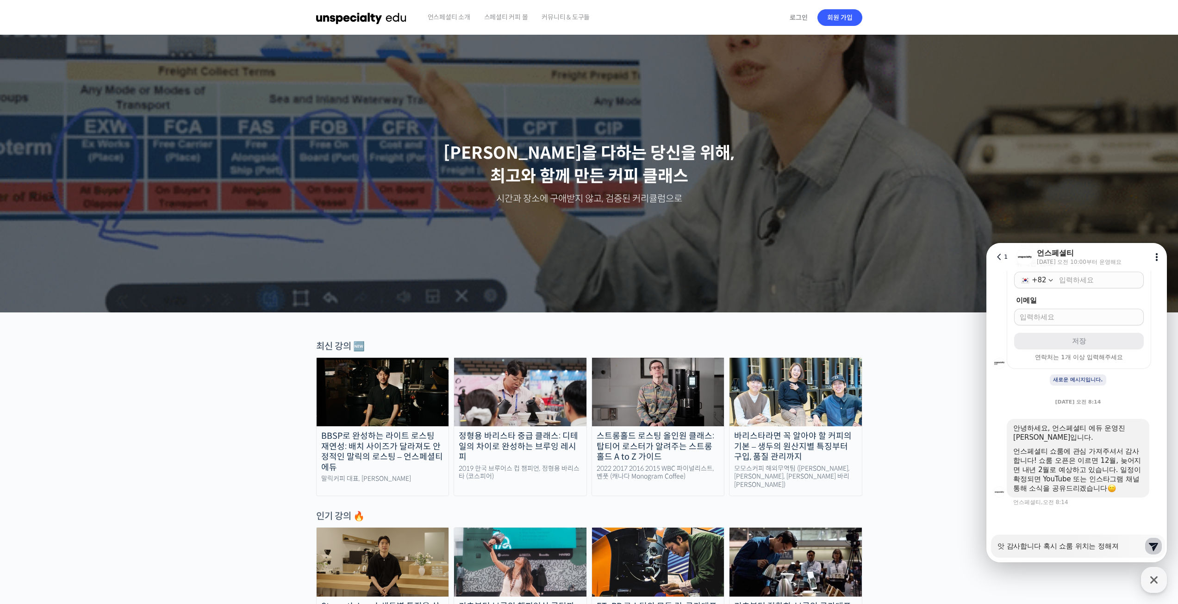
type textarea "x"
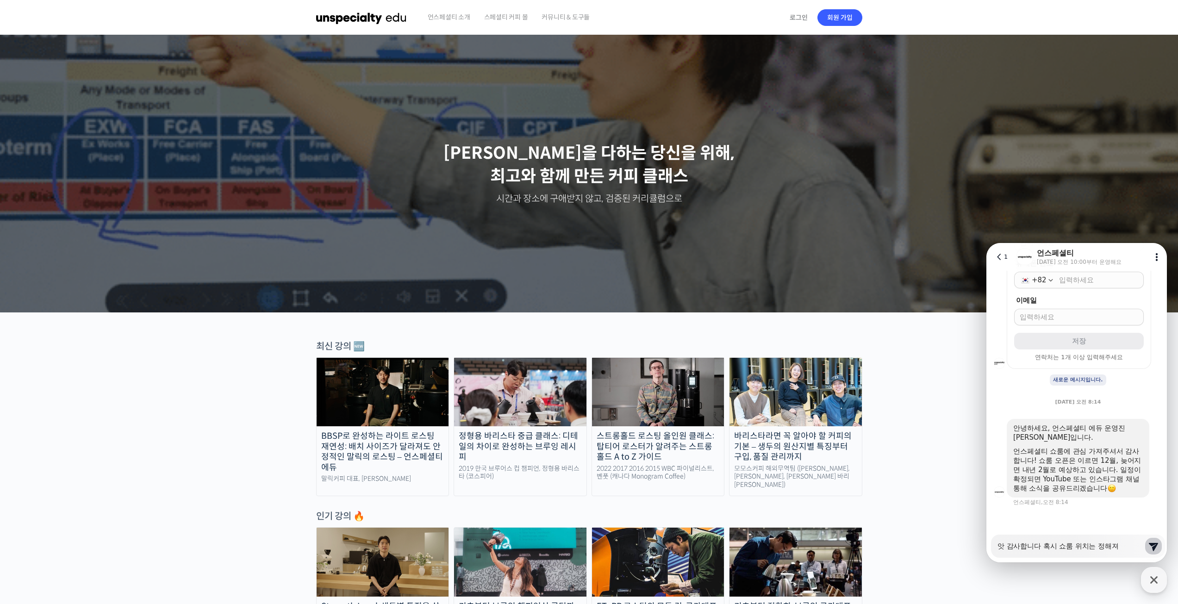
type textarea "앗 감사합니다 혹시 쇼룸 위치는 정해져ㅛ"
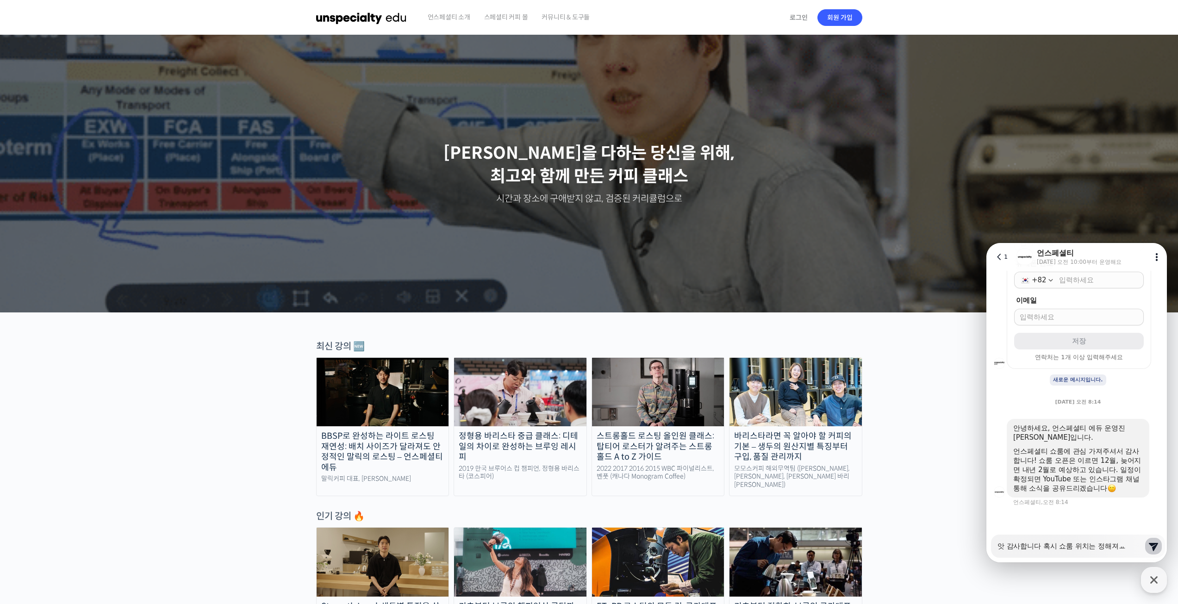
type textarea "x"
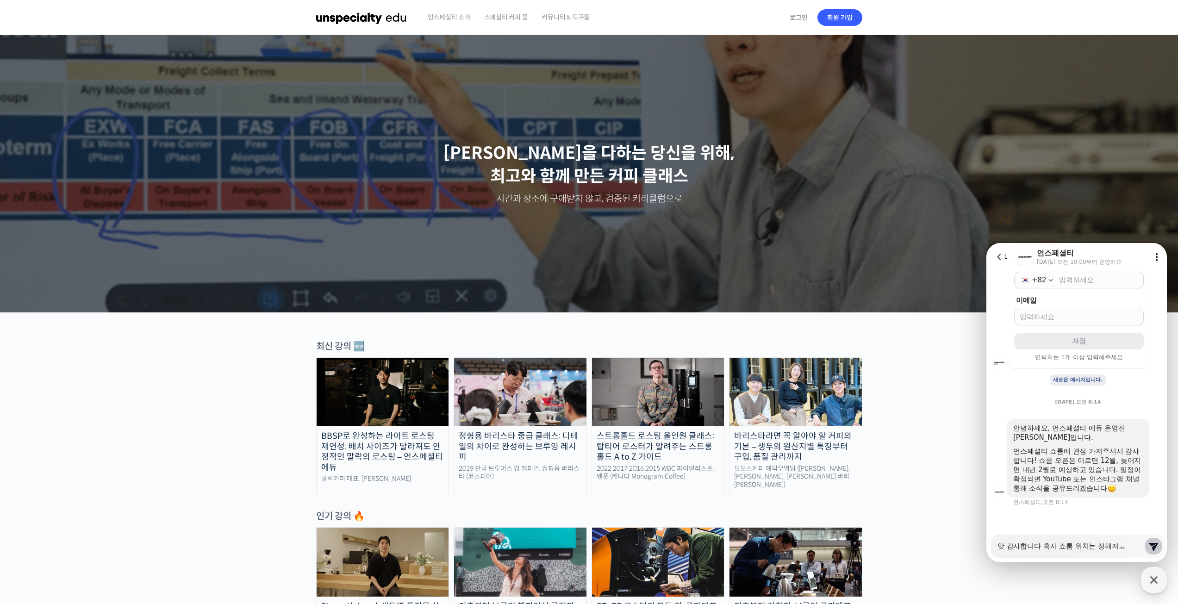
type textarea "앗 감사합니다 혹시 쇼룸 위치는 정해져"
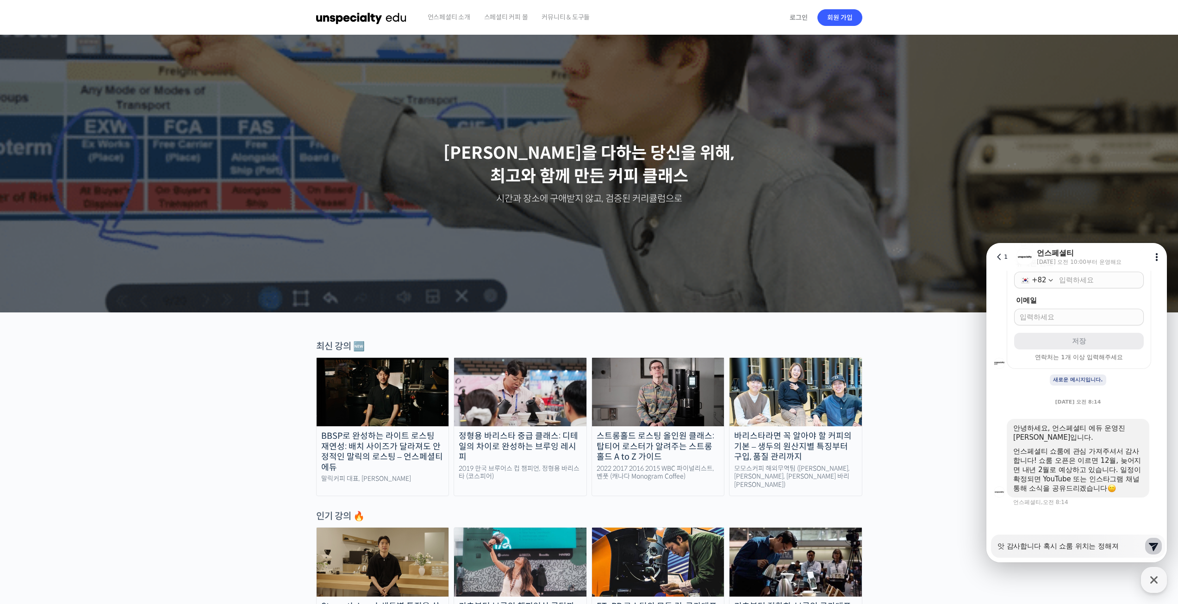
type textarea "x"
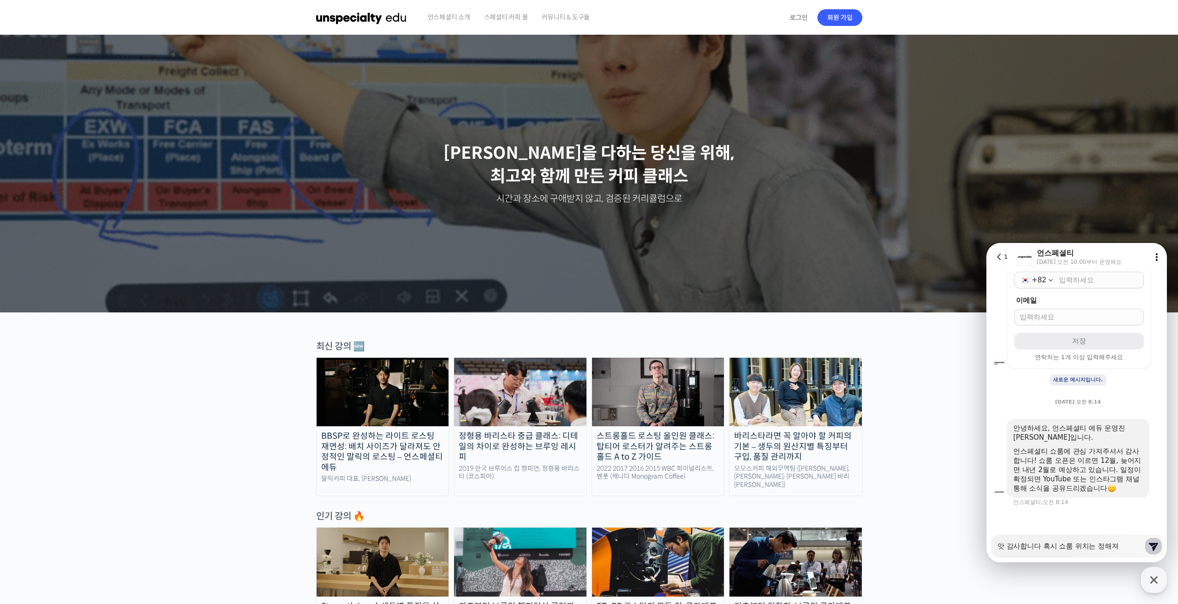
type textarea "앗 감사합니다 혹시 쇼룸 위치는 정해"
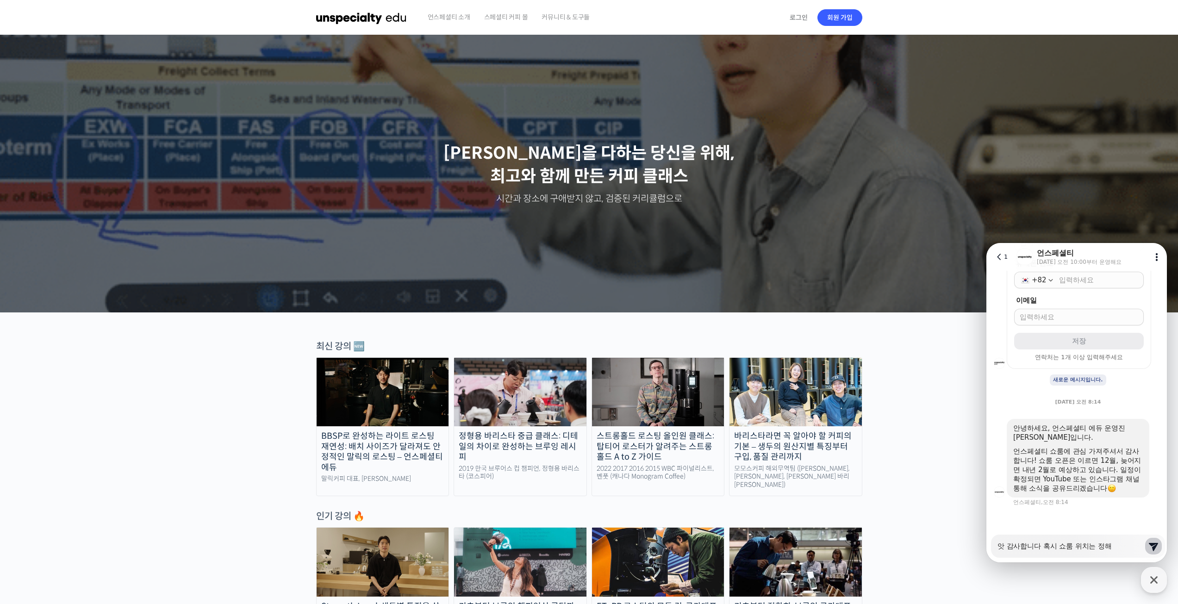
type textarea "x"
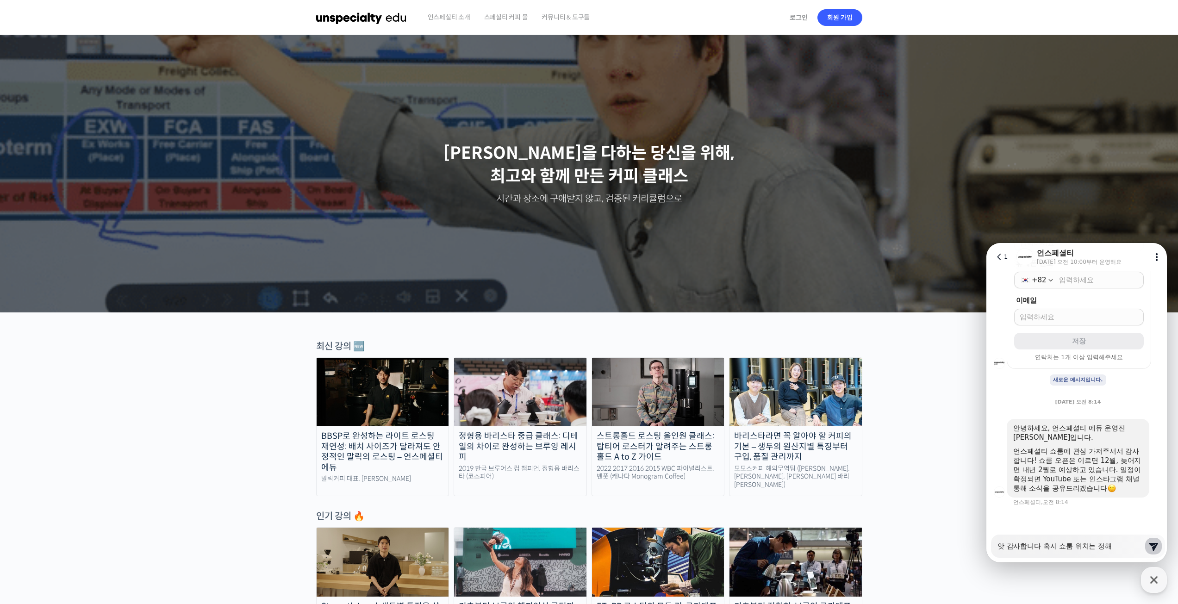
type textarea "앗 감사합니다 혹시 쇼룸 위치는 정해ㅈ"
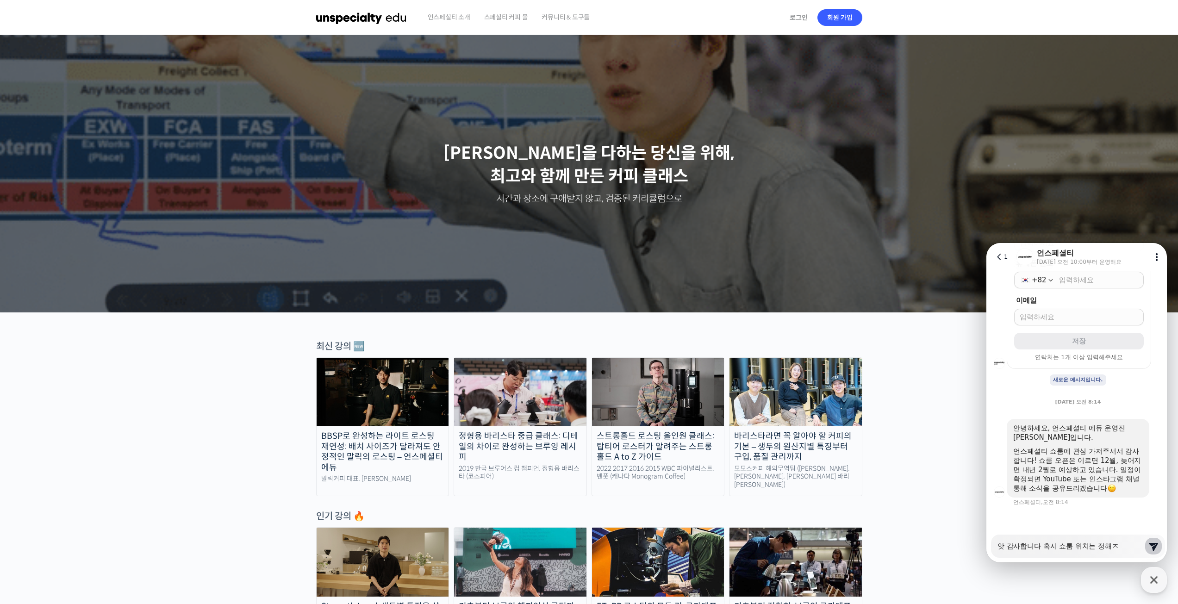
type textarea "x"
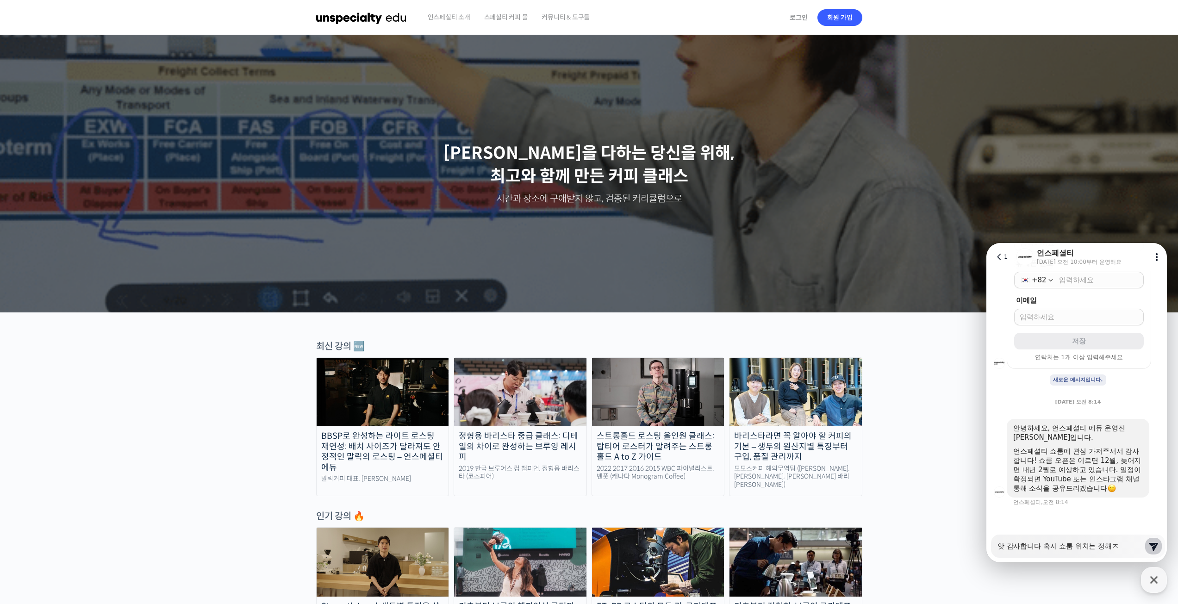
type textarea "앗 감사합니다 혹시 쇼룸 위치는 정해지"
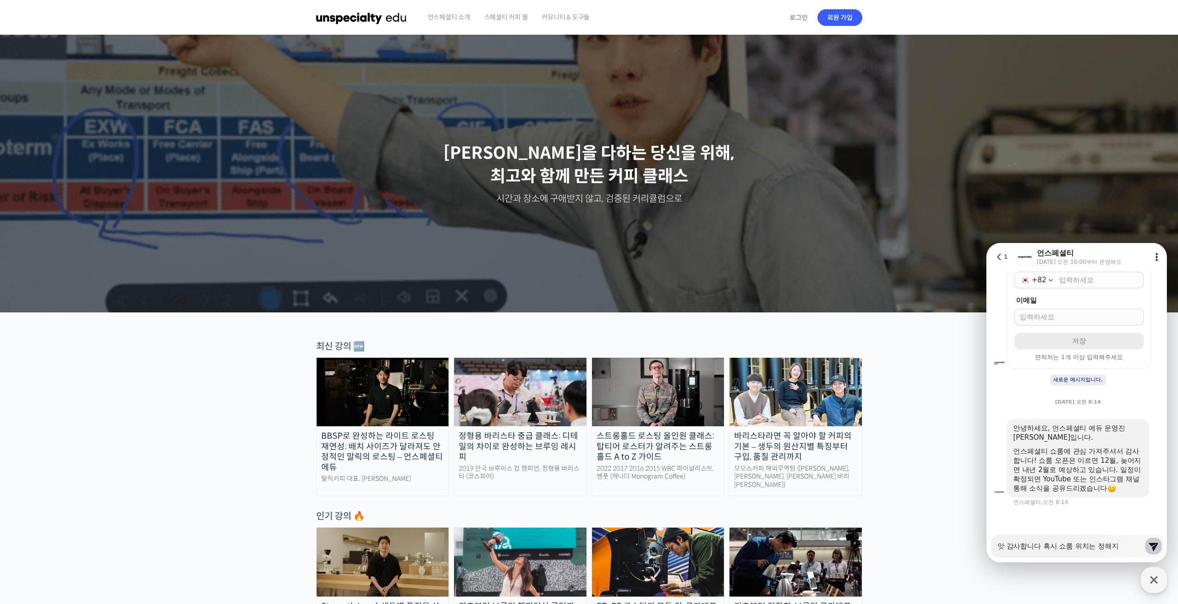
type textarea "x"
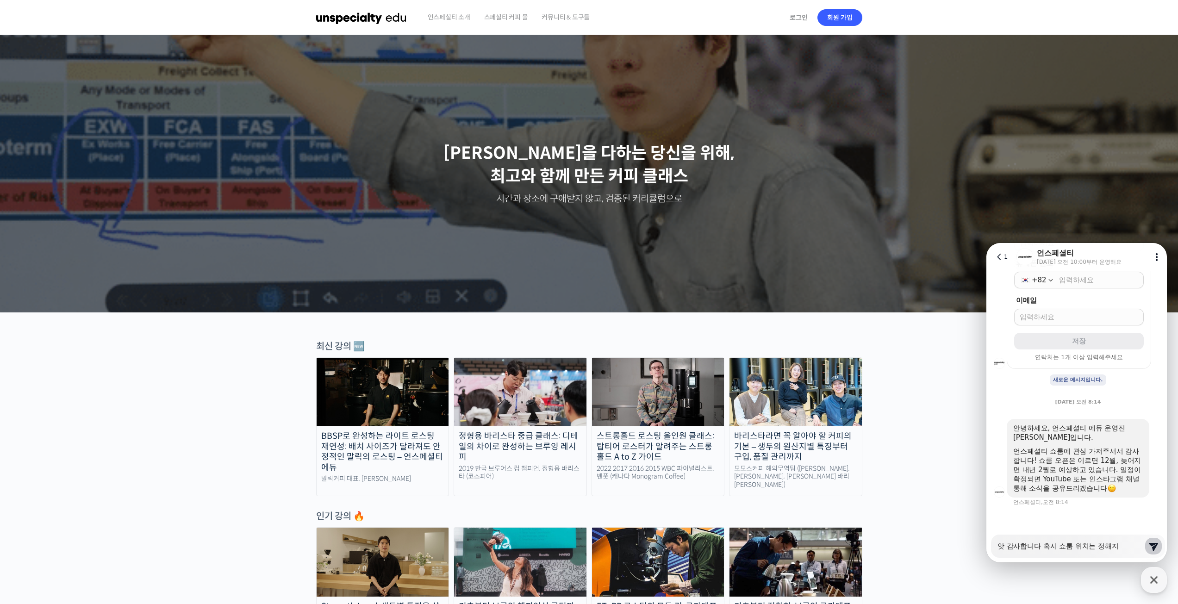
type textarea "앗 감사합니다 혹시 쇼룸 위치는 정해진"
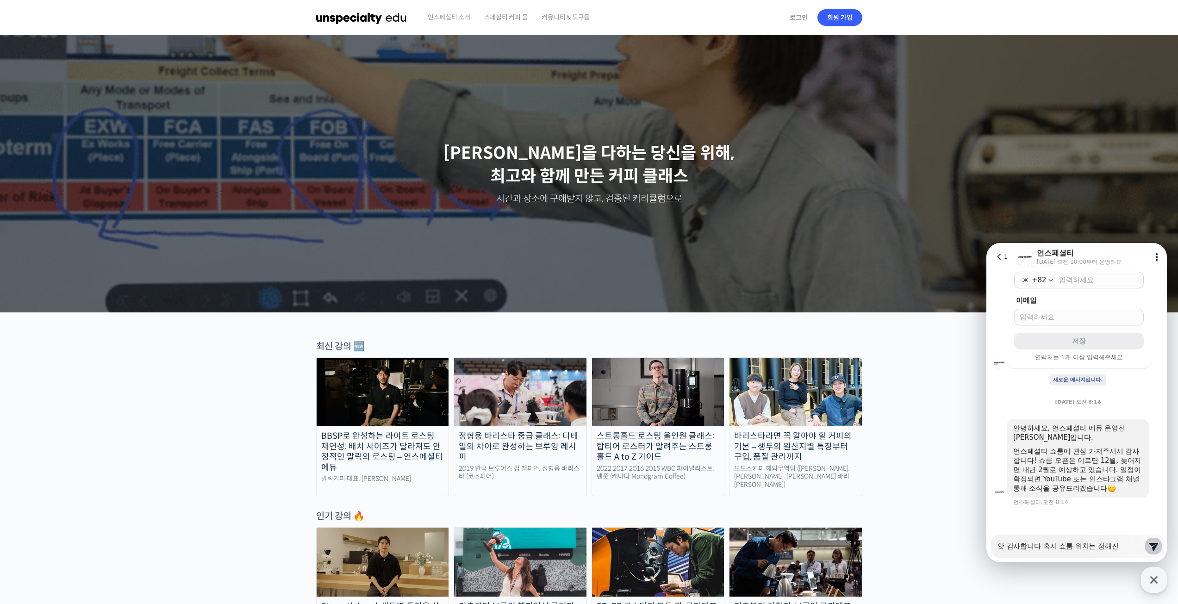
type textarea "x"
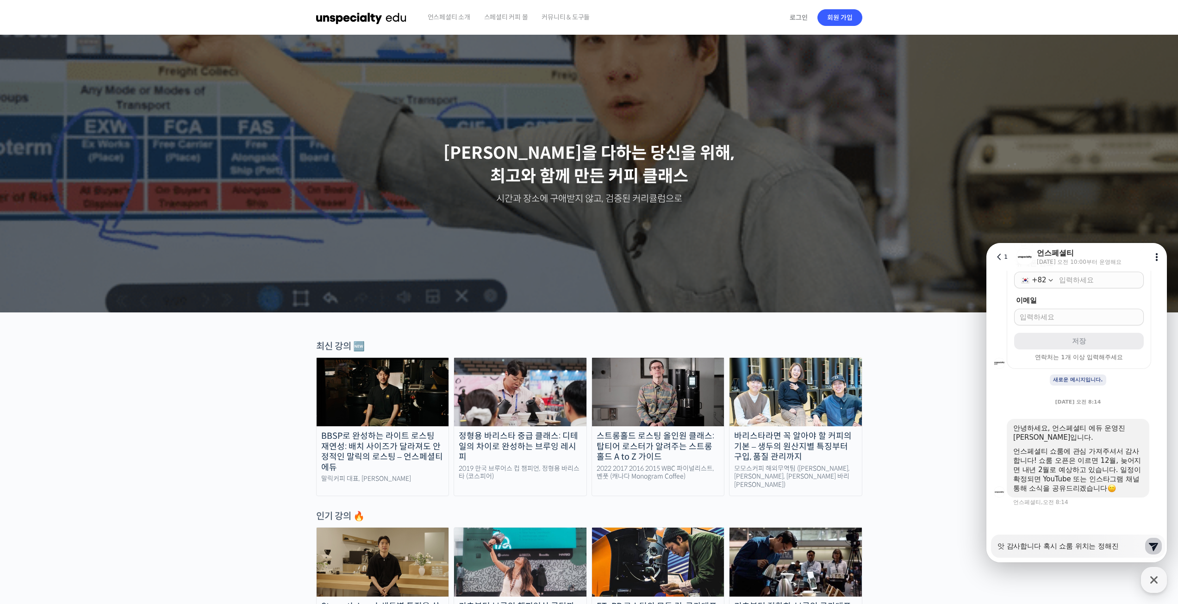
type textarea "앗 감사합니다 혹시 쇼룸 위치는 정해진ㄱ"
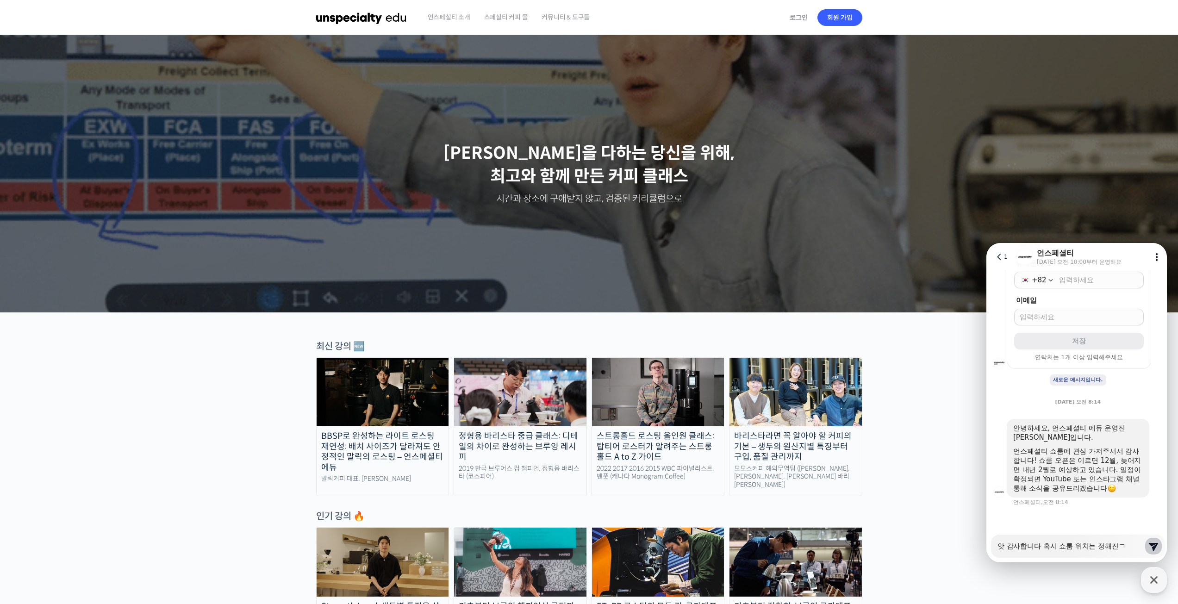
type textarea "x"
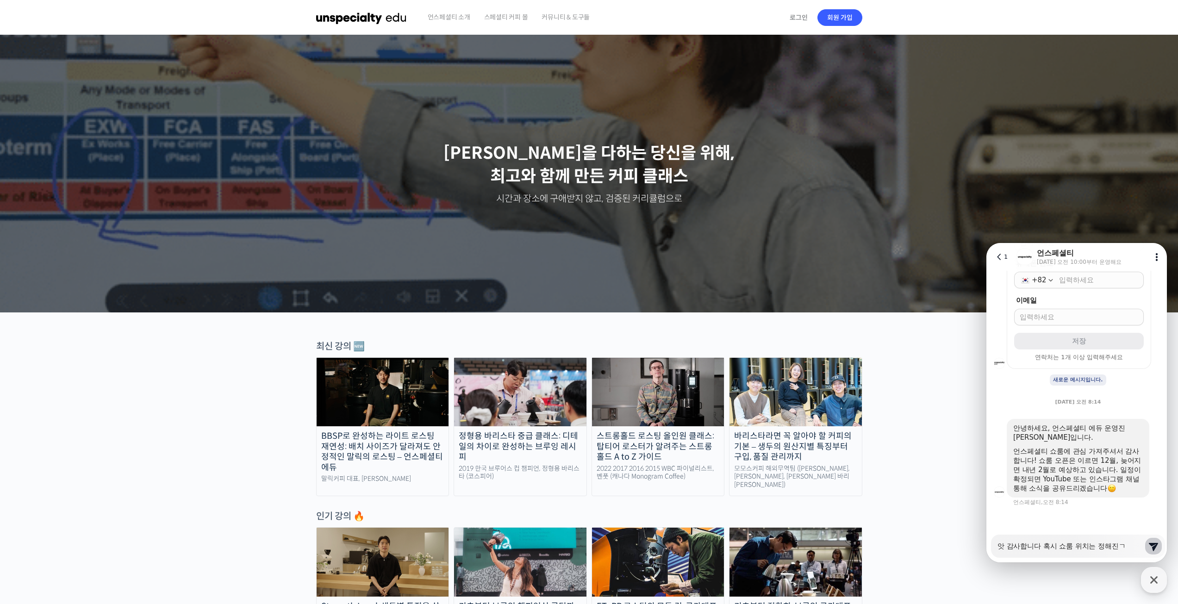
type textarea "앗 감사합니다 혹시 쇼룸 위치는 정해진거"
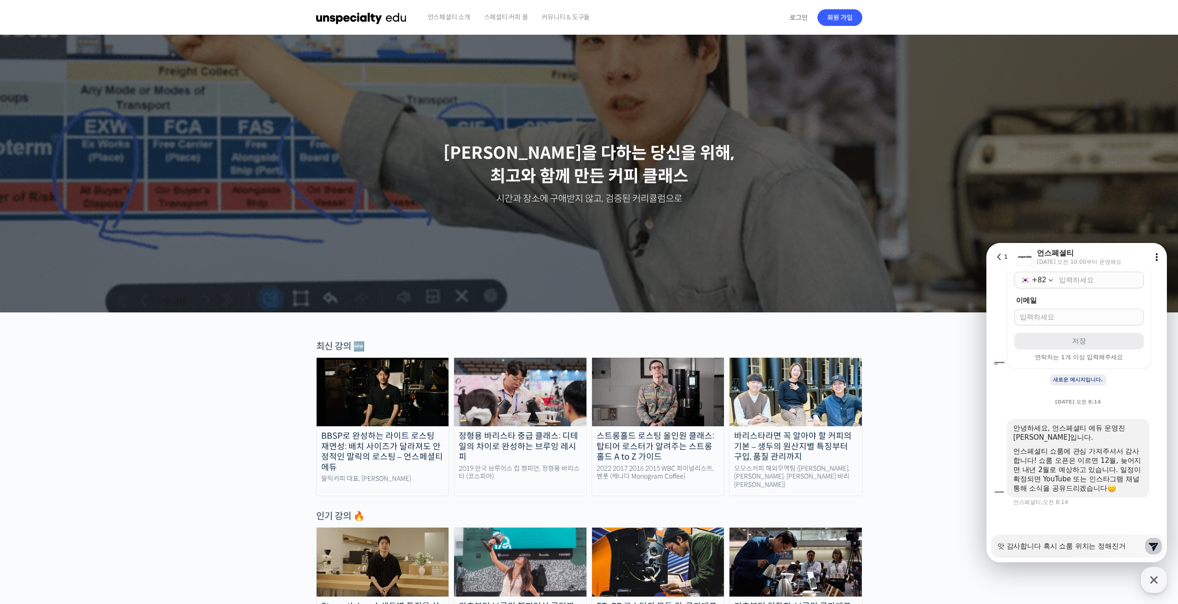
type textarea "x"
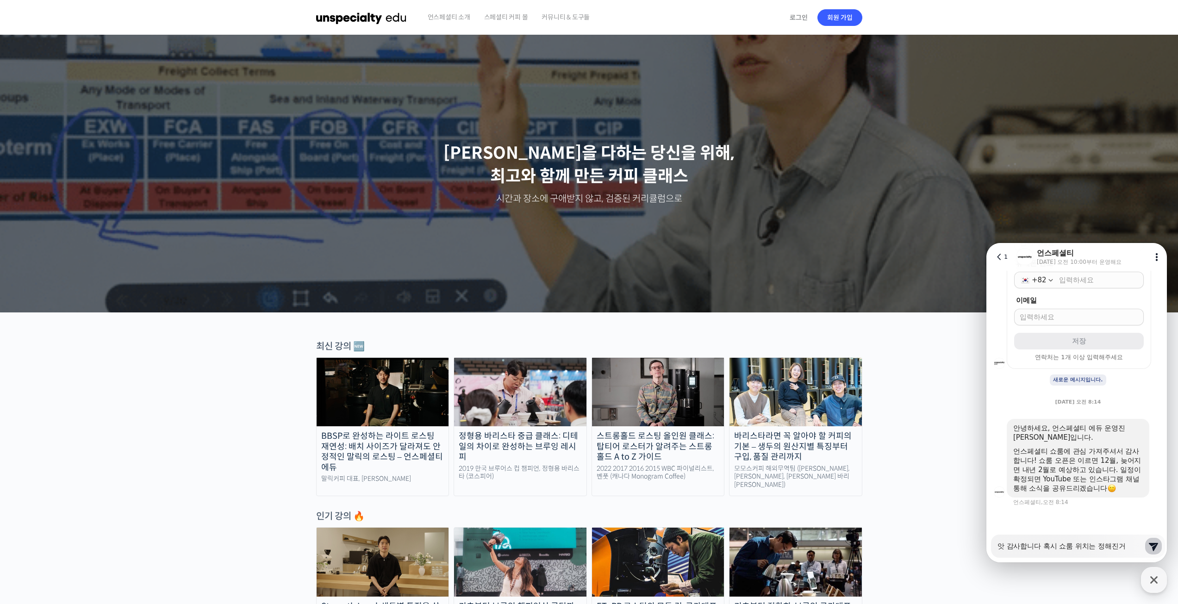
type textarea "앗 감사합니다 혹시 쇼룸 위치는 정해진건"
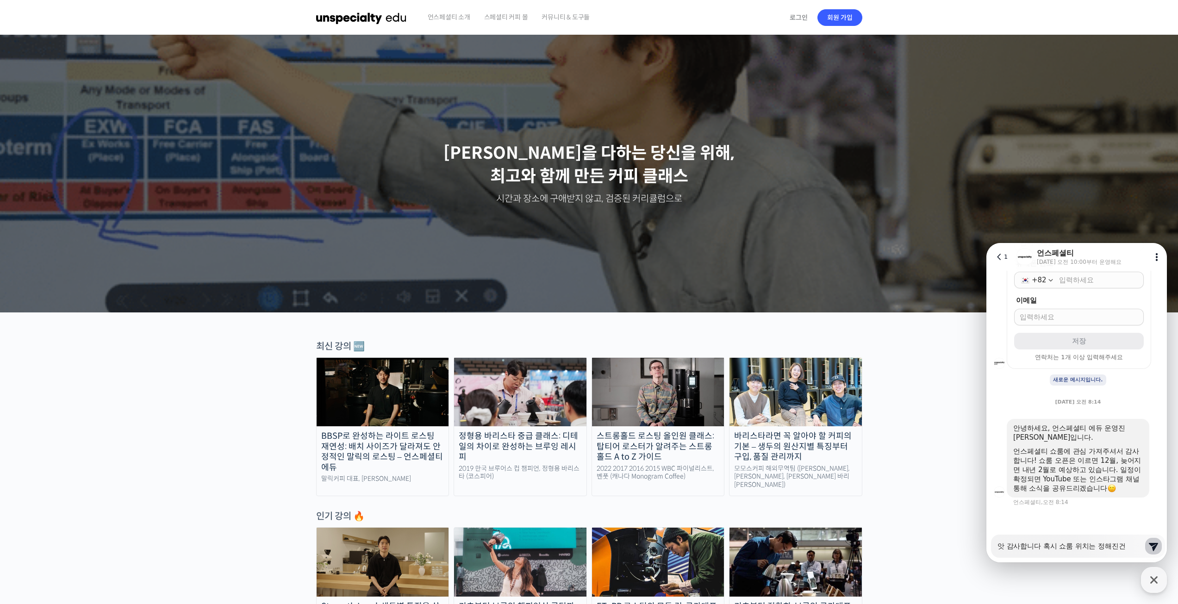
type textarea "x"
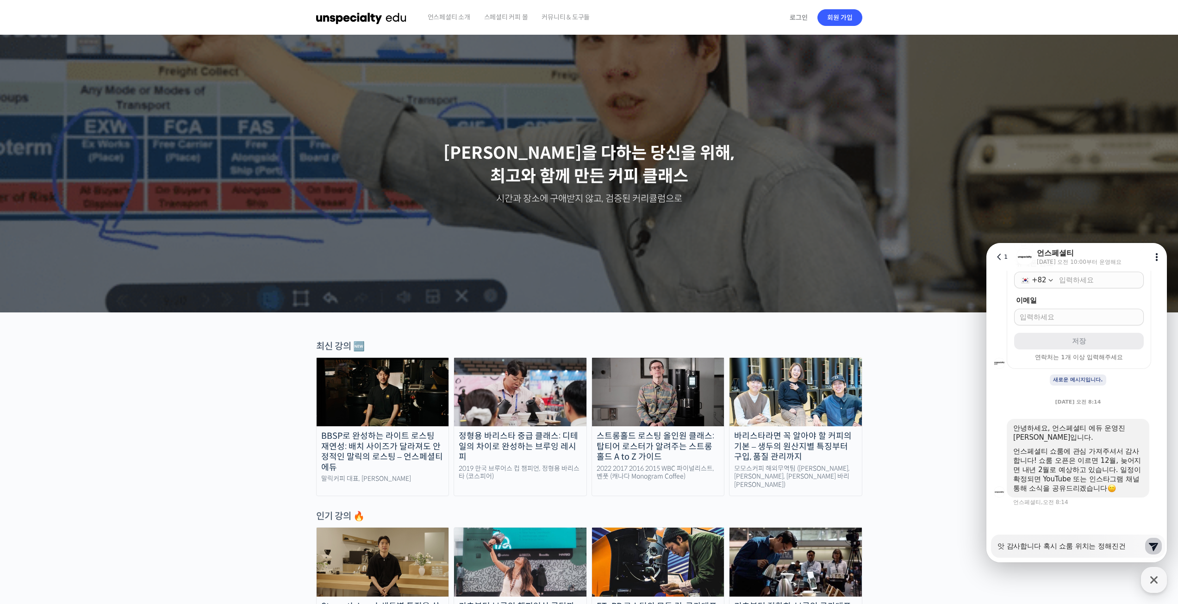
type textarea "앗 감사합니다 혹시 쇼룸 위치는 정해진건ㄱ"
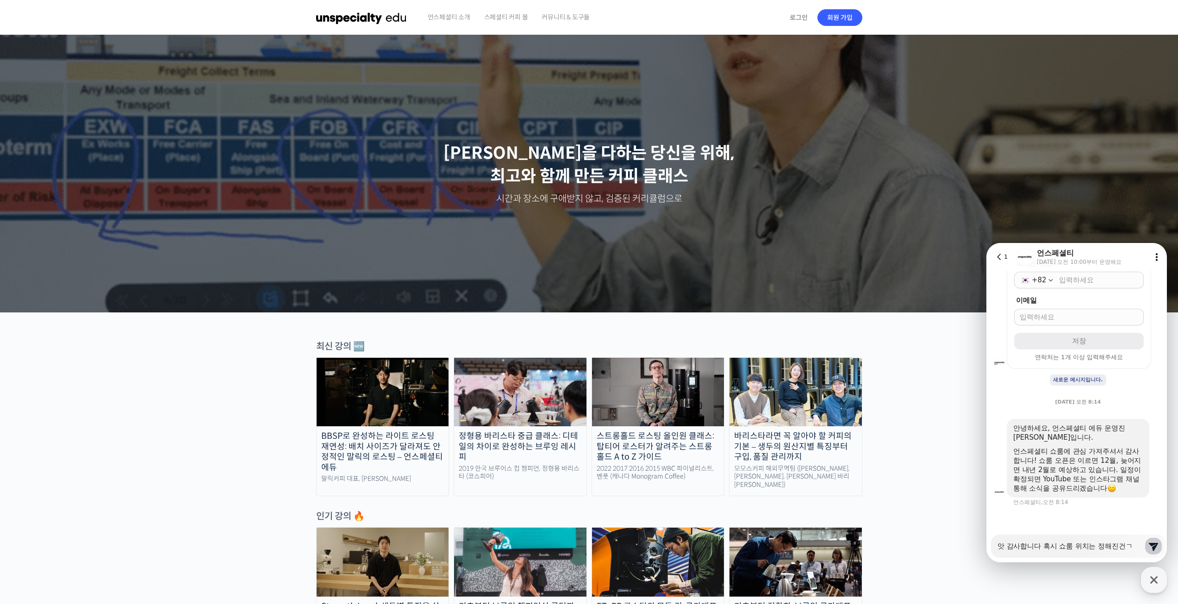
type textarea "x"
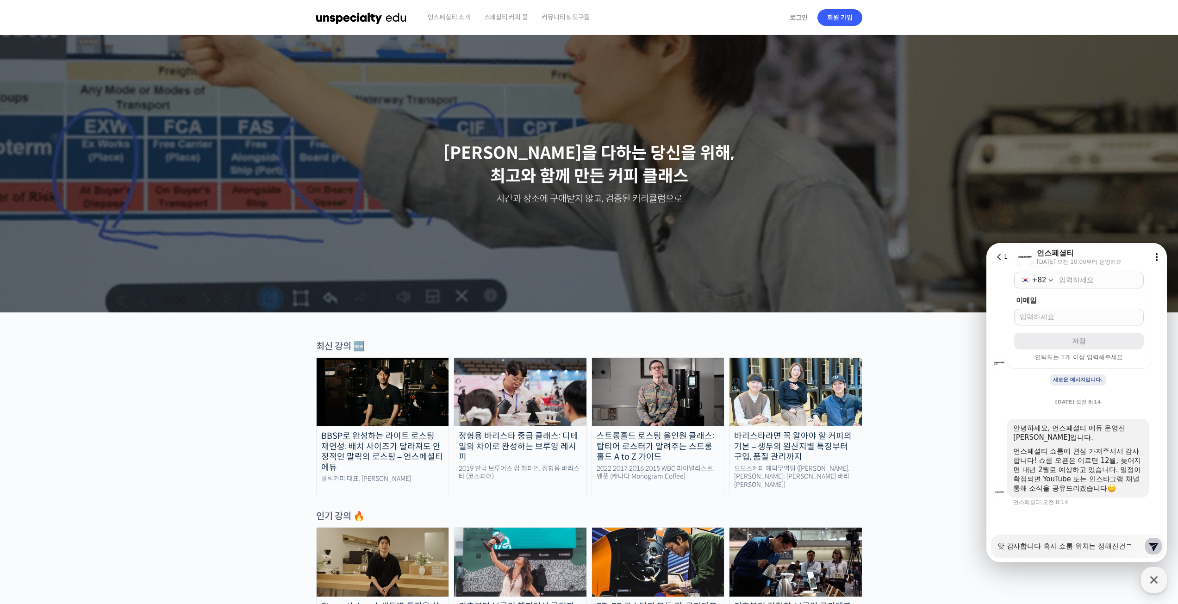
type textarea "앗 감사합니다 혹시 쇼룸 위치는 정해진건가"
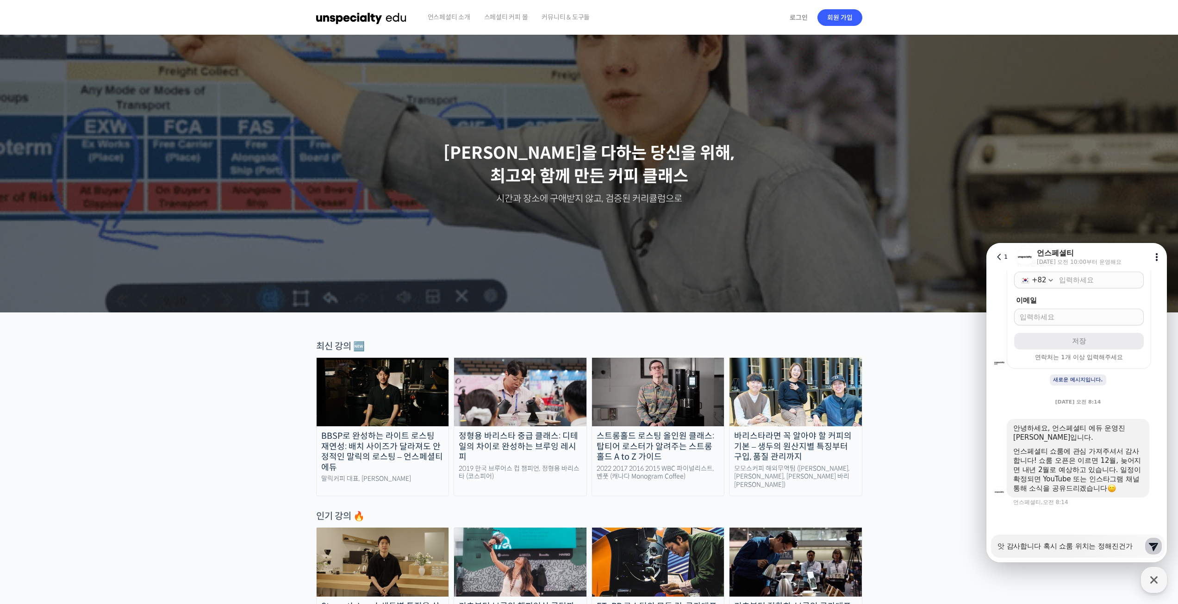
type textarea "x"
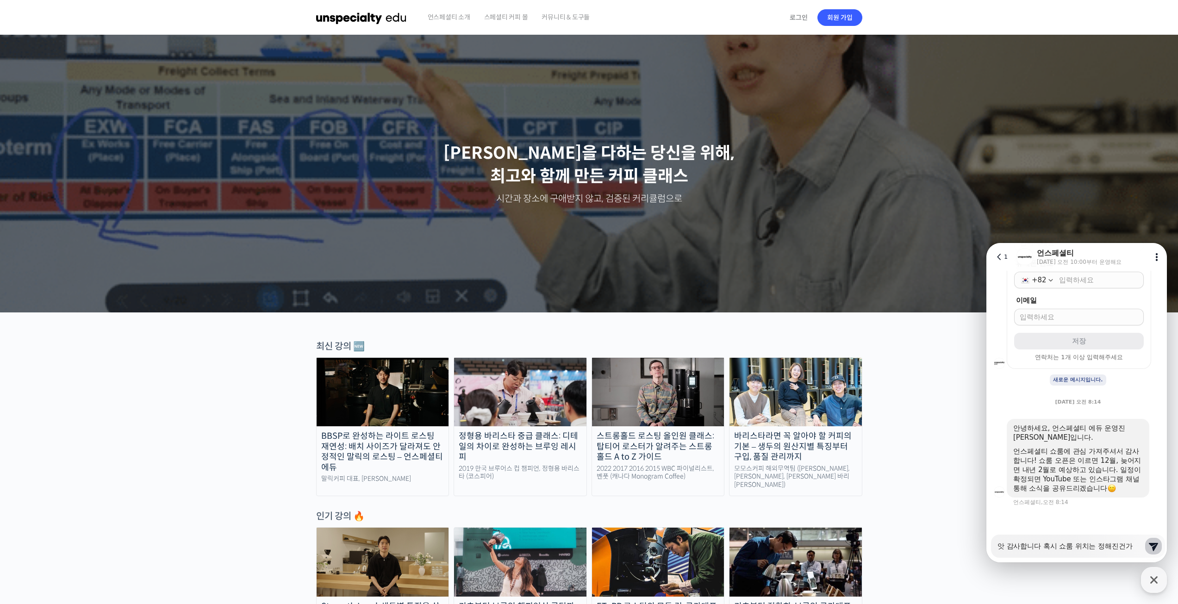
type textarea "앗 감사합니다 혹시 쇼룸 위치는 정해진건강"
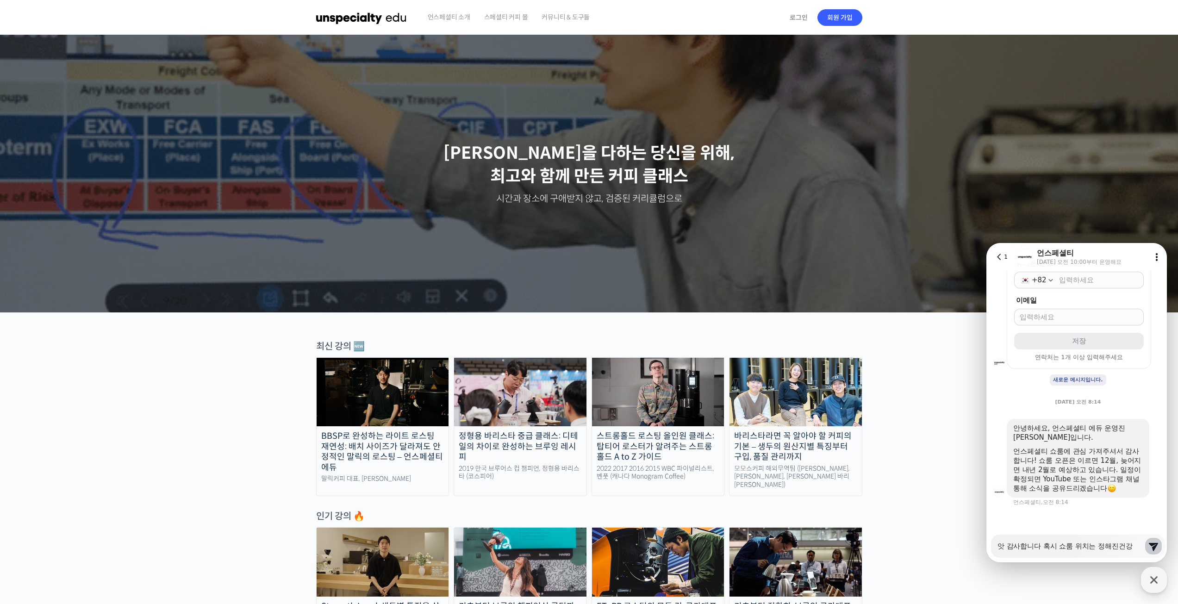
type textarea "x"
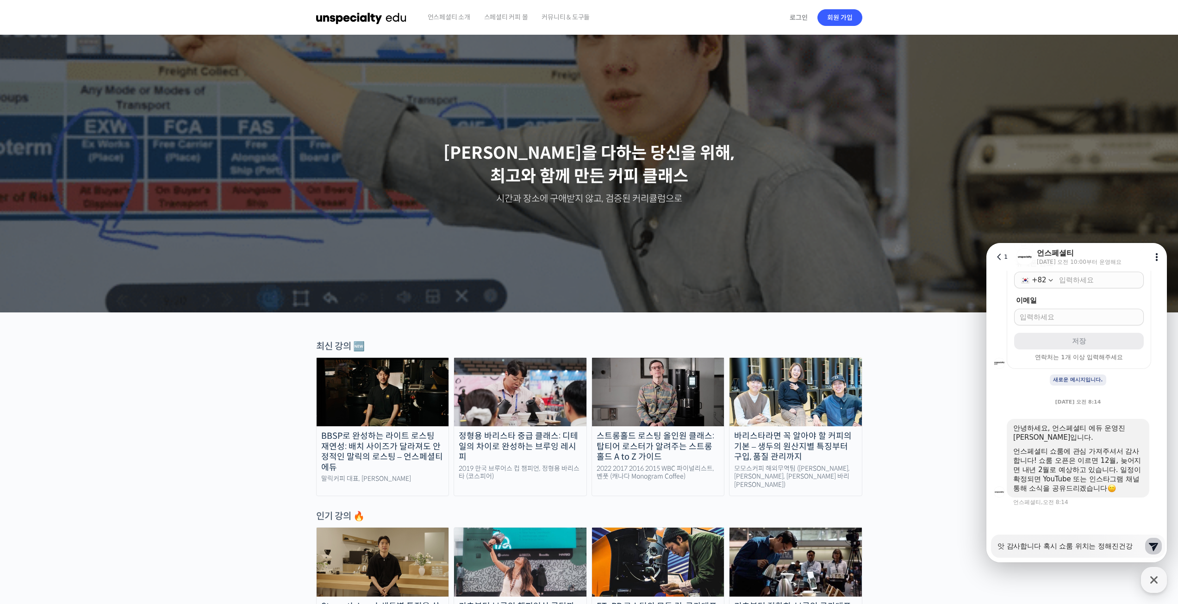
type textarea "앗 감사합니다 혹시 쇼룸 위치는 정해진건가요"
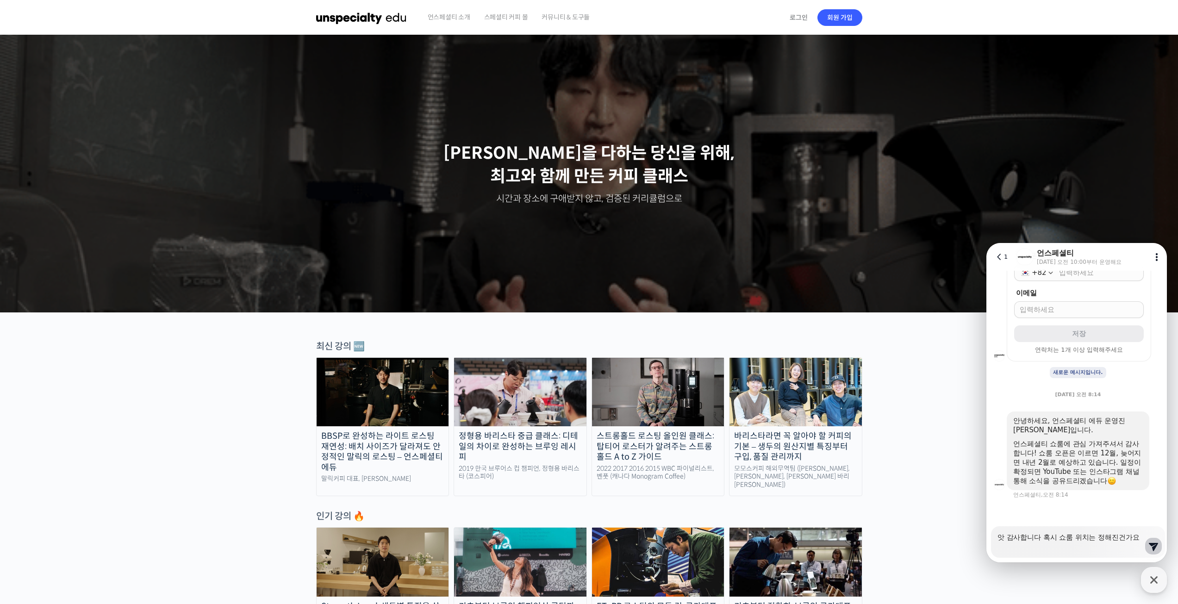
type textarea "x"
type textarea "앗 감사합니다 혹시 쇼룸 위치는 정해진건가요?"
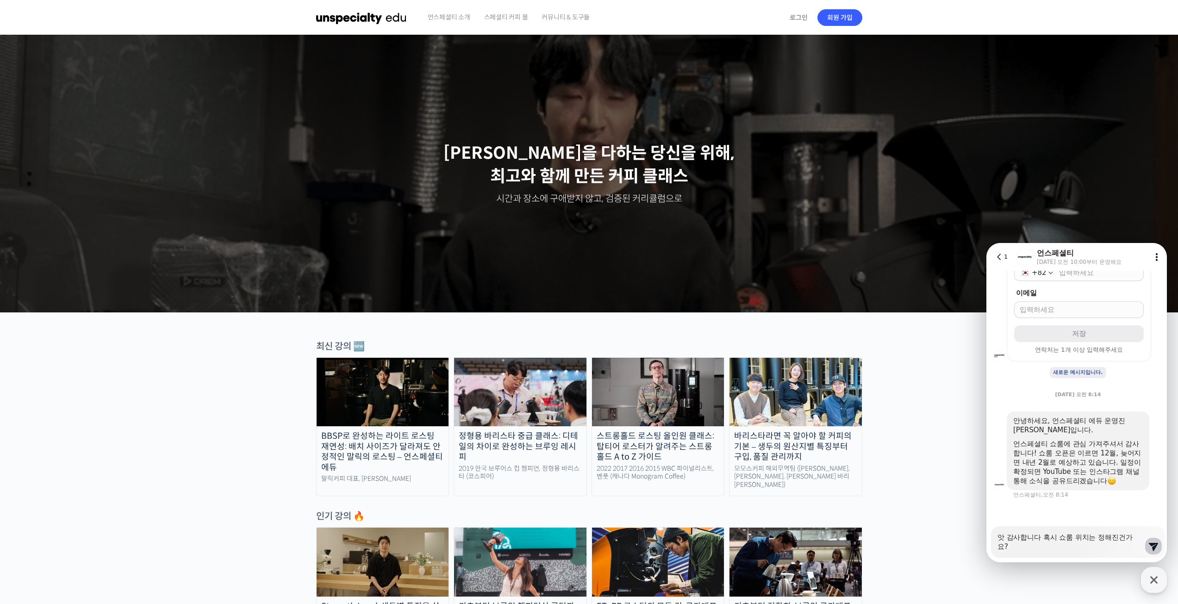
scroll to position [336, 0]
type textarea "x"
type textarea "앗 감사합니다 혹시 쇼룸 위치는 정해진건가요?"
type textarea "x"
type textarea "앗 감사합니다 혹시 쇼룸 위치는 정해진건가요? ㅇ"
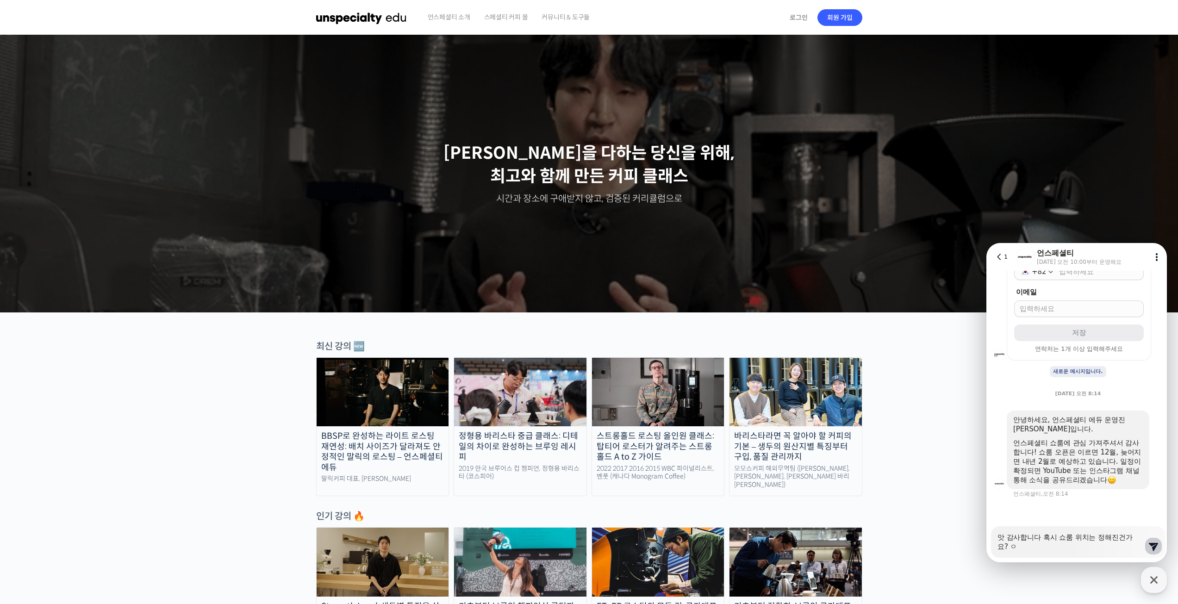
type textarea "x"
type textarea "앗 감사합니다 혹시 쇼룸 위치는 정해진건가요? 어"
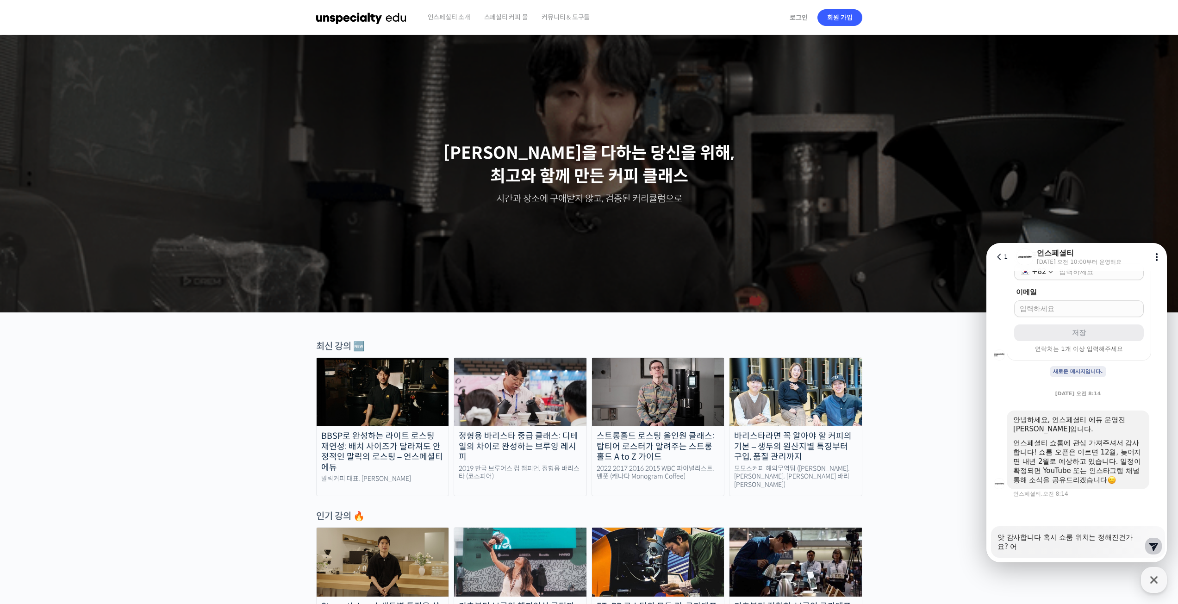
type textarea "x"
type textarea "앗 감사합니다 혹시 쇼룸 위치는 정해진건가요? 얻"
type textarea "x"
type textarea "앗 감사합니다 혹시 쇼룸 위치는 정해진건가요? 어딘"
type textarea "x"
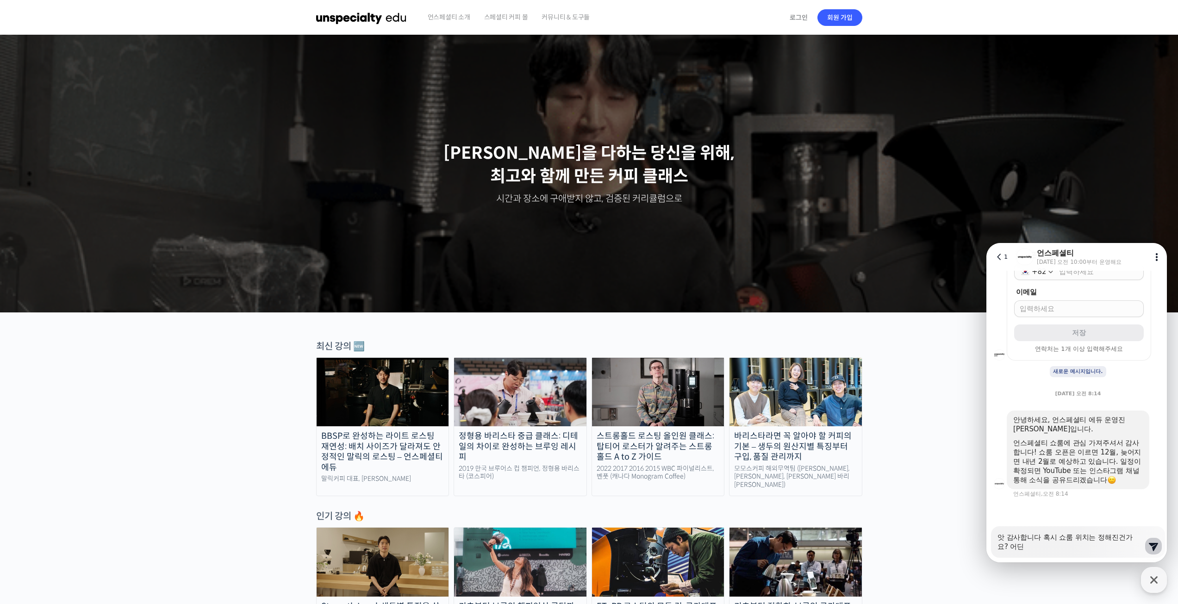
type textarea "앗 감사합니다 혹시 쇼룸 위치는 정해진건가요? 어딙"
type textarea "x"
type textarea "앗 감사합니다 혹시 쇼룸 위치는 정해진건가요? 어딘지"
type textarea "x"
type textarea "앗 감사합니다 혹시 쇼룸 위치는 정해진건가요? 어딘지"
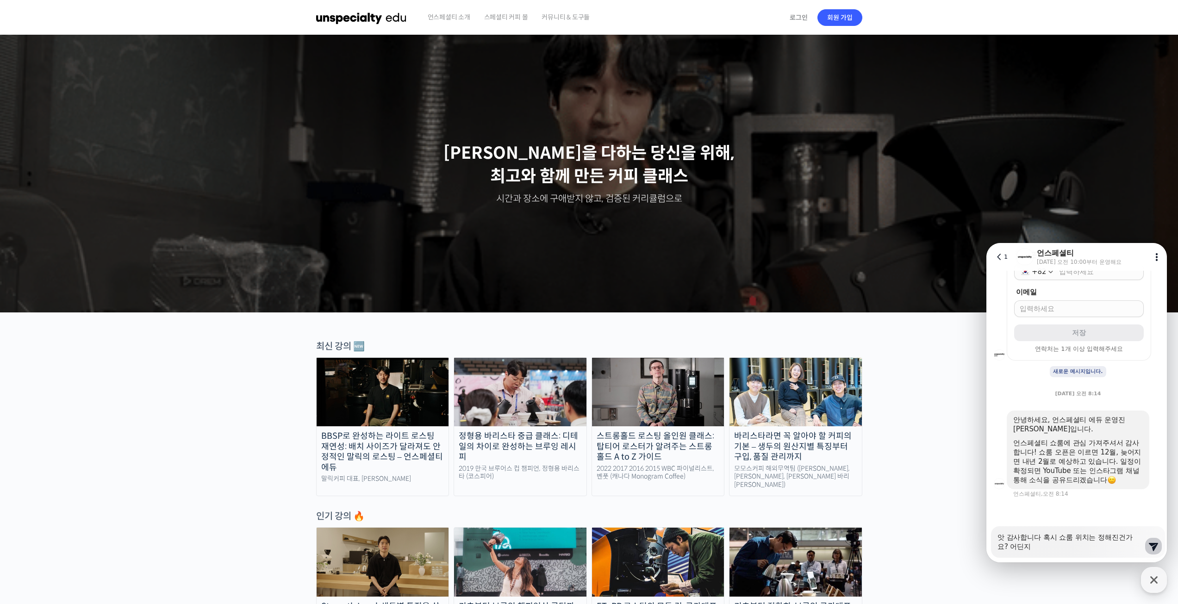
type textarea "x"
type textarea "앗 감사합니다 혹시 쇼룸 위치는 정해진건가요? 어딘지 ㄷ"
type textarea "x"
type textarea "앗 감사합니다 혹시 쇼룸 위치는 정해진건가요? 어딘지 대"
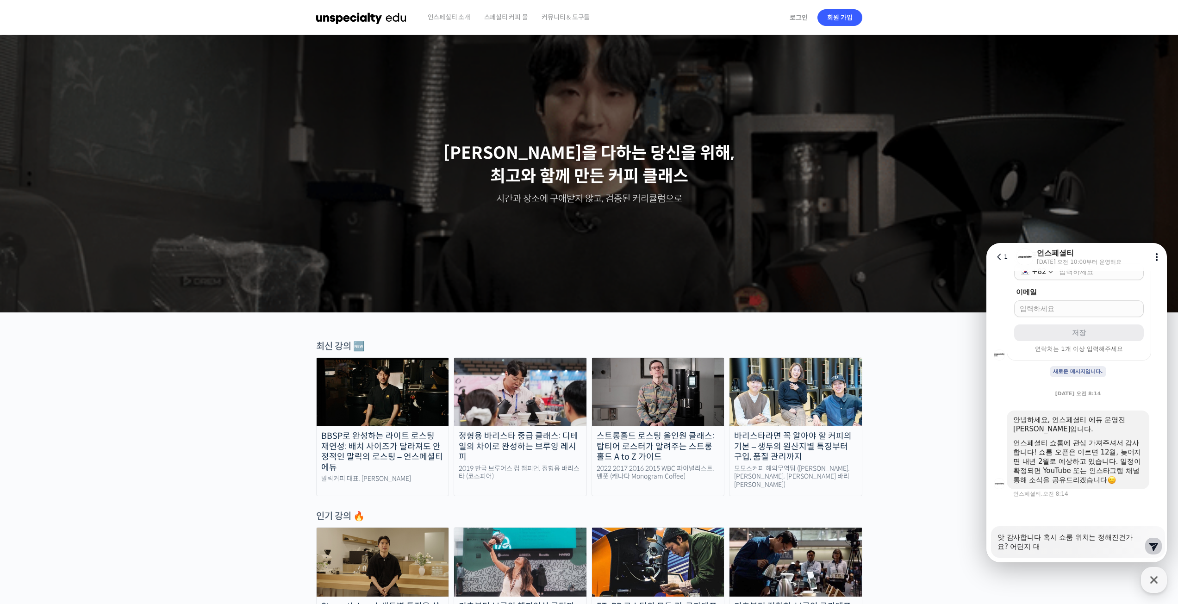
type textarea "x"
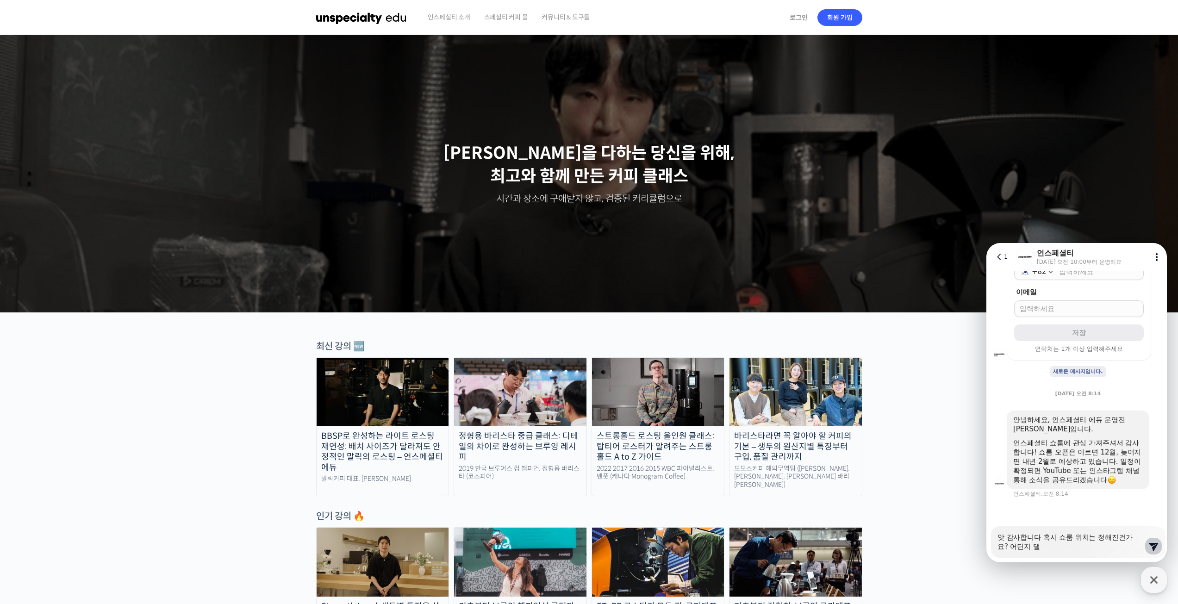
type textarea "앗 감사합니다 혹시 쇼룸 위치는 정해진건가요? 어딘지 대랴"
type textarea "x"
type textarea "앗 감사합니다 혹시 쇼룸 위치는 정해진건가요? 어딘지 대략"
type textarea "x"
type textarea "앗 감사합니다 혹시 쇼룸 위치는 정해진건가요? 어딘지 대랴"
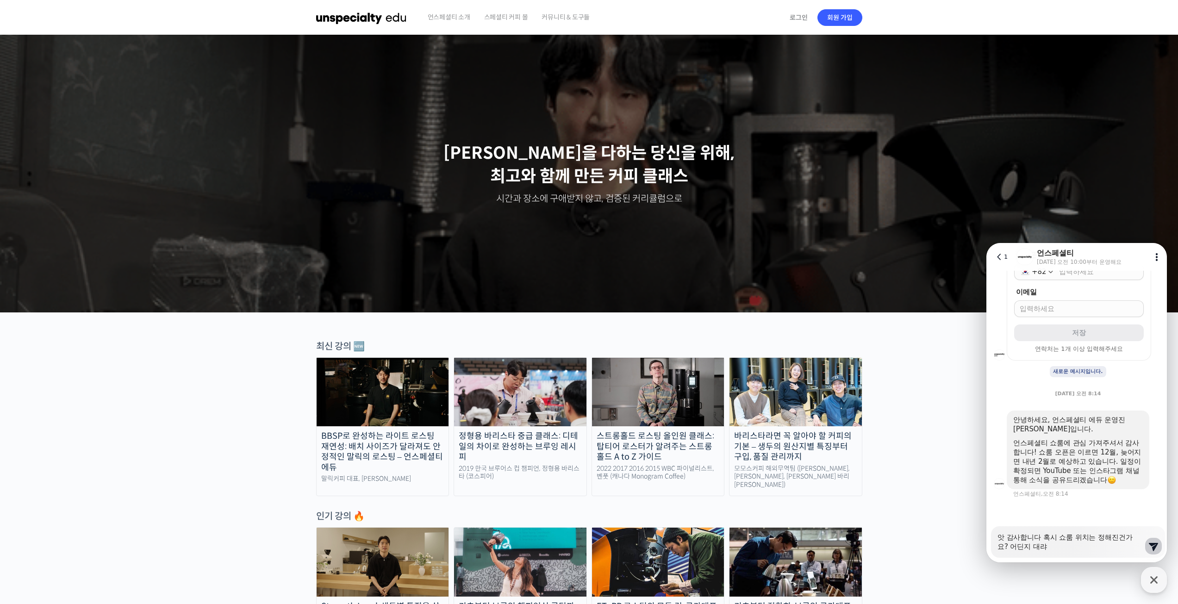
type textarea "x"
type textarea "앗 감사합니다 혹시 쇼룸 위치는 정해진건가요? 어딘지 대ㄹ"
type textarea "x"
type textarea "앗 감사합니다 혹시 쇼룸 위치는 정해진건가요? 어딘지 대"
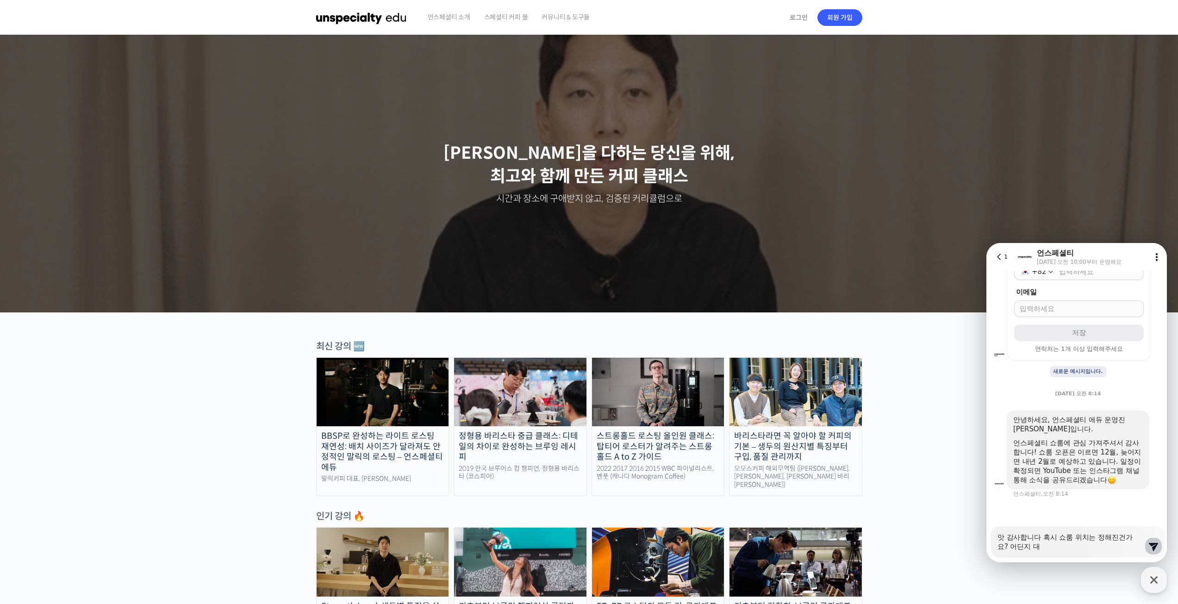
type textarea "x"
type textarea "앗 감사합니다 혹시 쇼룸 위치는 정해진건가요? 어딘지"
type textarea "x"
type textarea "앗 감사합니다 혹시 쇼룸 위치는 정해진건가요? 어딘지 대"
type textarea "x"
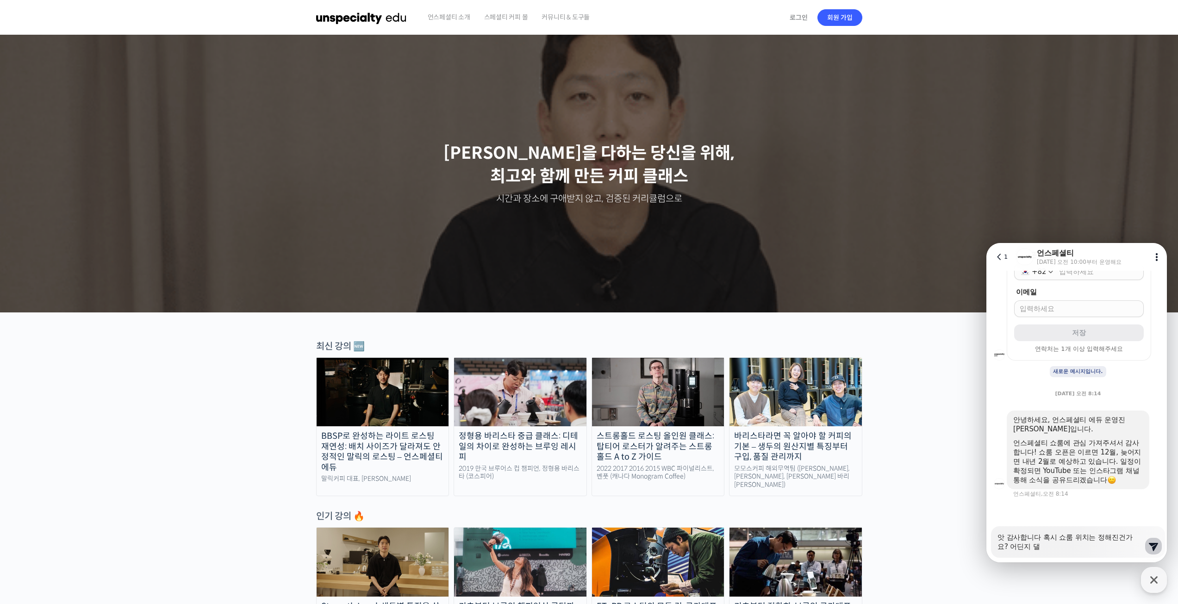
type textarea "앗 감사합니다 혹시 쇼룸 위치는 정해진건가요? 어딘지 대랴"
type textarea "x"
type textarea "앗 감사합니다 혹시 쇼룸 위치는 정해진건가요? 어딘지 대략"
type textarea "x"
type textarea "앗 감사합니다 혹시 쇼룸 위치는 정해진건가요? 어딘지 대략ㅇ"
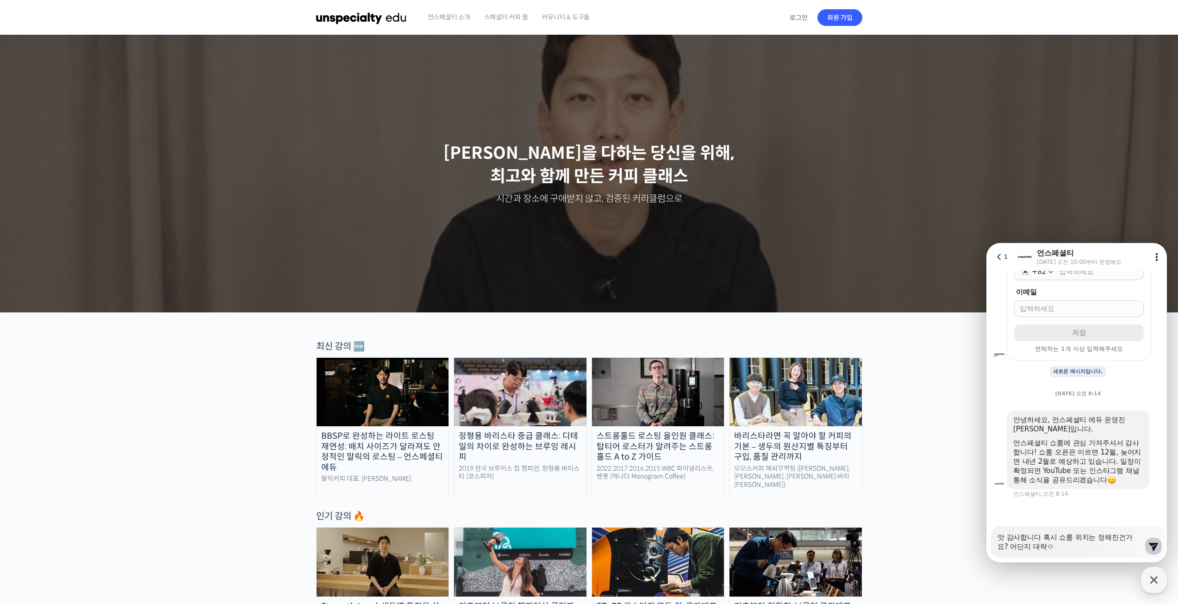
type textarea "x"
type textarea "앗 감사합니다 혹시 쇼룸 위치는 정해진건가요? 어딘지 대략이"
type textarea "x"
type textarea "앗 감사합니다 혹시 쇼룸 위치는 정해진건가요? 어딘지 대략일"
type textarea "x"
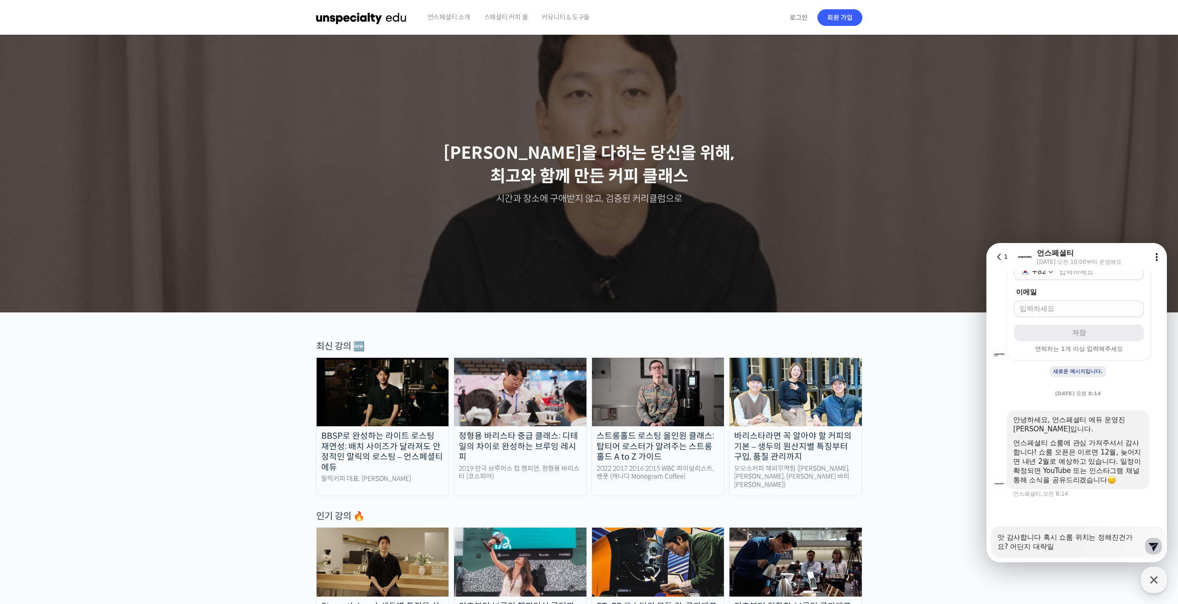
type textarea "앗 감사합니다 혹시 쇼룸 위치는 정해진건가요? 어딘지 대략이라"
type textarea "x"
type textarea "앗 감사합니다 혹시 쇼룸 위치는 정해진건가요? 어딘지 대략이랃"
type textarea "x"
type textarea "앗 감사합니다 혹시 쇼룸 위치는 정해진건가요? 어딘지 대략이라도"
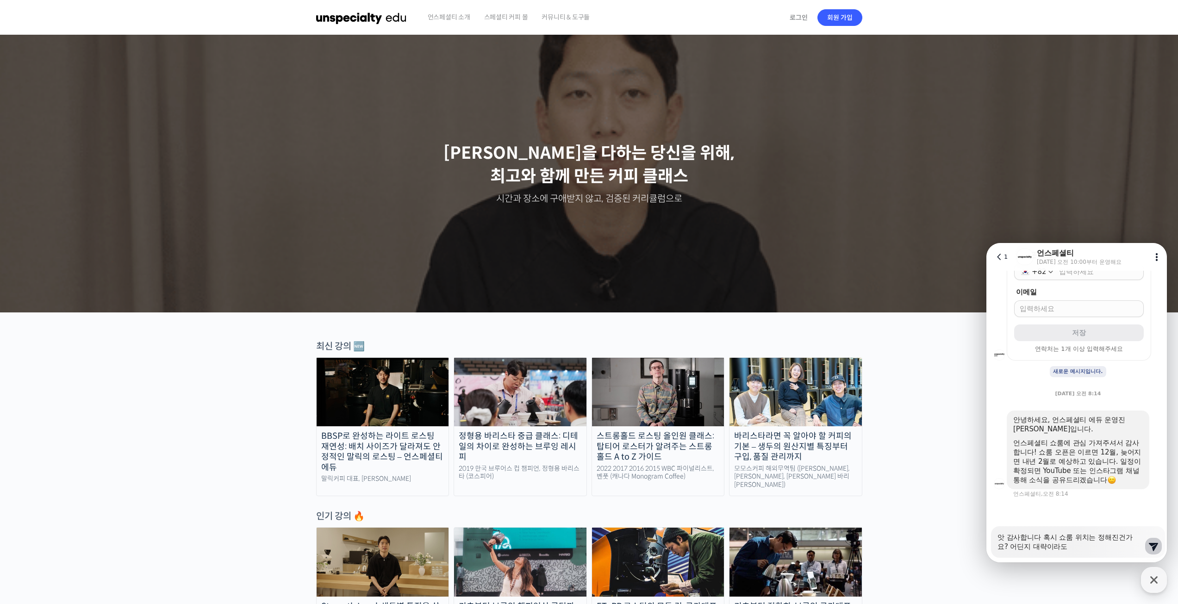
type textarea "x"
type textarea "앗 감사합니다 혹시 쇼룸 위치는 정해진건가요? 어딘지 대략이라도"
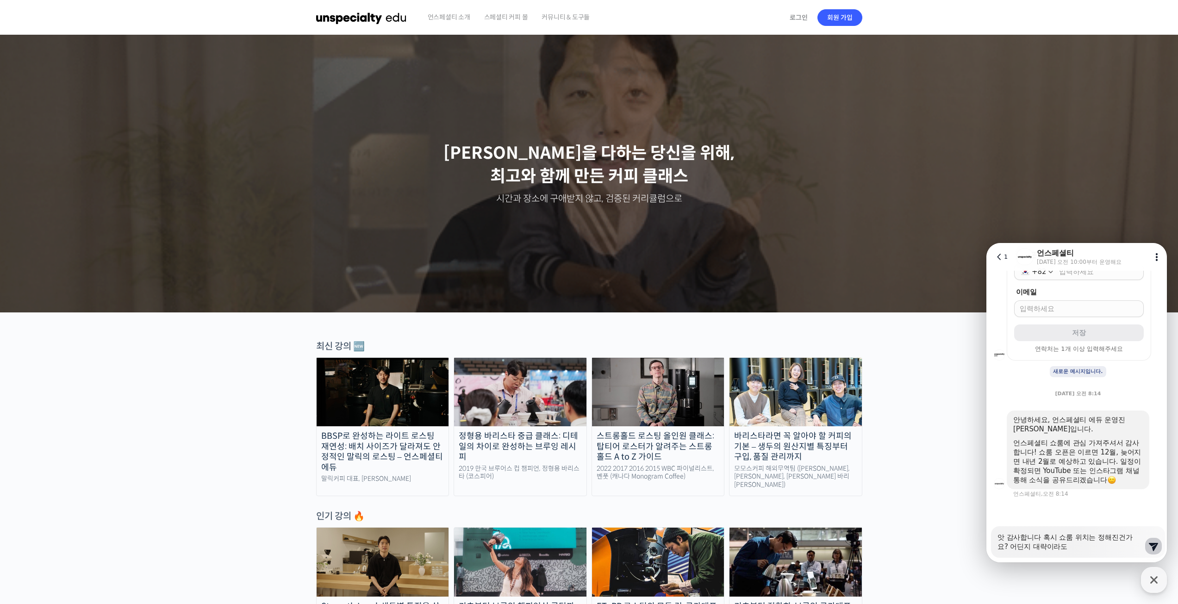
type textarea "x"
type textarea "앗 감사합니다 혹시 쇼룸 위치는 정해진건가요? 어딘지 대략이라도"
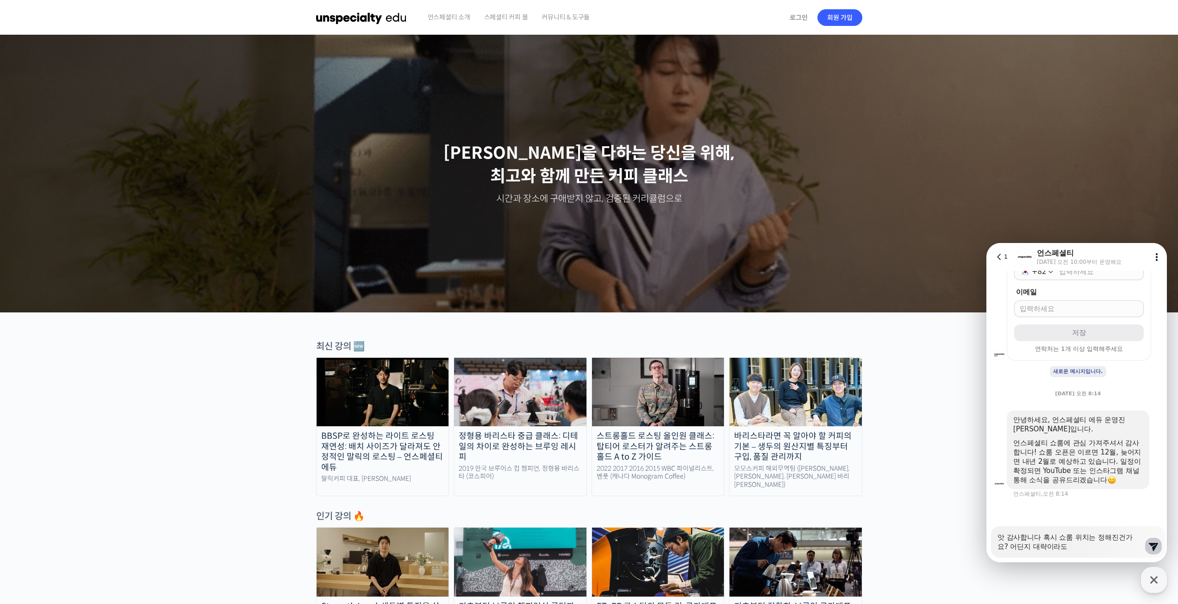
type textarea "x"
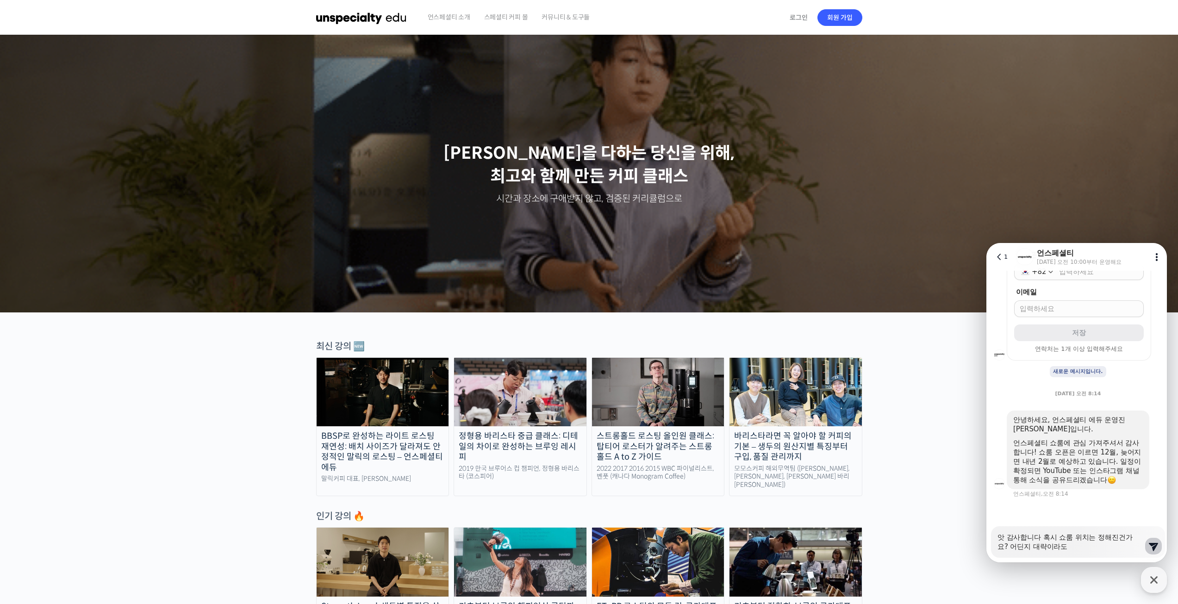
type textarea "앗 감사합니다 혹시 쇼룸 위치는 정해진건가요? 어딘지 대략이라"
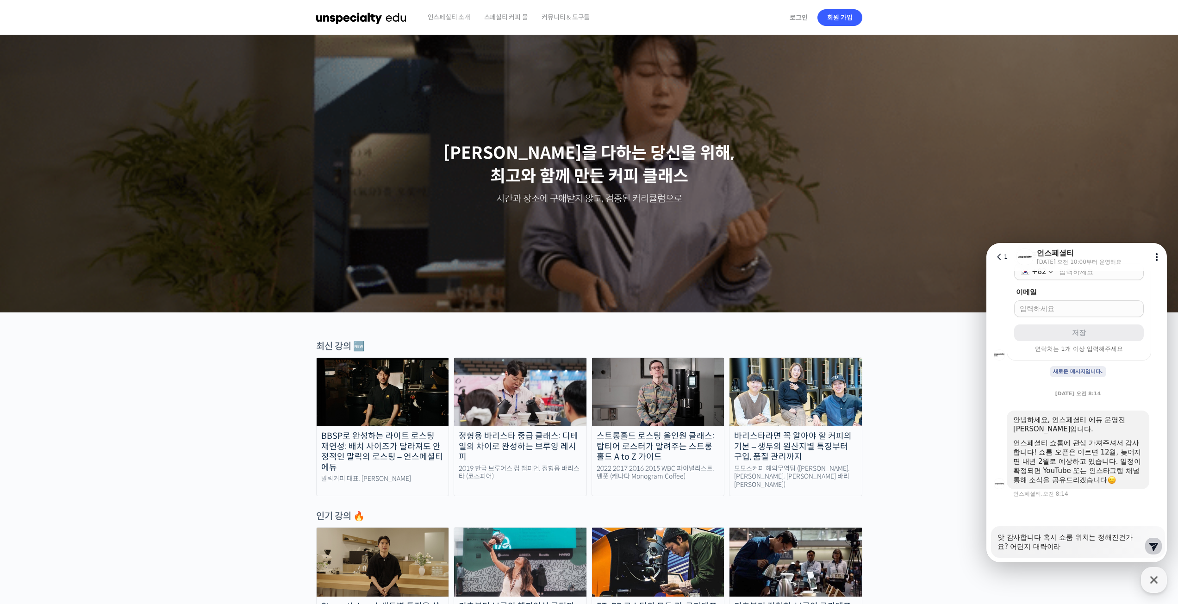
type textarea "x"
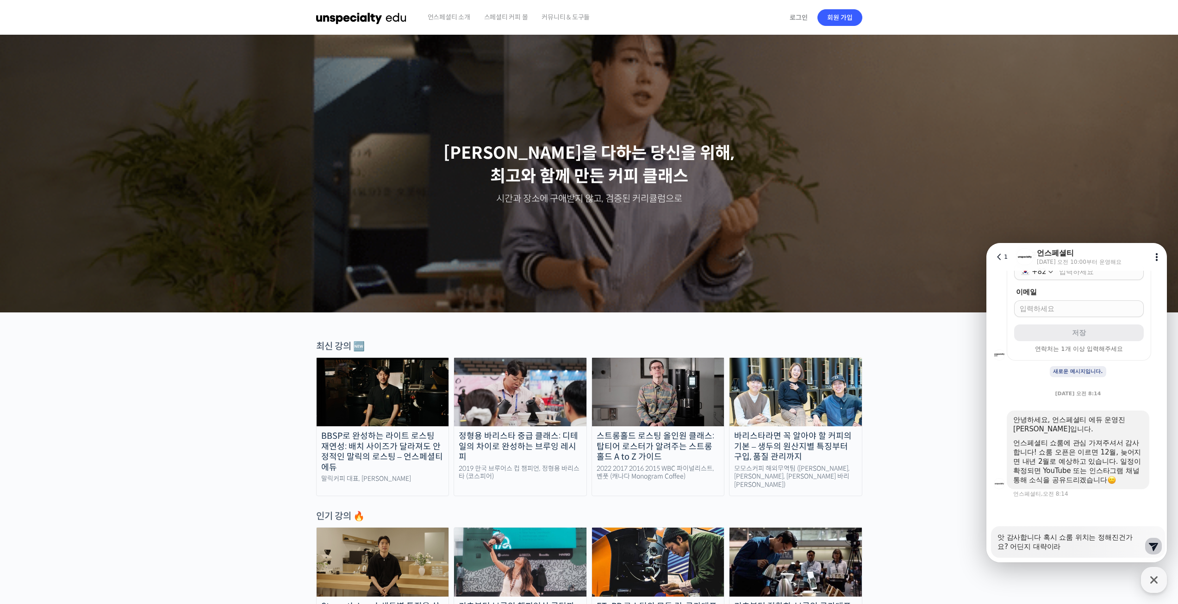
type textarea "앗 감사합니다 혹시 쇼룸 위치는 정해진건가요? 어딘지 대략이"
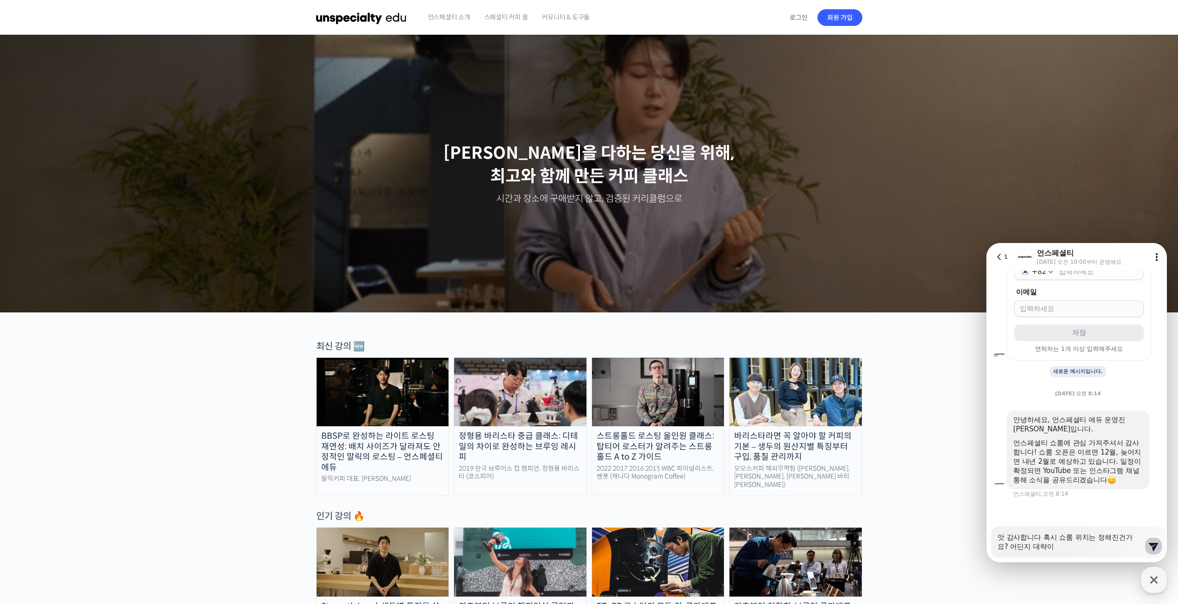
type textarea "x"
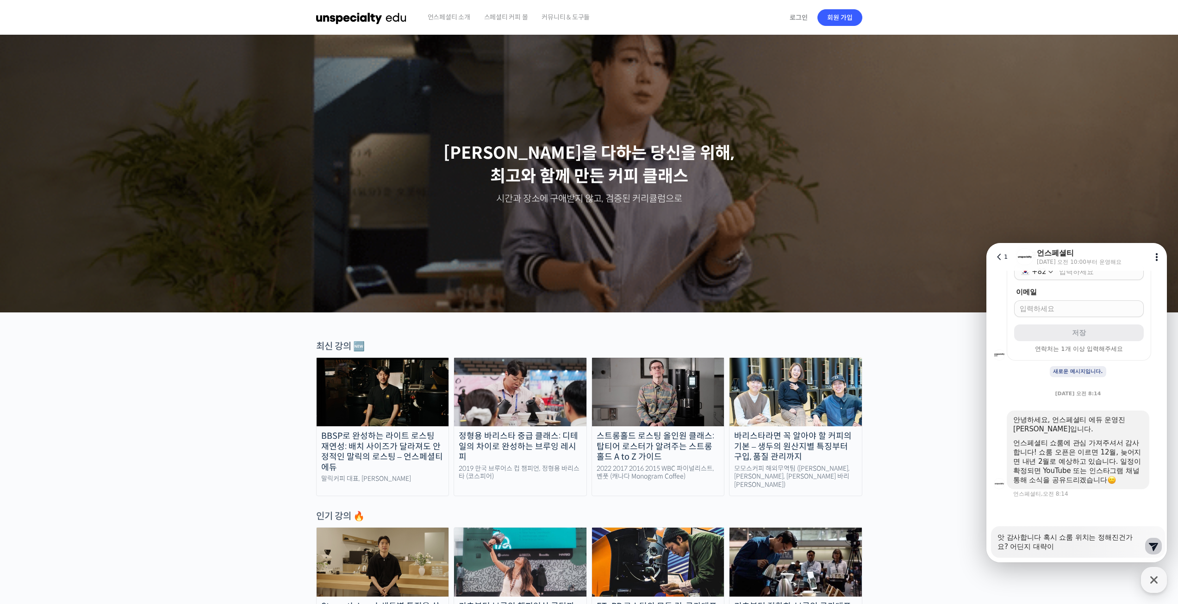
type textarea "앗 감사합니다 혹시 쇼룸 위치는 정해진건가요? 어딘지 대략"
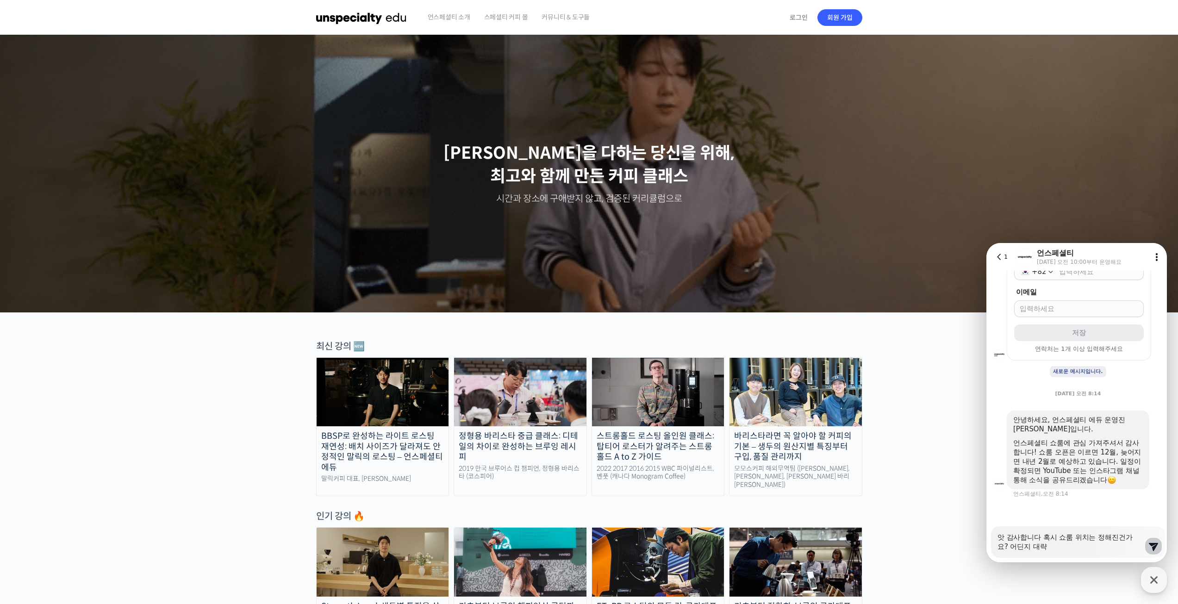
type textarea "x"
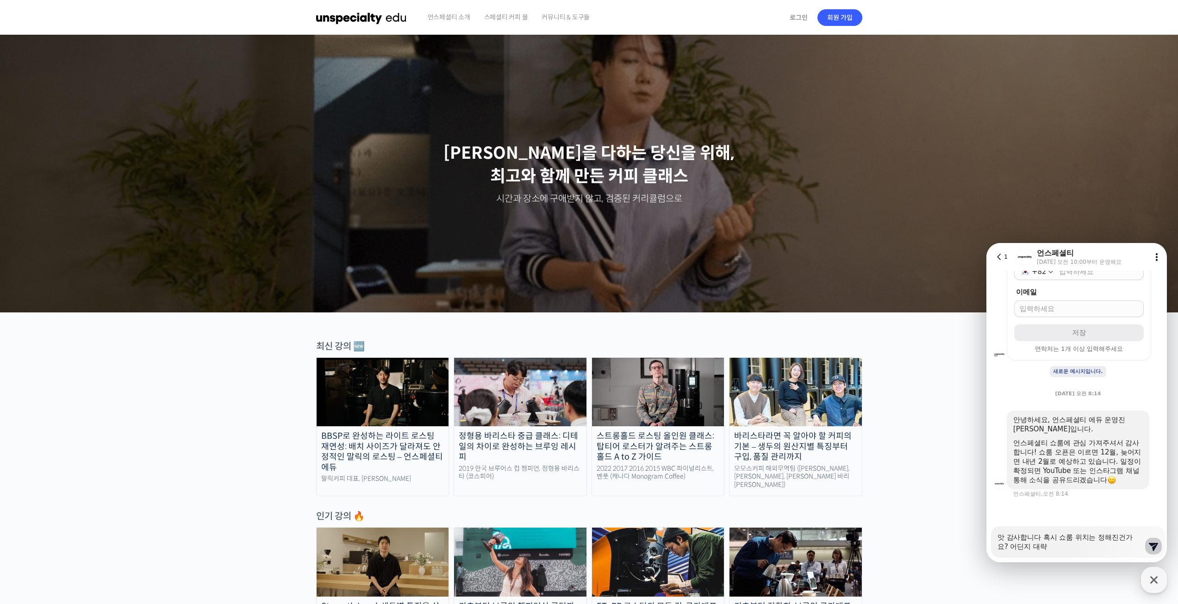
type textarea "앗 감사합니다 혹시 쇼룸 위치는 정해진건가요? 어딘지 대"
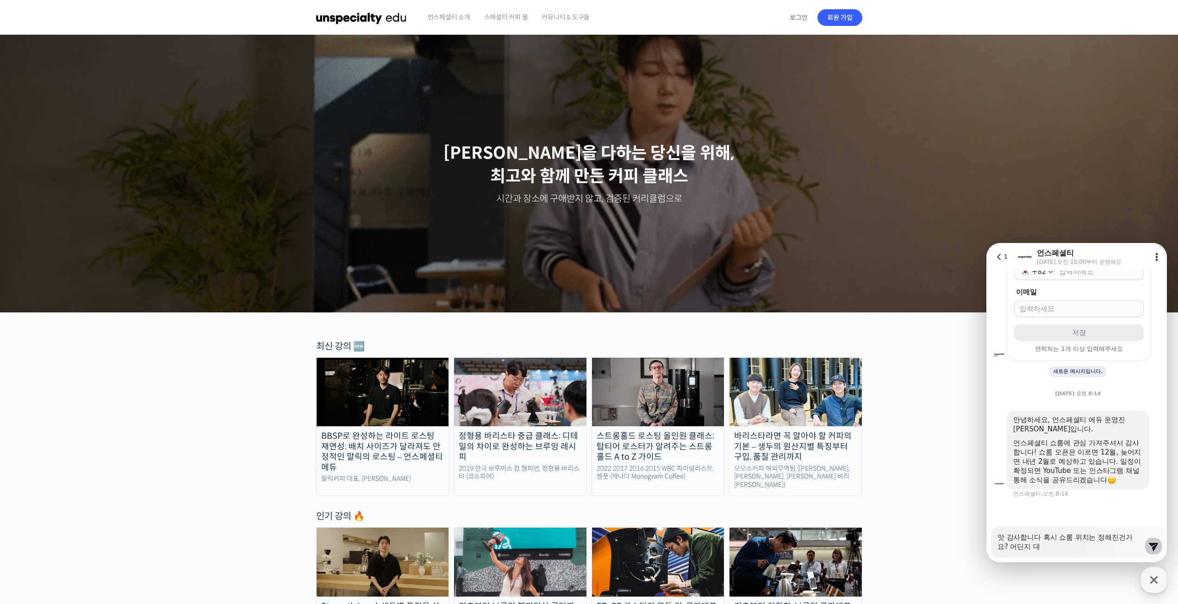
type textarea "x"
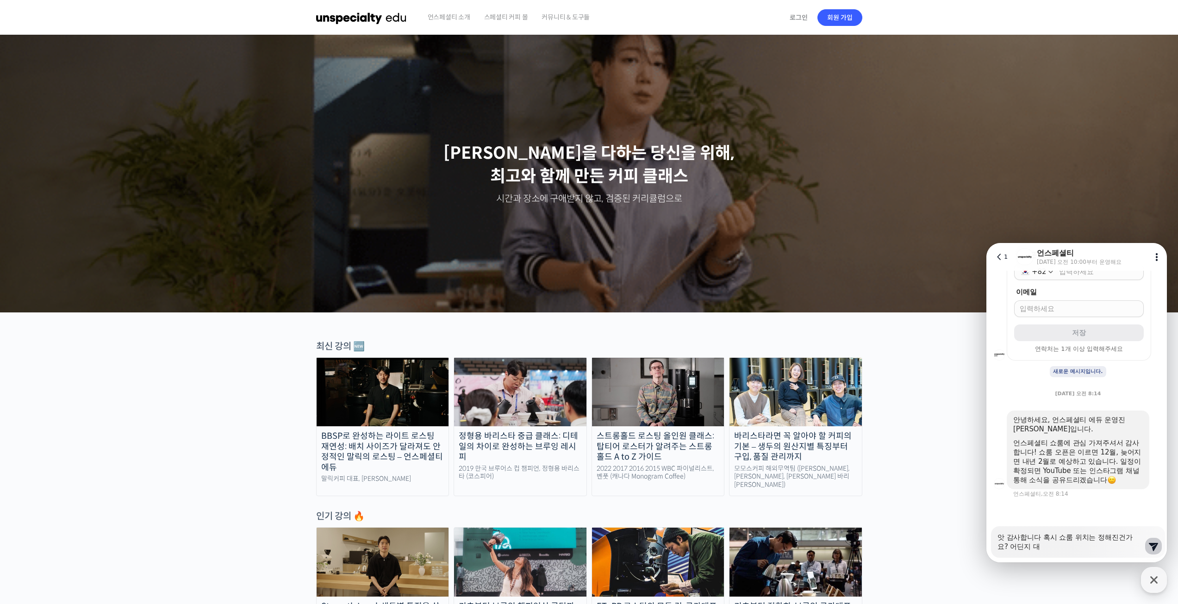
type textarea "앗 감사합니다 혹시 쇼룸 위치는 정해진건가요? 어딘지"
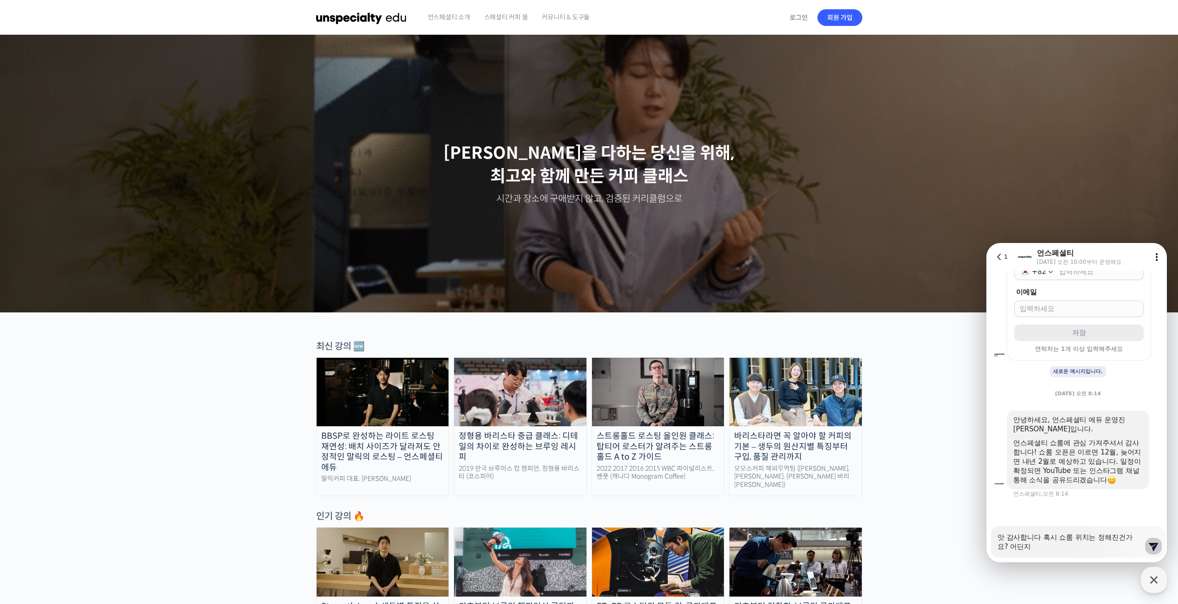
type textarea "x"
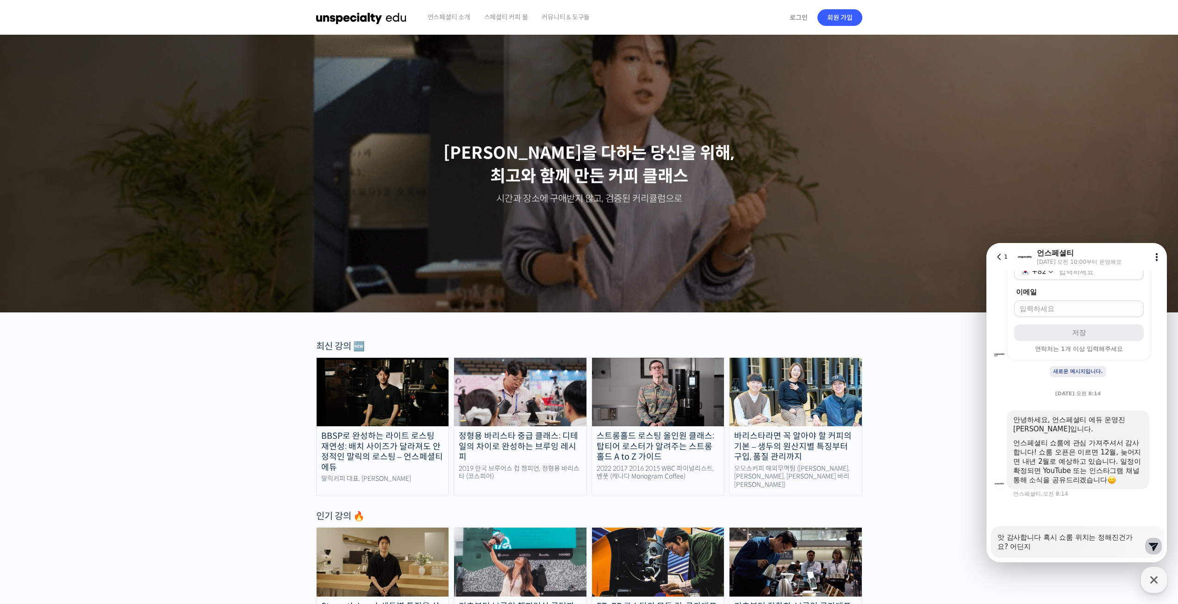
type textarea "앗 감사합니다 혹시 쇼룸 위치는 정해진건가요? 어딘지"
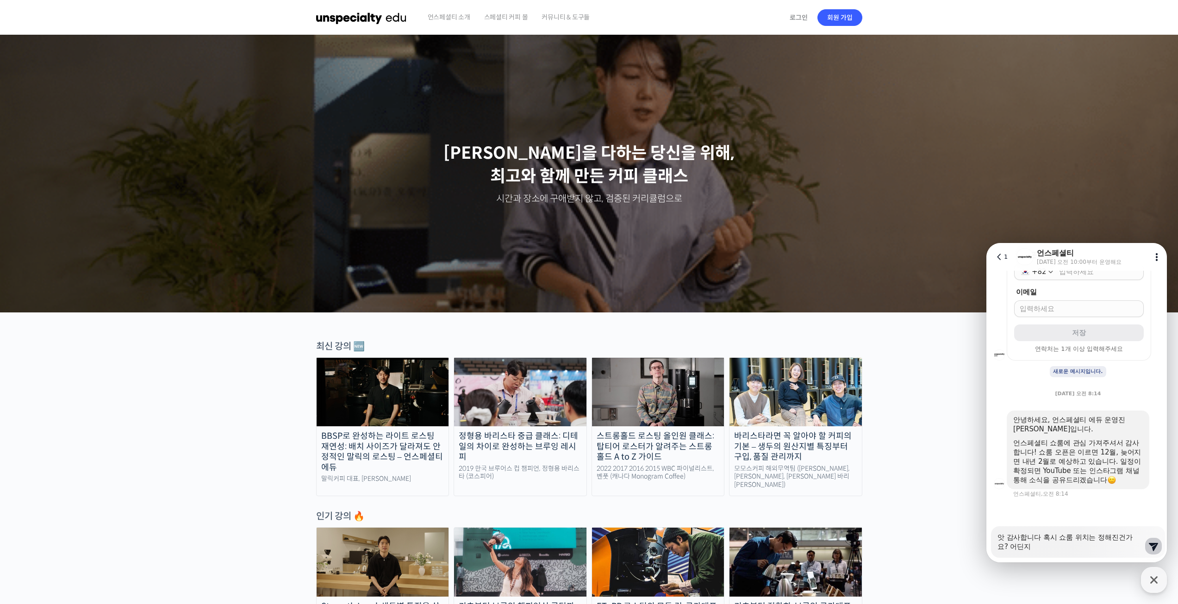
type textarea "x"
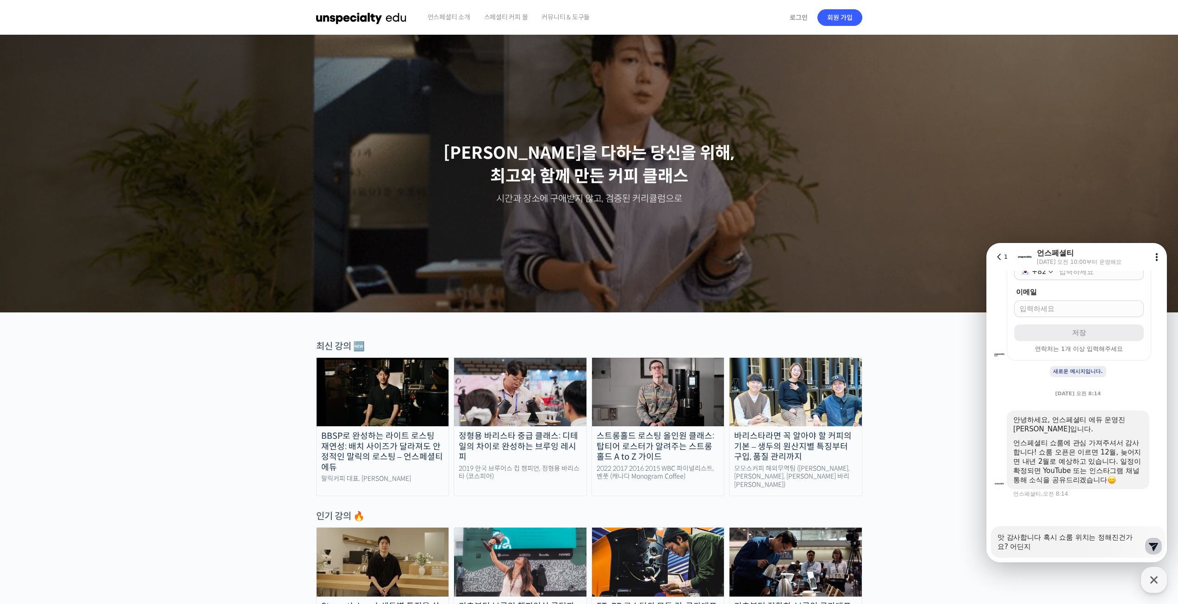
type textarea "앗 감사합니다 혹시 쇼룸 위치는 정해진건가요? 어딘"
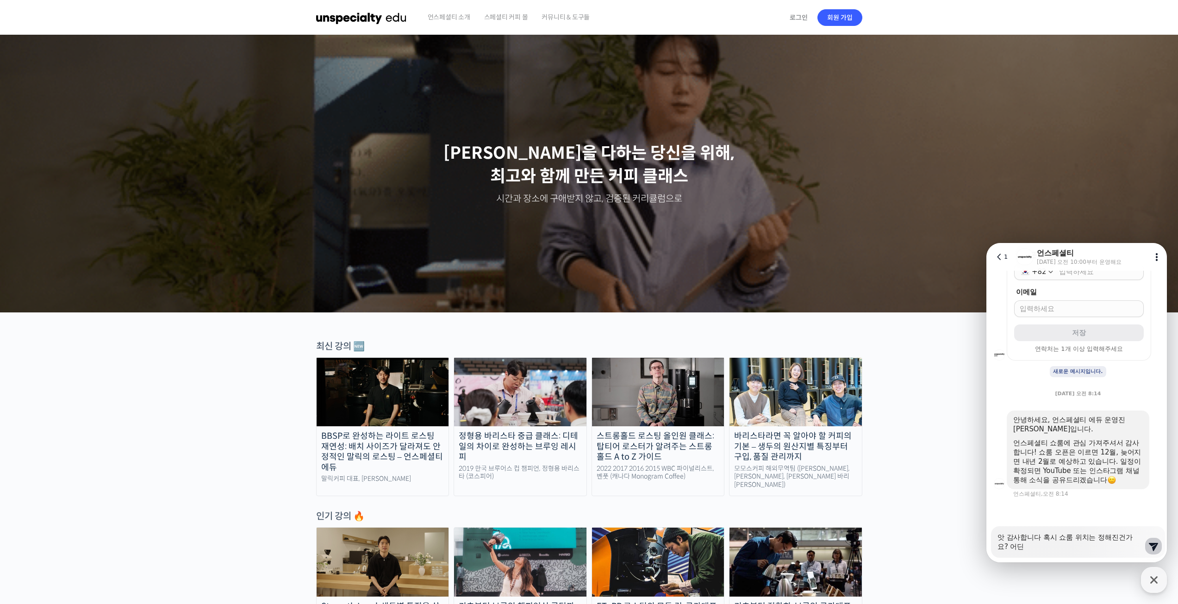
type textarea "x"
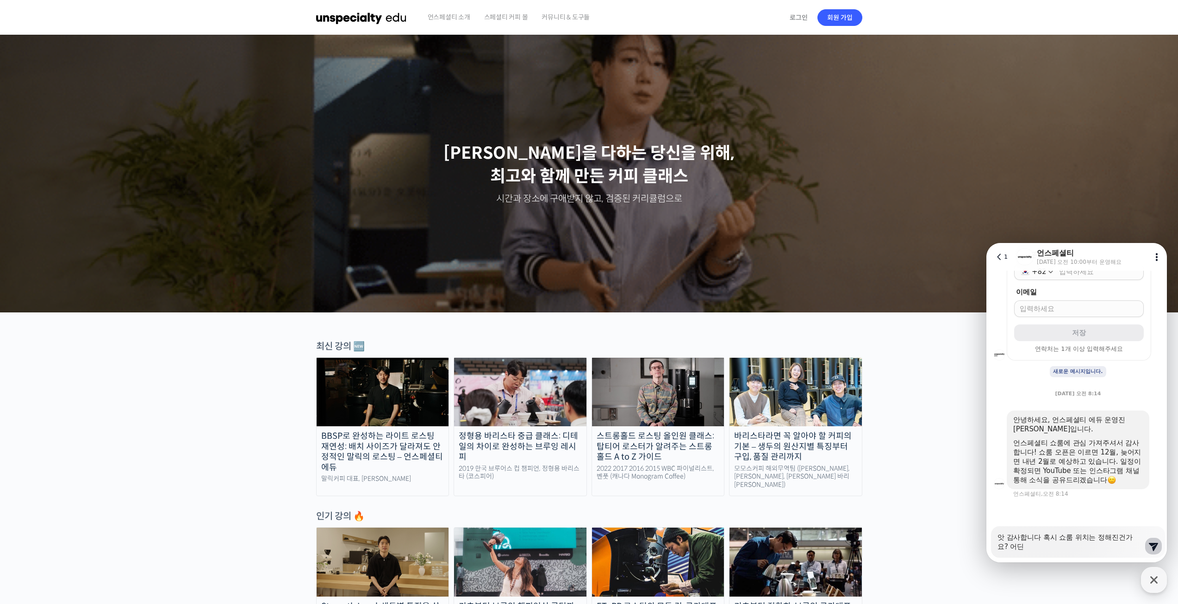
type textarea "앗 감사합니다 혹시 쇼룸 위치는 정해진건가요? 어"
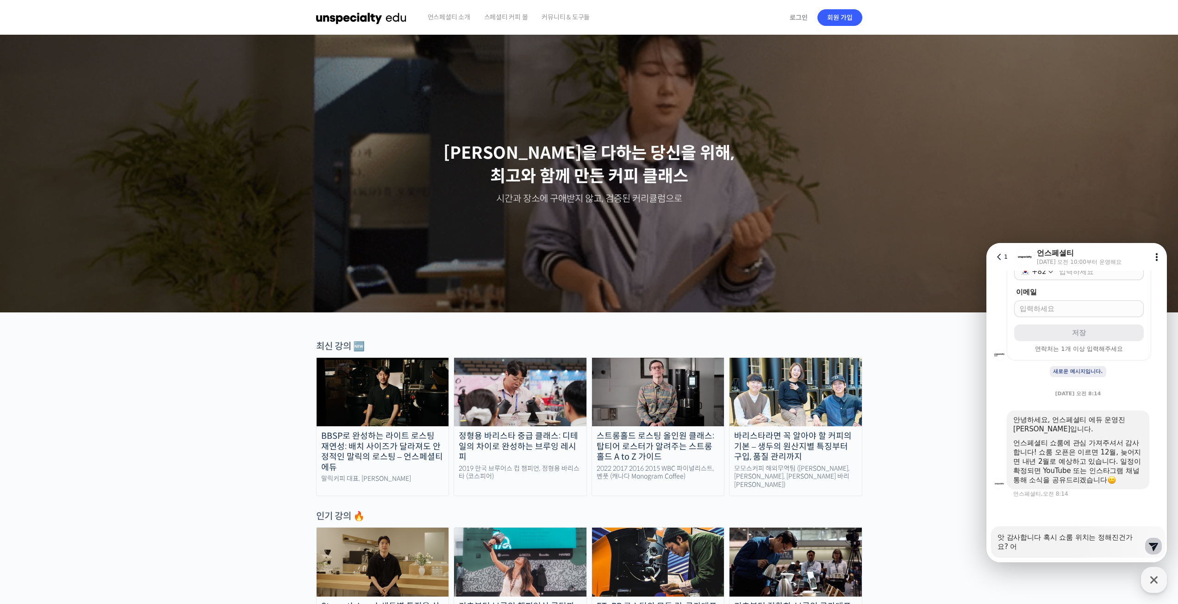
type textarea "x"
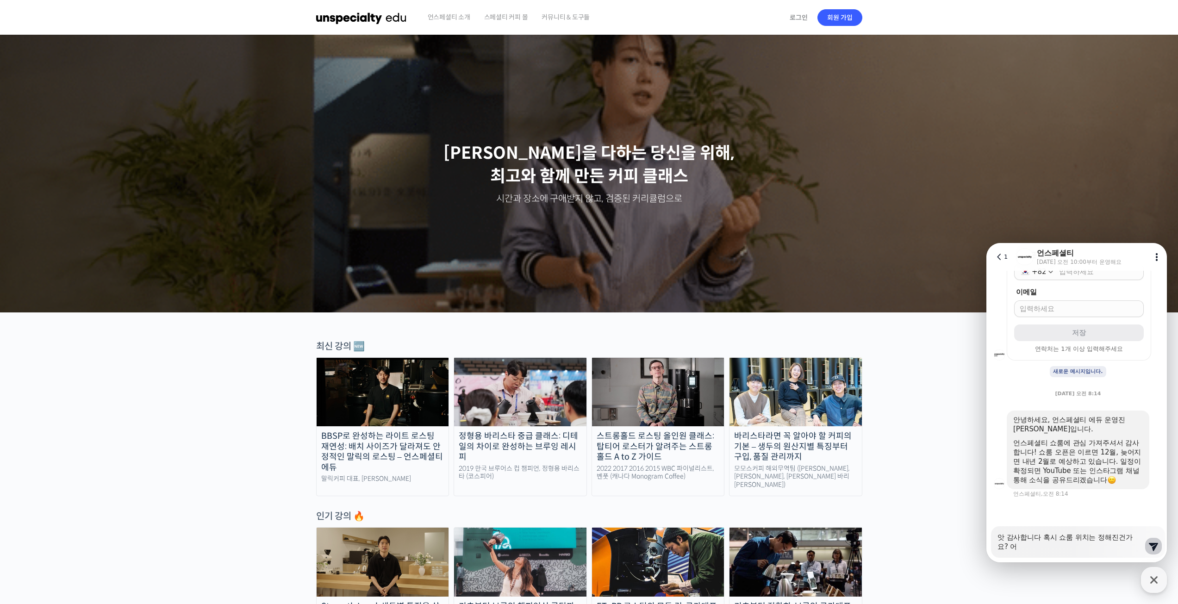
type textarea "앗 감사합니다 혹시 쇼룸 위치는 정해진건가요?"
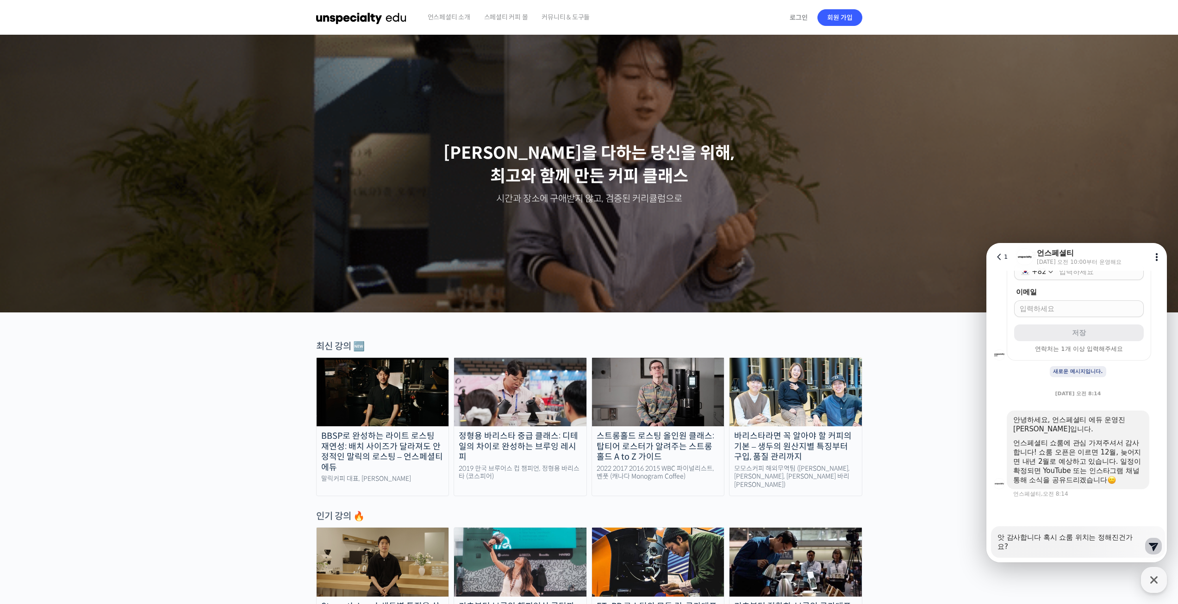
type textarea "x"
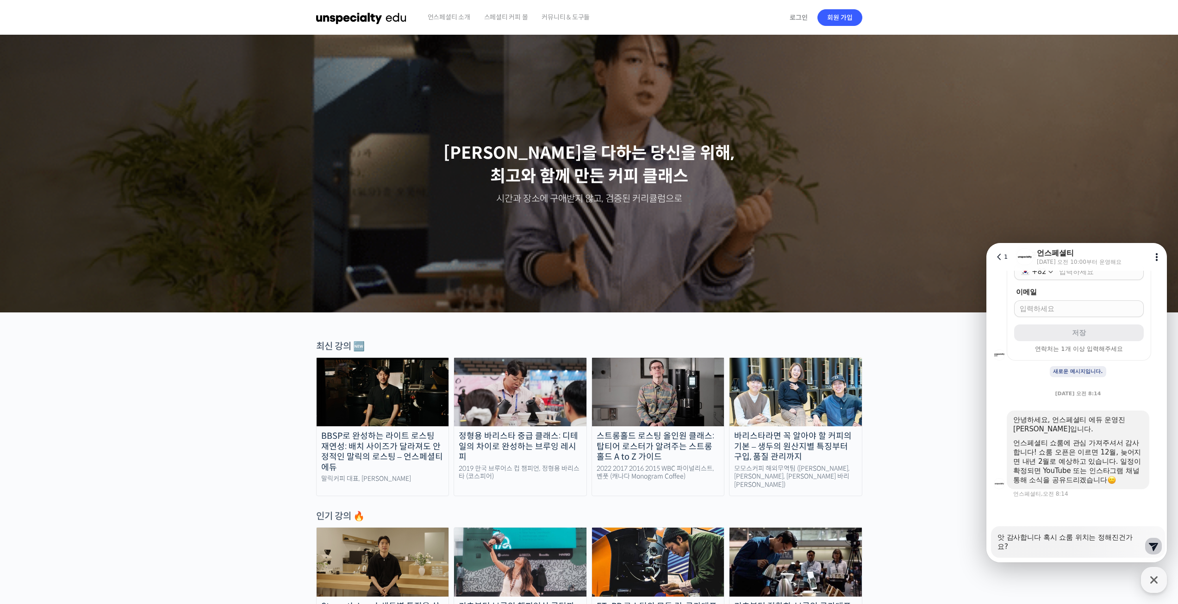
type textarea "앗 감사합니다 혹시 쇼룸 위치는 정해진건가요? ㅁ"
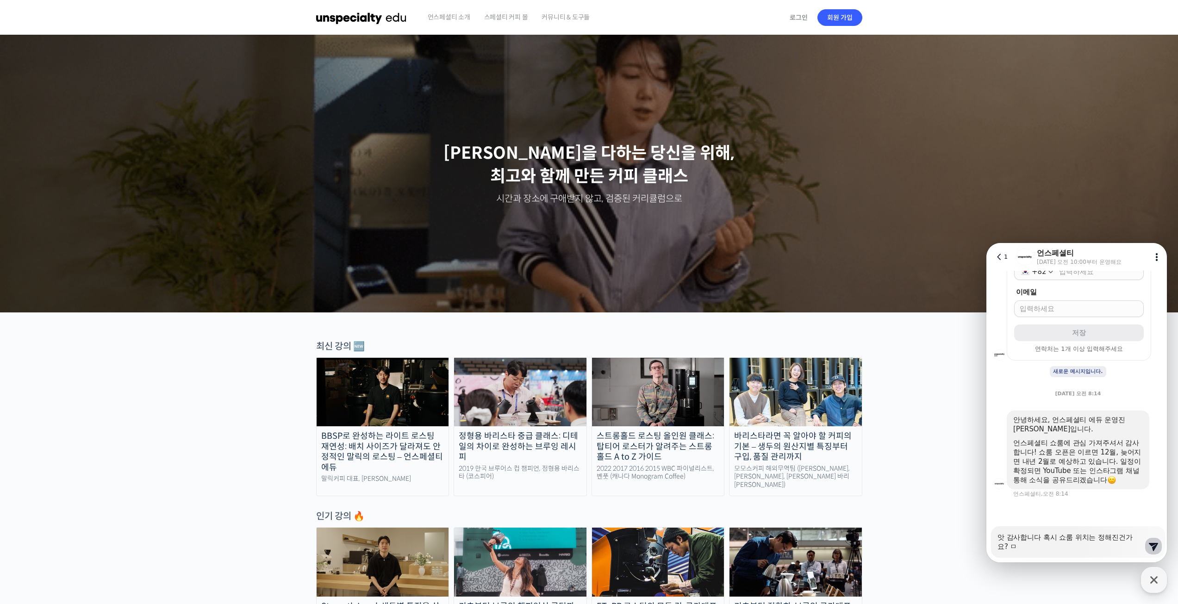
type textarea "x"
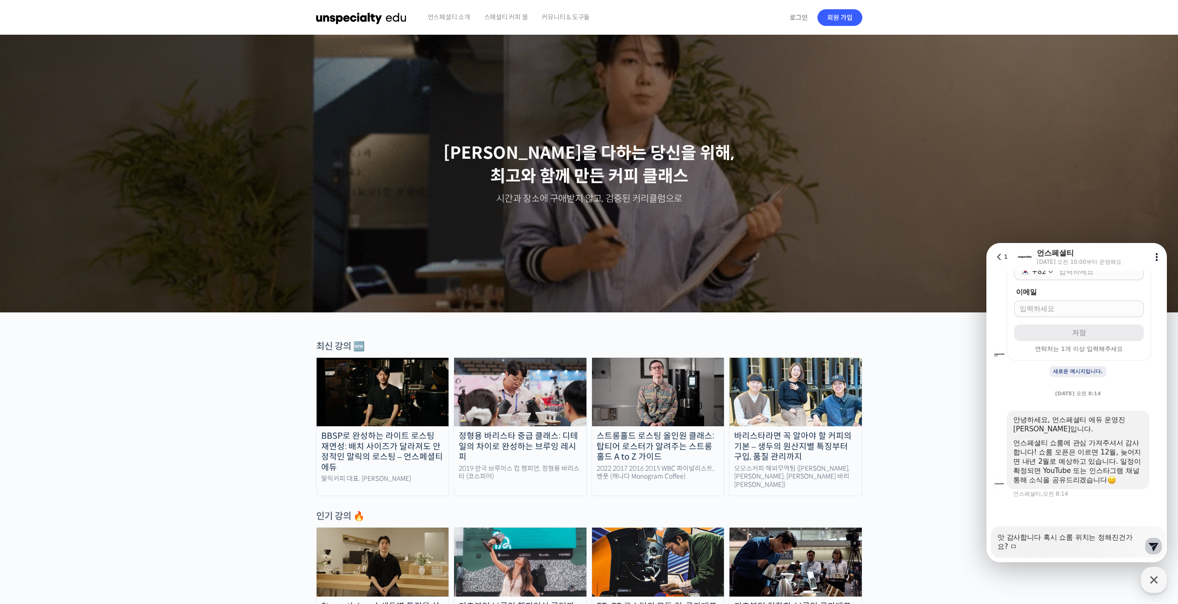
type textarea "앗 감사합니다 혹시 쇼룸 위치는 정해진건가요? 무"
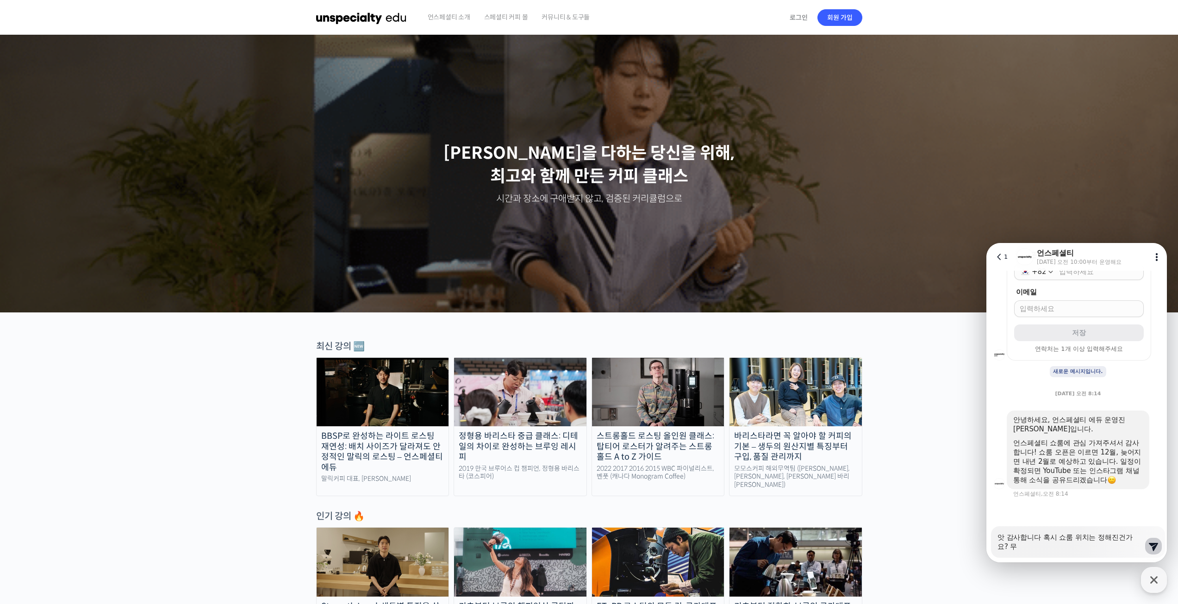
type textarea "x"
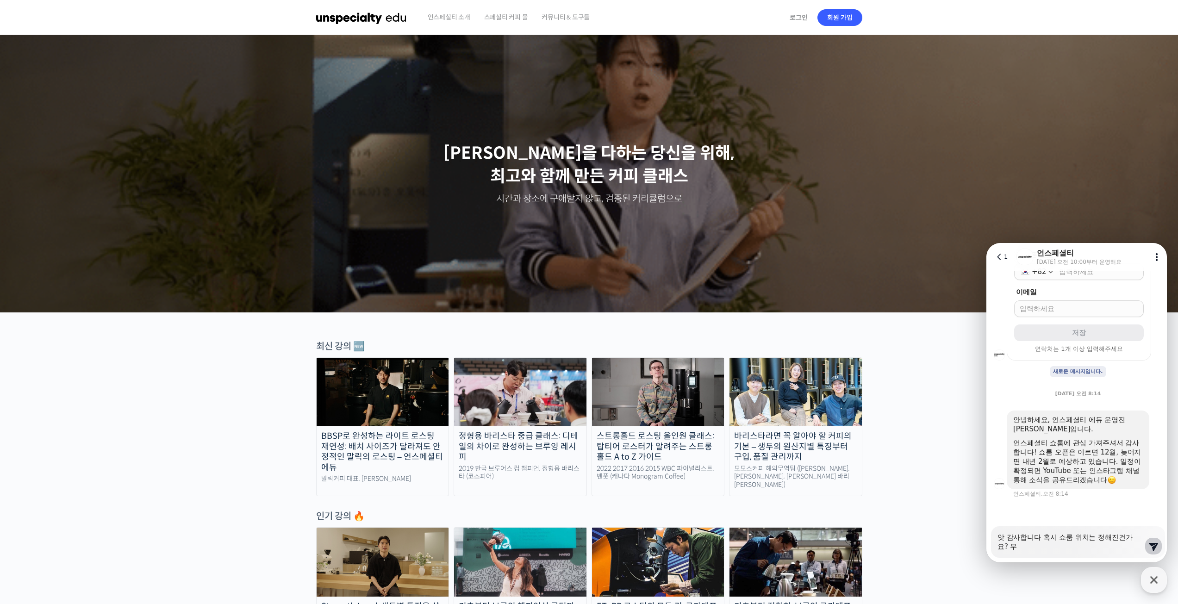
type textarea "앗 감사합니다 혹시 쇼룸 위치는 정해진건가요? ㅁ"
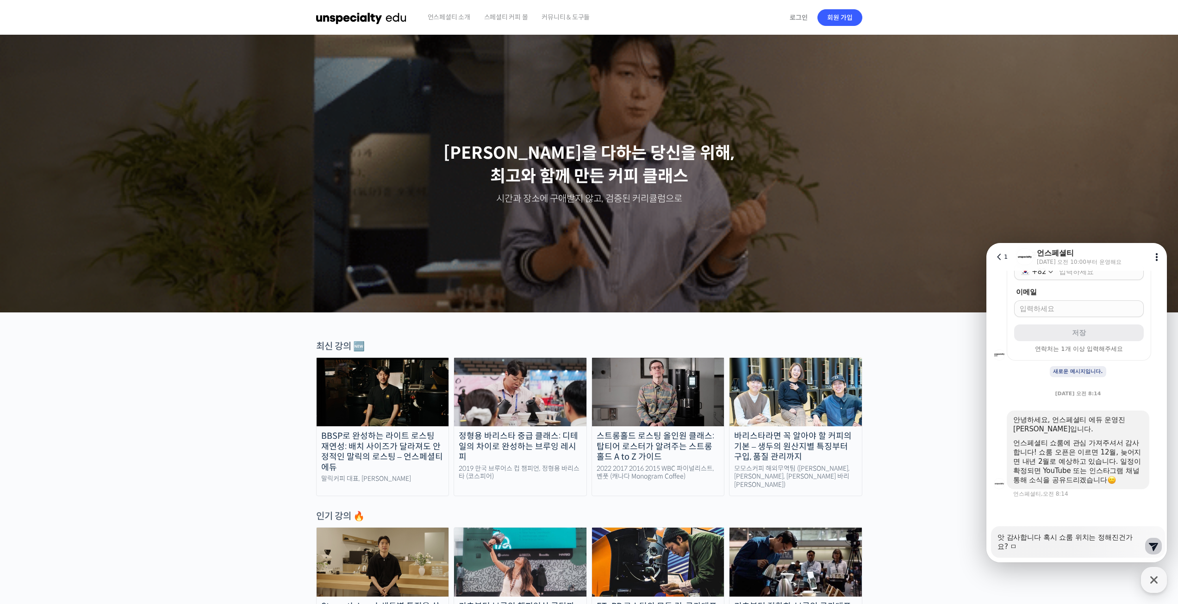
type textarea "x"
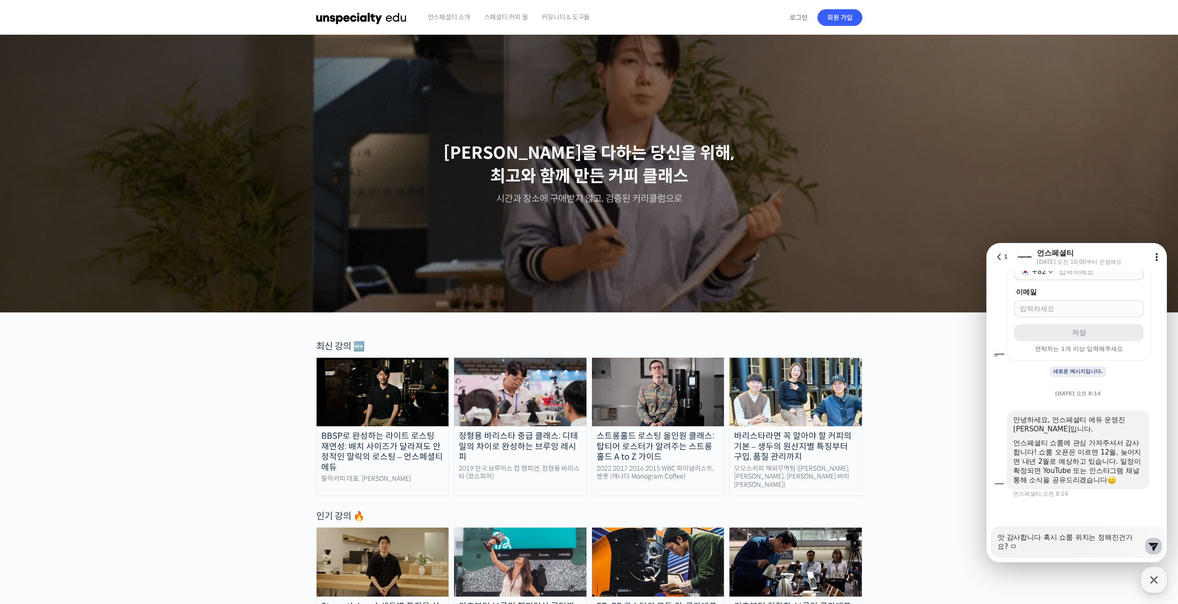
type textarea "앗 감사합니다 혹시 쇼룸 위치는 정해진건가요?"
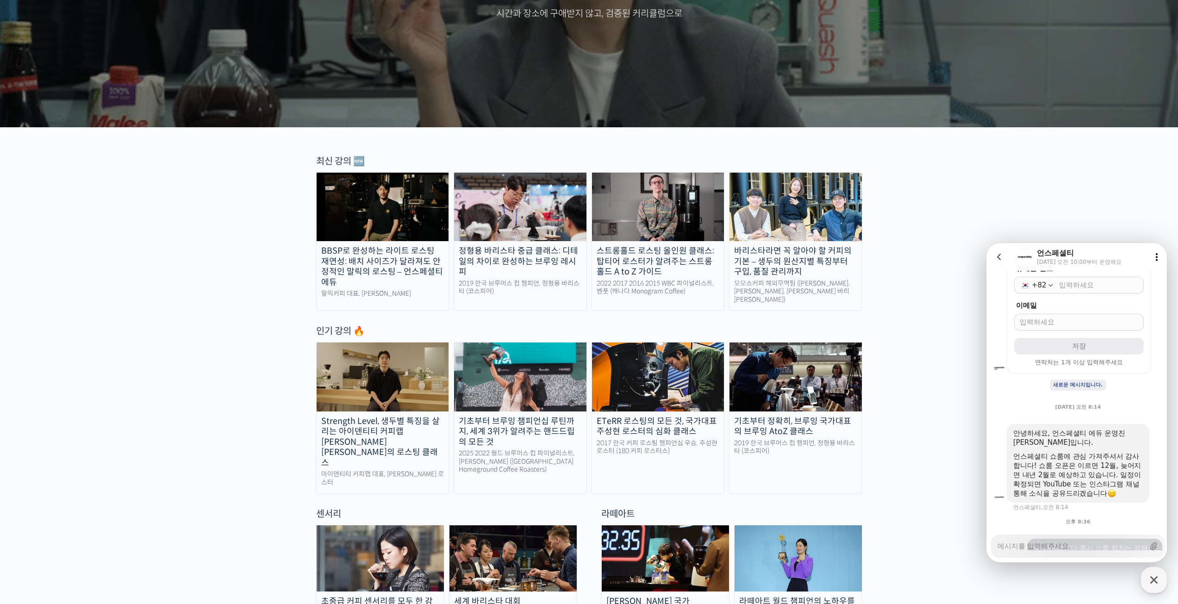
scroll to position [383, 0]
